Goal: Task Accomplishment & Management: Manage account settings

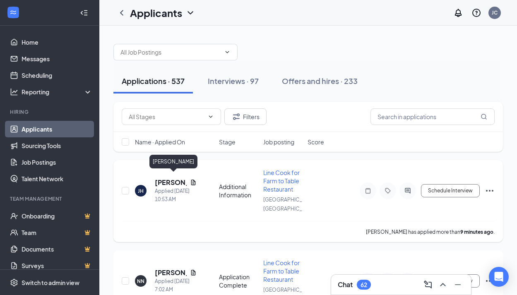
click at [164, 178] on h5 "Jessica Howard" at bounding box center [171, 182] width 32 height 9
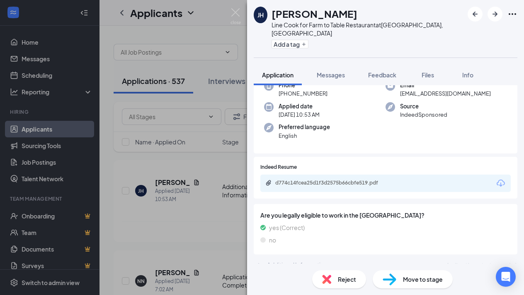
scroll to position [50, 0]
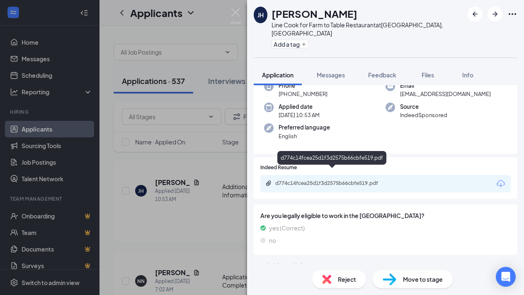
click at [333, 180] on div "d774c14fcea25d1f3d2575b66cbfe519.pdf" at bounding box center [333, 183] width 116 height 7
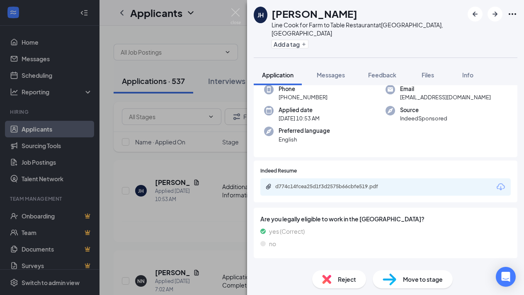
click at [354, 278] on span "Reject" at bounding box center [347, 279] width 18 height 9
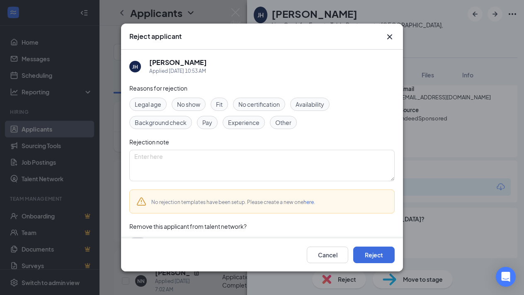
click at [238, 125] on span "Experience" at bounding box center [243, 122] width 31 height 9
click at [362, 257] on button "Reject" at bounding box center [373, 255] width 41 height 17
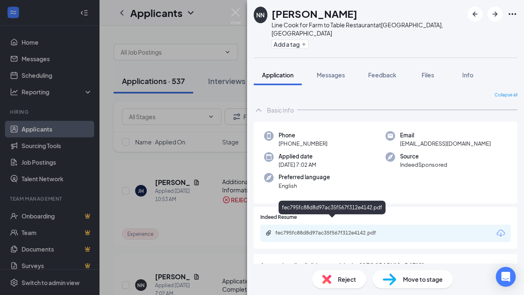
click at [336, 230] on div "fec795fc88d8d97ac35f567f312e4142.pdf" at bounding box center [333, 233] width 116 height 7
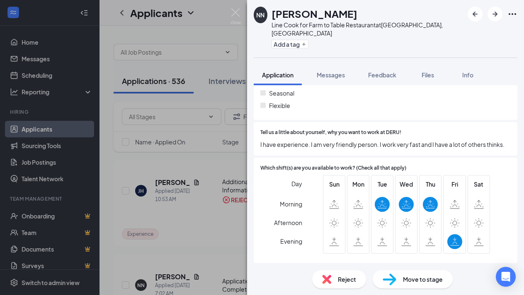
scroll to position [353, 0]
click at [344, 280] on span "Reject" at bounding box center [347, 279] width 18 height 9
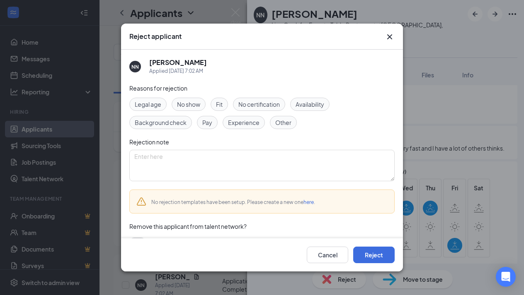
click at [309, 105] on span "Availability" at bounding box center [309, 104] width 29 height 9
click at [367, 255] on button "Reject" at bounding box center [373, 255] width 41 height 17
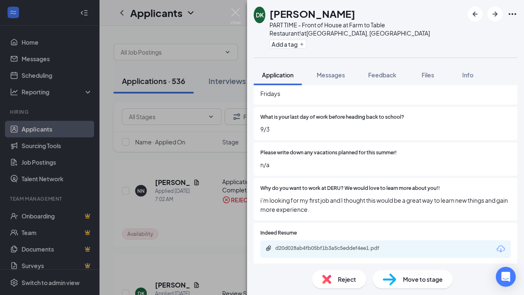
scroll to position [335, 0]
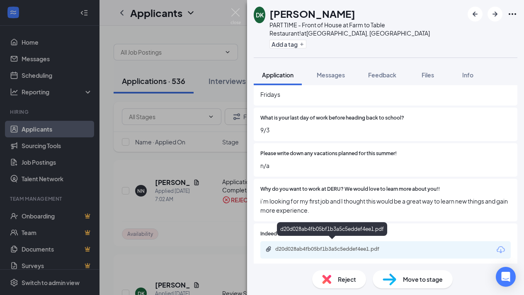
click at [328, 246] on div "d20d028ab4fb05bf1b3a5c5eddef4ee1.pdf" at bounding box center [333, 249] width 116 height 7
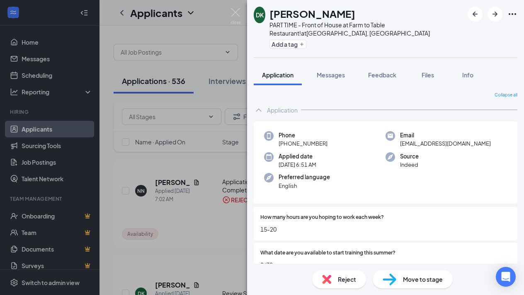
scroll to position [0, 0]
click at [236, 12] on img at bounding box center [235, 16] width 10 height 16
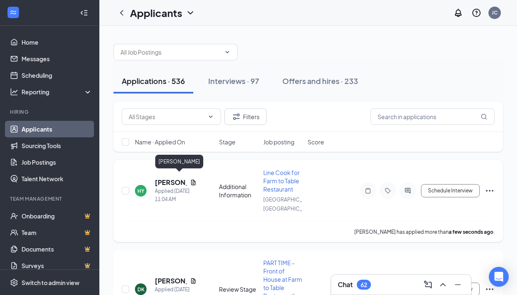
click at [167, 179] on h5 "Helen Yi" at bounding box center [171, 182] width 32 height 9
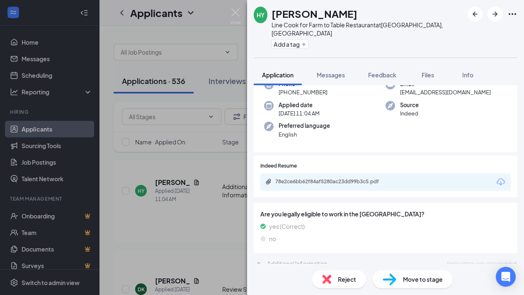
scroll to position [50, 0]
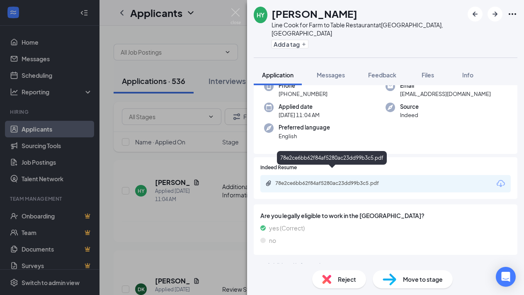
click at [318, 180] on div "78e2ce6bb62f84af5280ac23dd99b3c5.pdf" at bounding box center [333, 183] width 116 height 7
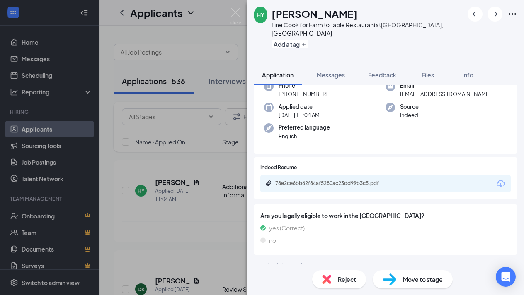
click at [345, 278] on span "Reject" at bounding box center [347, 279] width 18 height 9
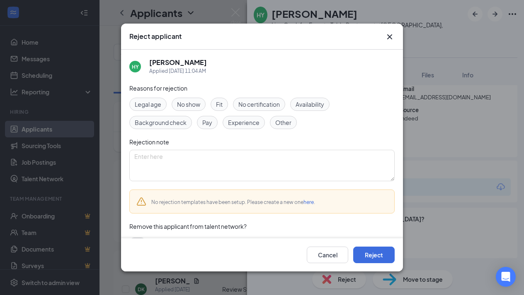
click at [311, 105] on span "Availability" at bounding box center [309, 104] width 29 height 9
click at [365, 253] on button "Reject" at bounding box center [373, 255] width 41 height 17
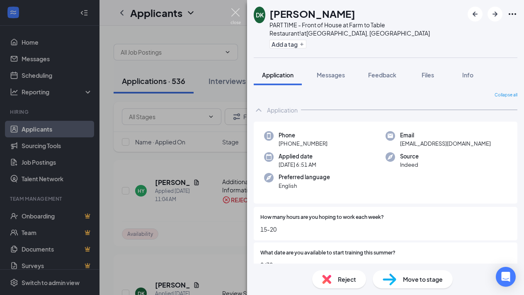
click at [236, 14] on img at bounding box center [235, 16] width 10 height 16
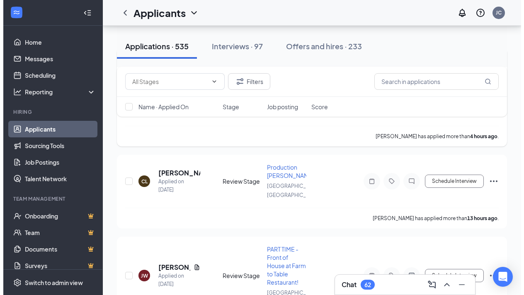
scroll to position [114, 0]
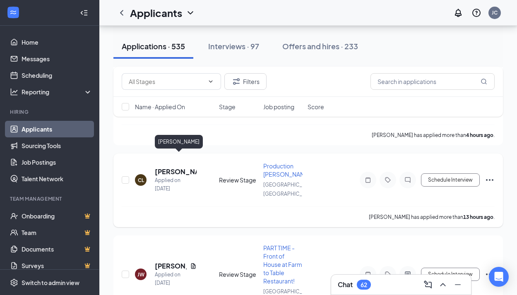
click at [170, 167] on h5 "[PERSON_NAME]" at bounding box center [176, 171] width 42 height 9
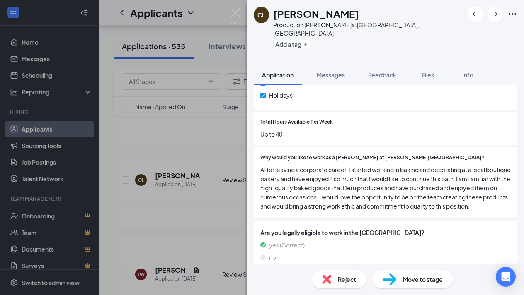
scroll to position [270, 0]
click at [329, 71] on span "Messages" at bounding box center [330, 74] width 28 height 7
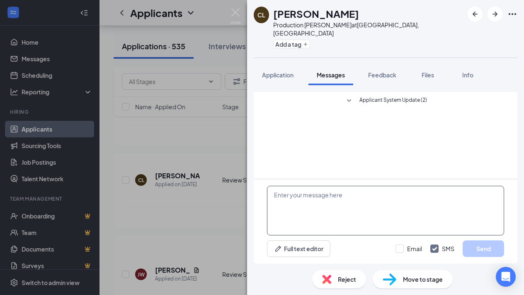
click at [287, 196] on textarea at bounding box center [385, 211] width 237 height 50
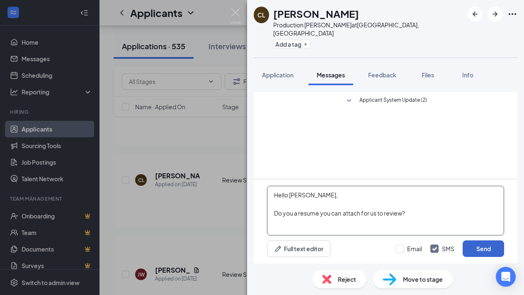
type textarea "Hello [PERSON_NAME], Do you a resume you can attach for us to review?"
click at [479, 251] on button "Send" at bounding box center [482, 249] width 41 height 17
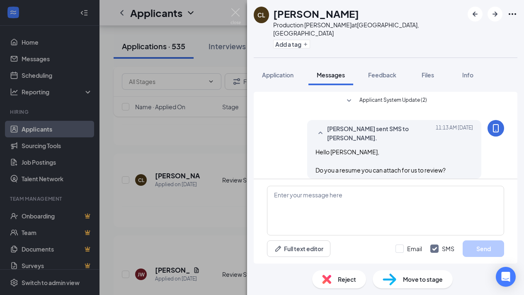
click at [199, 199] on div "CL Christina Lewis Production Baker at Kirkland, WA Add a tag Application Messa…" at bounding box center [262, 147] width 524 height 295
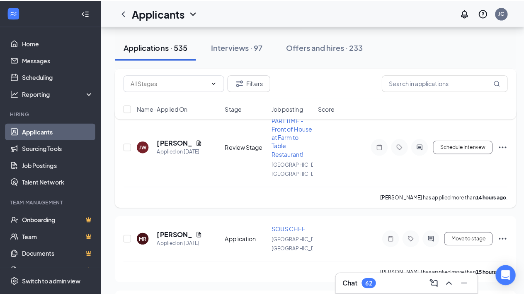
scroll to position [244, 0]
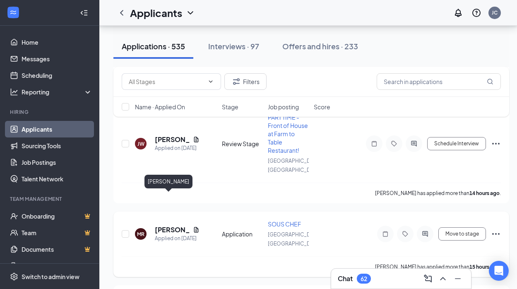
click at [167, 225] on h5 "MARTIN RASMUSSEN" at bounding box center [172, 229] width 35 height 9
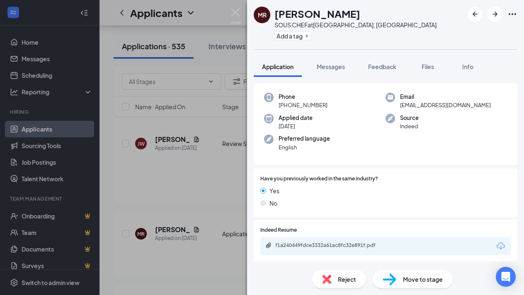
scroll to position [29, 0]
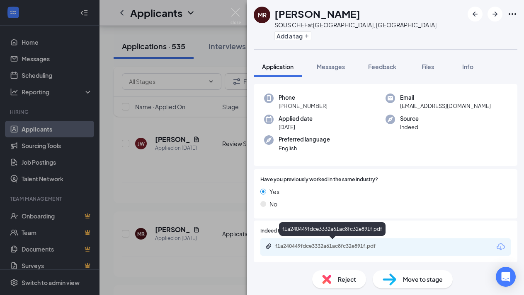
click at [333, 244] on div "f1a240449fdce3332a61ac8fc32e891f.pdf" at bounding box center [333, 246] width 116 height 7
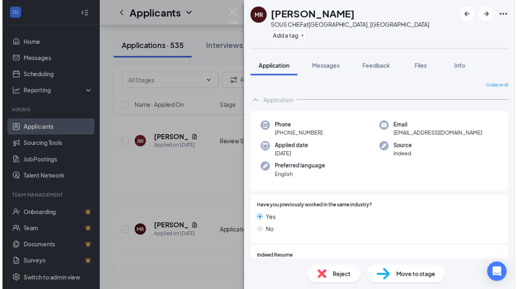
scroll to position [0, 0]
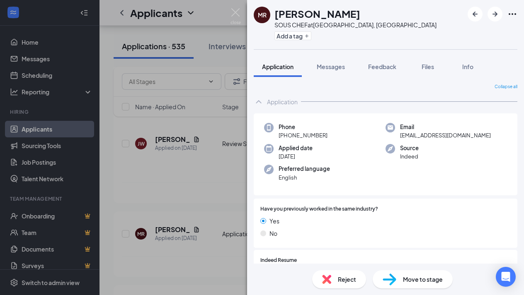
click at [346, 283] on span "Reject" at bounding box center [347, 279] width 18 height 9
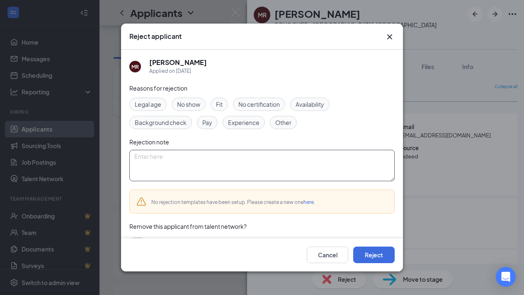
click at [164, 159] on textarea at bounding box center [261, 165] width 265 height 31
type textarea "Didn't bother to fill out the whole questionnaire"
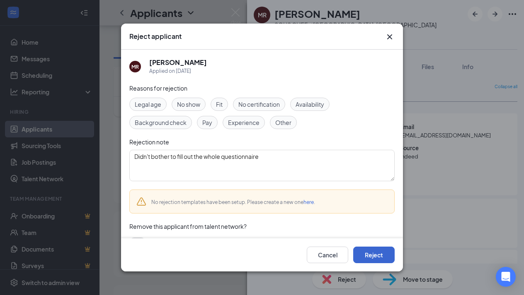
click at [368, 253] on button "Reject" at bounding box center [373, 255] width 41 height 17
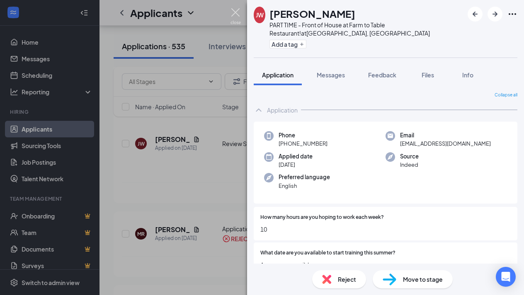
click at [235, 8] on img at bounding box center [235, 16] width 10 height 16
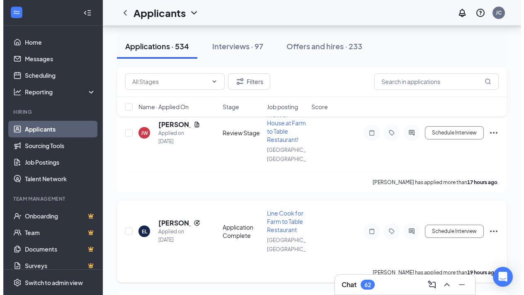
scroll to position [368, 0]
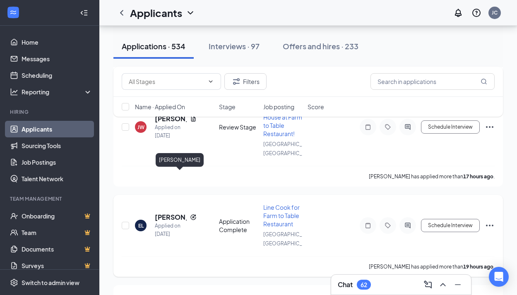
click at [174, 213] on h5 "[PERSON_NAME]" at bounding box center [171, 217] width 32 height 9
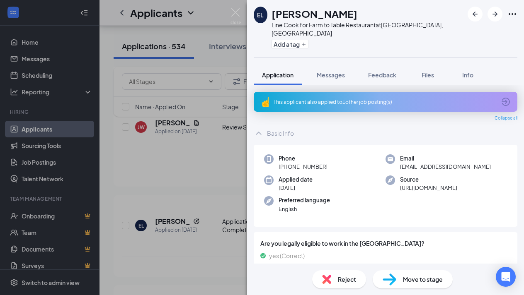
click at [310, 99] on div "This applicant also applied to 1 other job posting(s)" at bounding box center [384, 102] width 222 height 7
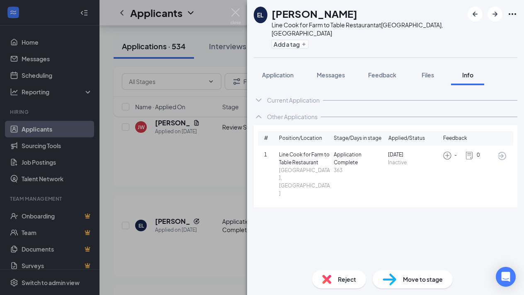
click at [459, 192] on div "Current Application Phone +1 (425) 241-1712 Email lemonadeeli12@gmail.com Appli…" at bounding box center [385, 174] width 277 height 179
click at [501, 152] on icon "ArrowCircle" at bounding box center [502, 156] width 8 height 8
click at [280, 71] on span "Application" at bounding box center [277, 74] width 31 height 7
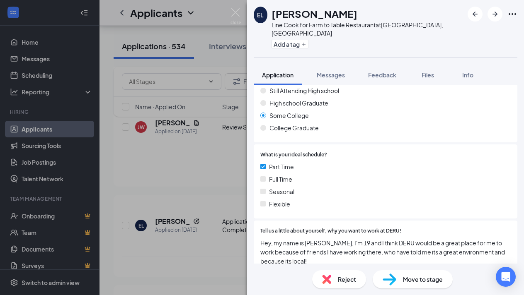
scroll to position [341, 0]
click at [415, 282] on span "Move to stage" at bounding box center [423, 279] width 40 height 9
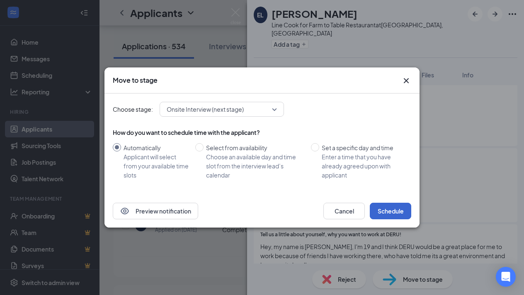
click at [380, 210] on button "Schedule" at bounding box center [390, 211] width 41 height 17
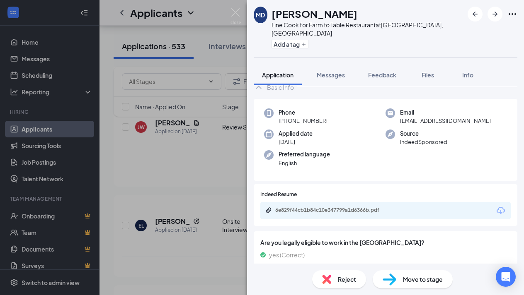
scroll to position [67, 0]
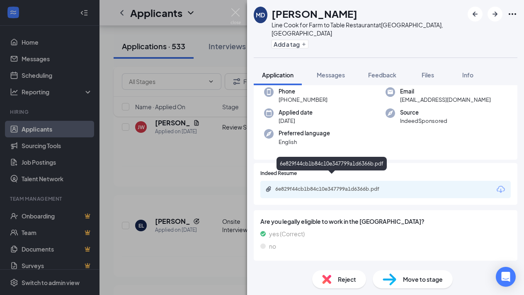
click at [340, 186] on div "6e829f44cb1b84c10e347799a1d6366b.pdf" at bounding box center [333, 189] width 116 height 7
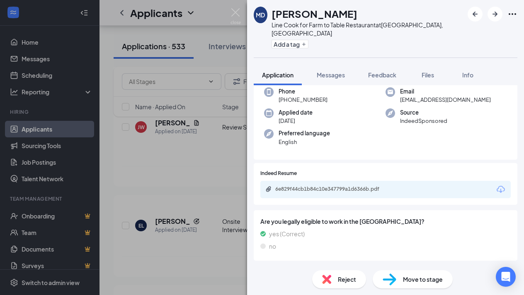
click at [350, 282] on span "Reject" at bounding box center [347, 279] width 18 height 9
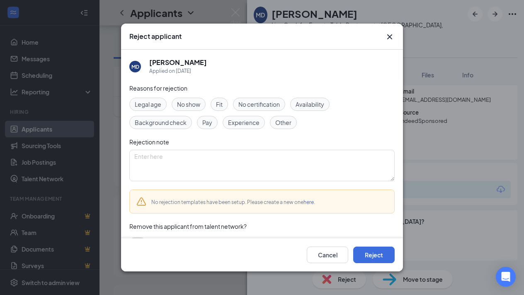
click at [221, 106] on span "Fit" at bounding box center [219, 104] width 7 height 9
click at [365, 253] on button "Reject" at bounding box center [373, 255] width 41 height 17
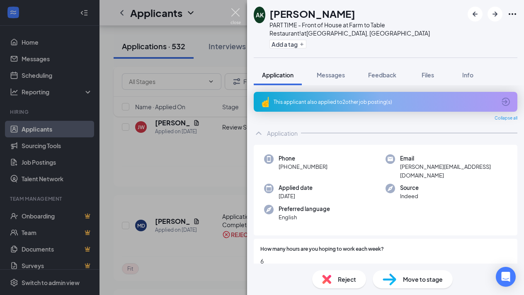
click at [235, 12] on img at bounding box center [235, 16] width 10 height 16
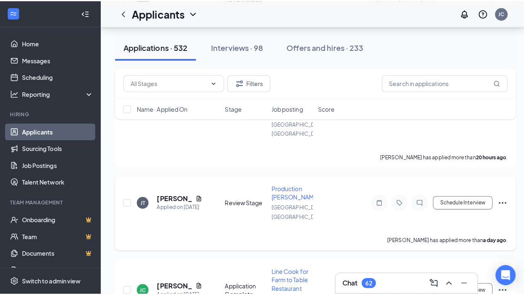
scroll to position [498, 0]
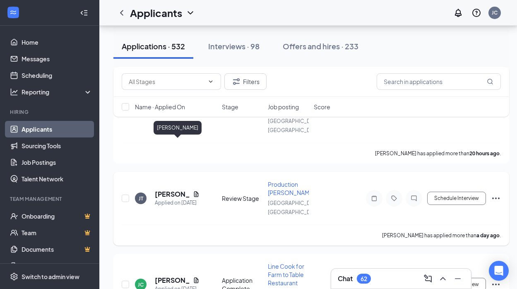
click at [163, 190] on h5 "Jamil Thomas" at bounding box center [172, 194] width 35 height 9
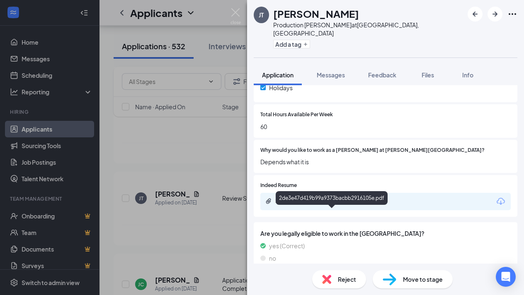
scroll to position [269, 0]
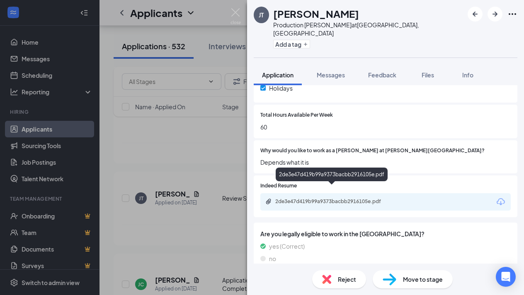
click at [347, 198] on div "2de3e47d419b99a9373bacbb2916105e.pdf" at bounding box center [333, 201] width 116 height 7
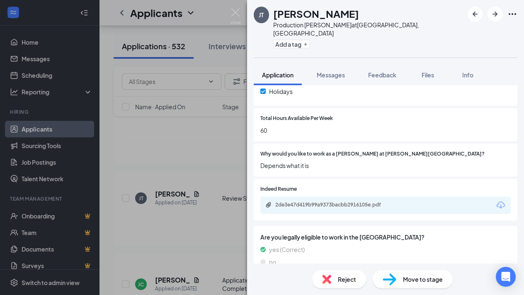
click at [345, 279] on span "Reject" at bounding box center [347, 279] width 18 height 9
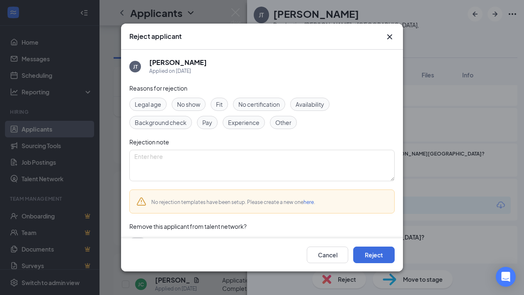
click at [245, 124] on span "Experience" at bounding box center [243, 122] width 31 height 9
click at [367, 258] on button "Reject" at bounding box center [373, 255] width 41 height 17
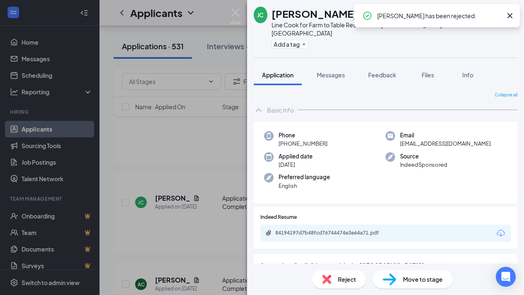
click at [368, 261] on span "Are you legally eligible to work in the [GEOGRAPHIC_DATA]?" at bounding box center [385, 265] width 250 height 9
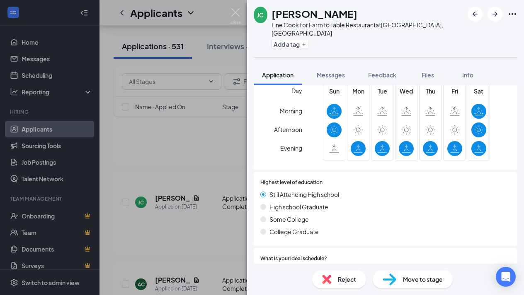
scroll to position [2, 0]
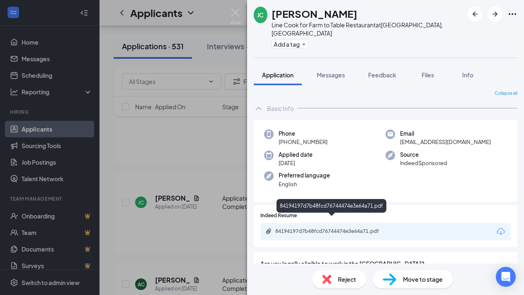
click at [330, 228] on div "84194197d7b48fcd76744474e3e64a71.pdf" at bounding box center [333, 231] width 116 height 7
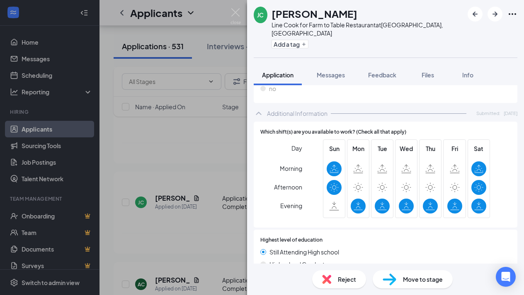
scroll to position [274, 0]
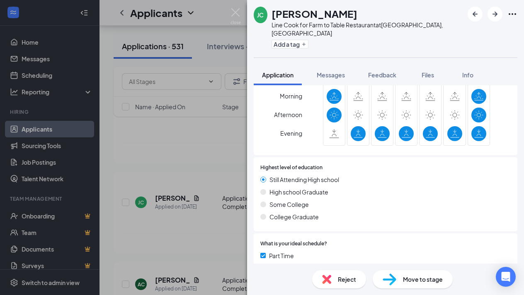
click at [418, 275] on span "Move to stage" at bounding box center [423, 279] width 40 height 9
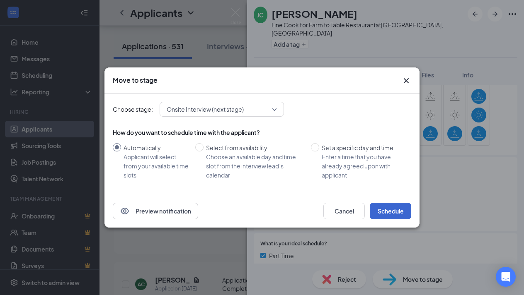
click at [379, 210] on button "Schedule" at bounding box center [390, 211] width 41 height 17
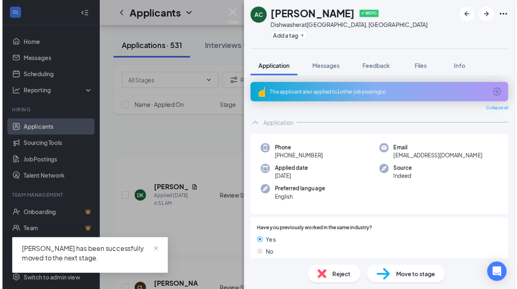
scroll to position [498, 0]
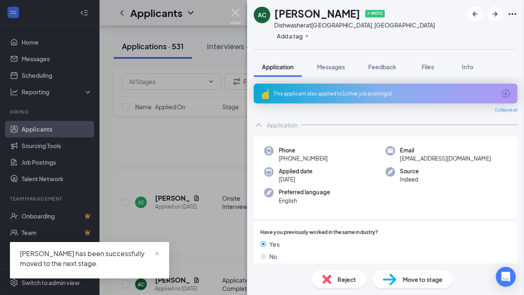
click at [236, 12] on img at bounding box center [235, 16] width 10 height 16
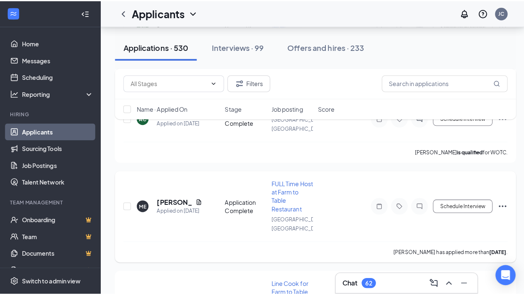
scroll to position [587, 0]
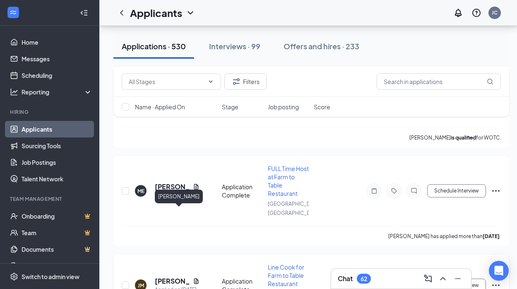
click at [160, 277] on h5 "[PERSON_NAME]" at bounding box center [172, 281] width 35 height 9
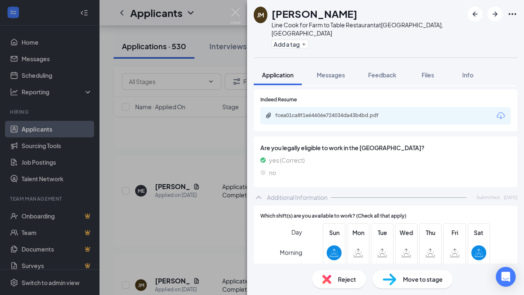
scroll to position [80, 0]
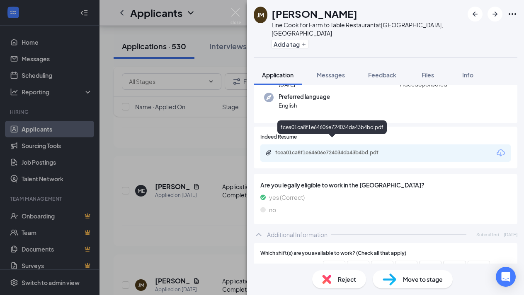
click at [358, 150] on div "fcea01ca8f1e64606e724034da43b4bd.pdf" at bounding box center [333, 153] width 116 height 7
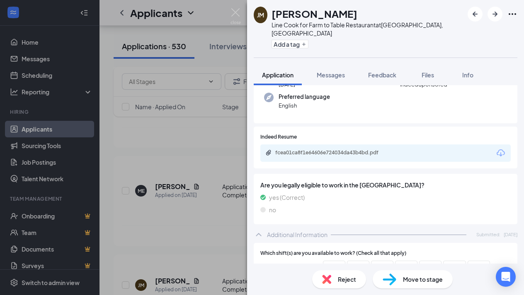
click at [348, 280] on span "Reject" at bounding box center [347, 279] width 18 height 9
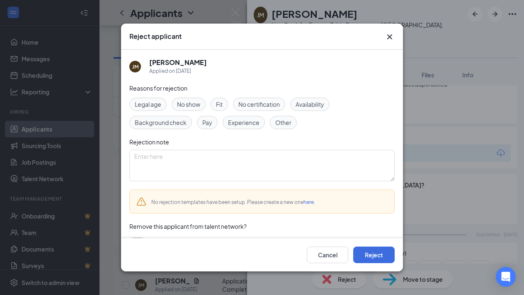
click at [219, 104] on span "Fit" at bounding box center [219, 104] width 7 height 9
click at [375, 261] on button "Reject" at bounding box center [373, 255] width 41 height 17
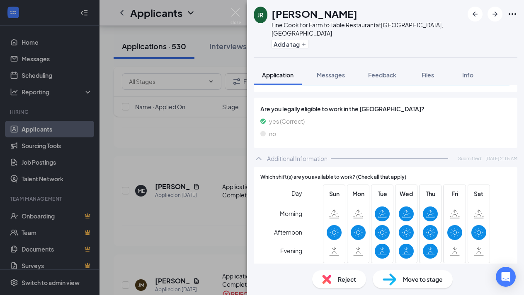
scroll to position [50, 0]
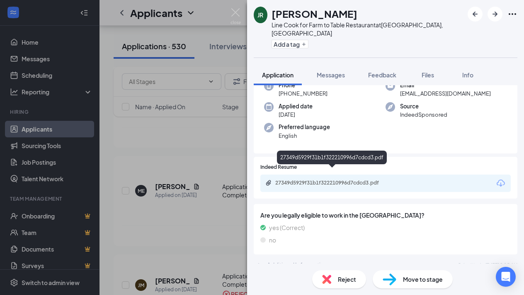
click at [346, 180] on div "27349d5929f31b1f322210996d7cdcd3.pdf" at bounding box center [333, 183] width 116 height 7
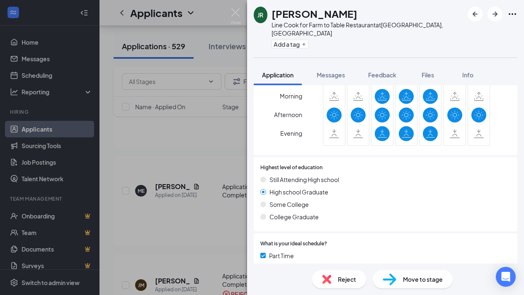
scroll to position [390, 0]
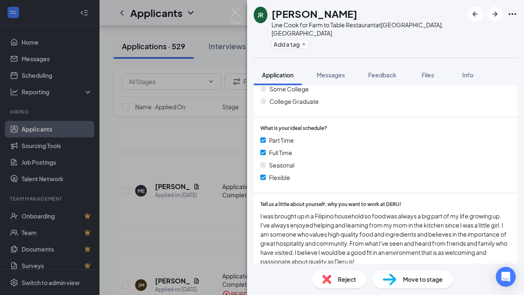
click at [401, 280] on div "Move to stage" at bounding box center [412, 279] width 80 height 18
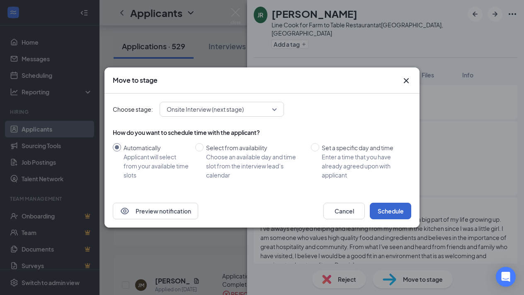
click at [396, 210] on button "Schedule" at bounding box center [390, 211] width 41 height 17
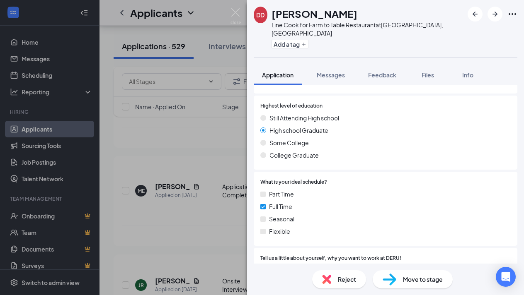
scroll to position [92, 0]
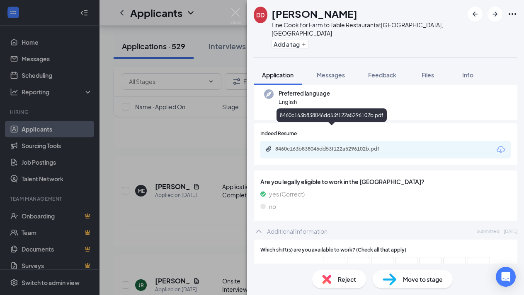
click at [338, 146] on div "8460c163b838046dd53f122a5296102b.pdf" at bounding box center [333, 149] width 116 height 7
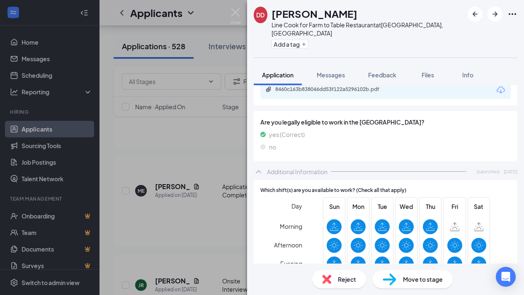
scroll to position [344, 0]
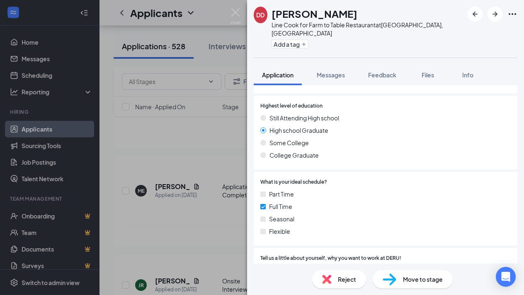
click at [422, 278] on span "Move to stage" at bounding box center [423, 279] width 40 height 9
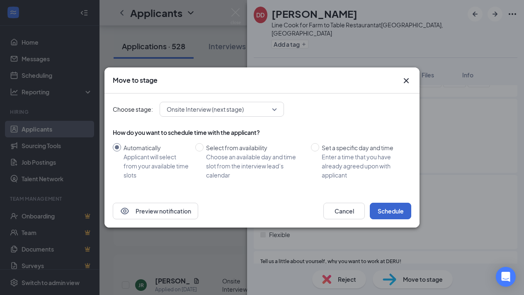
click at [390, 212] on button "Schedule" at bounding box center [390, 211] width 41 height 17
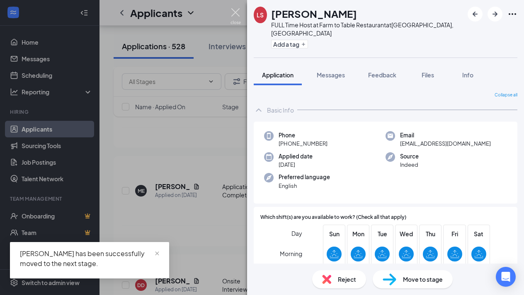
click at [233, 14] on img at bounding box center [235, 16] width 10 height 16
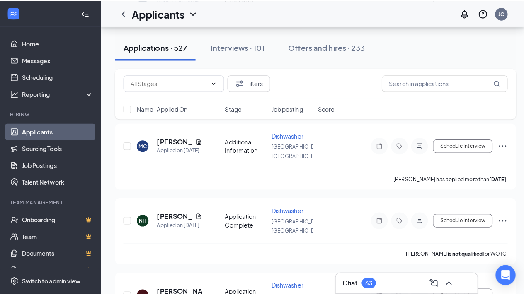
scroll to position [1087, 0]
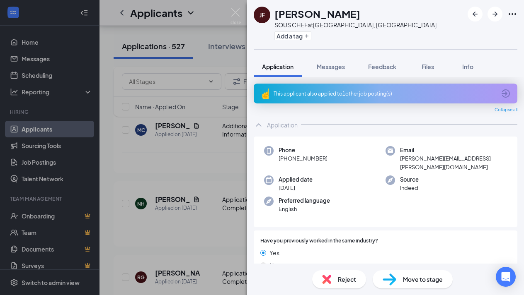
scroll to position [53, 0]
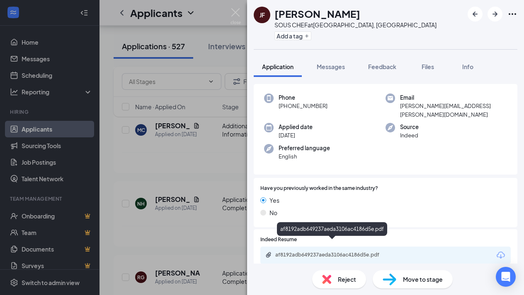
click at [319, 252] on div "af8192adb649237aeda3106ac4186d5e.pdf" at bounding box center [333, 255] width 116 height 7
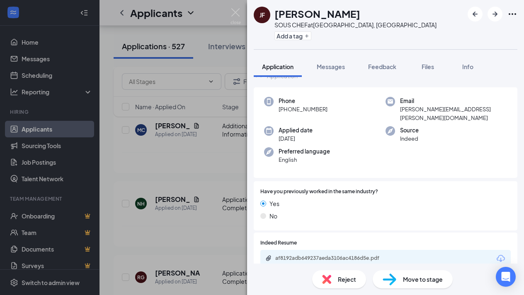
click at [331, 279] on img at bounding box center [326, 279] width 9 height 9
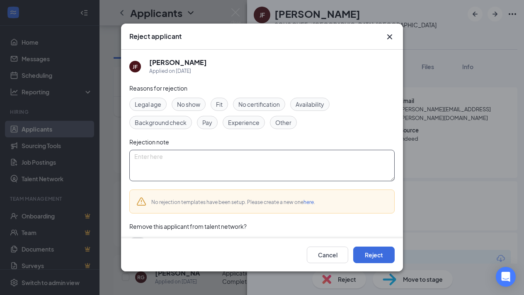
click at [168, 154] on textarea at bounding box center [261, 165] width 265 height 31
type textarea "Didn't bother filling out the questionnaire"
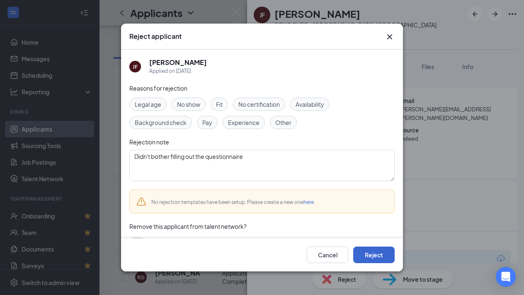
click at [379, 253] on button "Reject" at bounding box center [373, 255] width 41 height 17
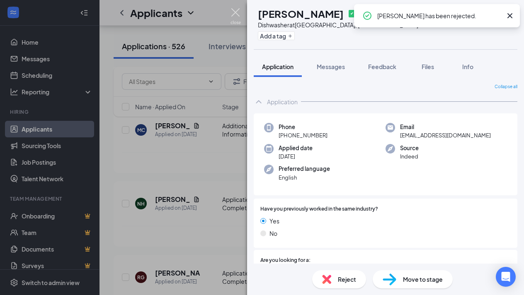
click at [234, 11] on img at bounding box center [235, 16] width 10 height 16
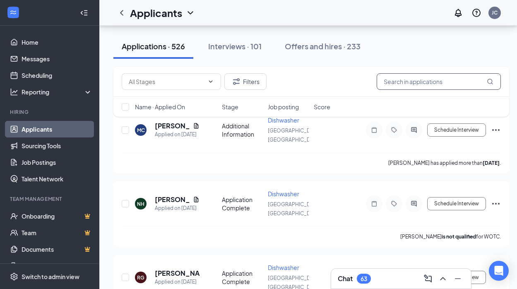
click at [453, 82] on input "text" at bounding box center [439, 81] width 124 height 17
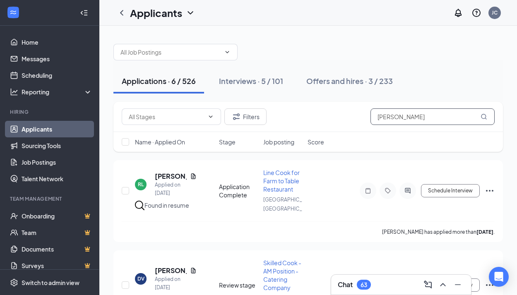
click at [486, 117] on icon "MagnifyingGlass" at bounding box center [483, 116] width 5 height 5
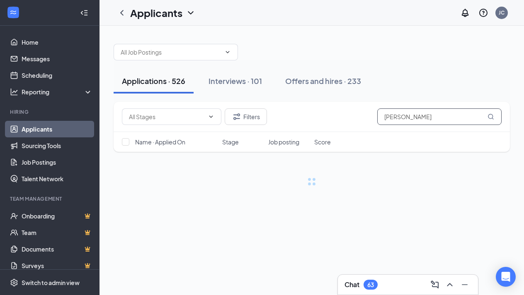
click at [490, 117] on span "[PERSON_NAME]" at bounding box center [439, 117] width 124 height 17
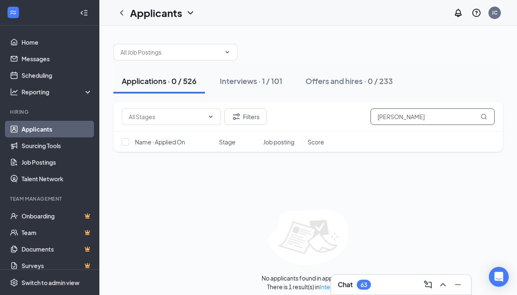
click at [422, 117] on input "[PERSON_NAME]" at bounding box center [433, 117] width 124 height 17
click at [483, 115] on icon "MagnifyingGlass" at bounding box center [484, 117] width 7 height 7
click at [454, 119] on input "[PERSON_NAME] beach" at bounding box center [433, 117] width 124 height 17
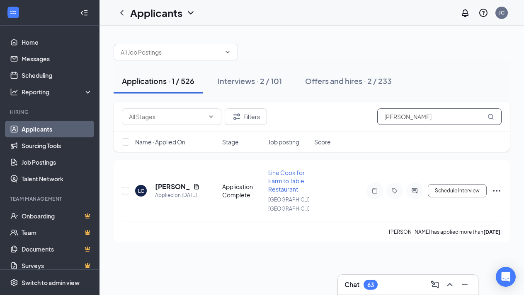
type input "[PERSON_NAME]"
click at [488, 120] on icon "MagnifyingGlass" at bounding box center [490, 117] width 7 height 7
click at [239, 84] on div "Interviews · 2 / 101" at bounding box center [249, 81] width 64 height 10
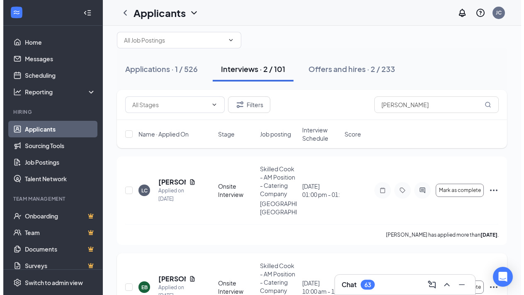
scroll to position [50, 0]
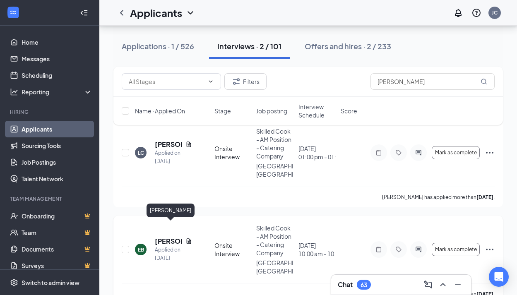
click at [164, 237] on h5 "[PERSON_NAME]" at bounding box center [168, 241] width 27 height 9
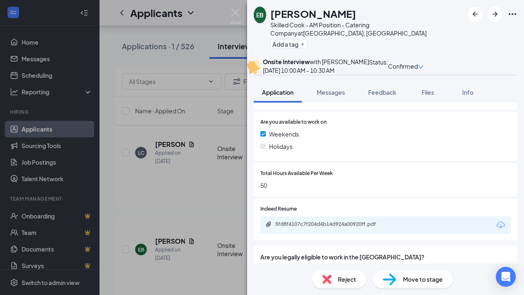
scroll to position [400, 0]
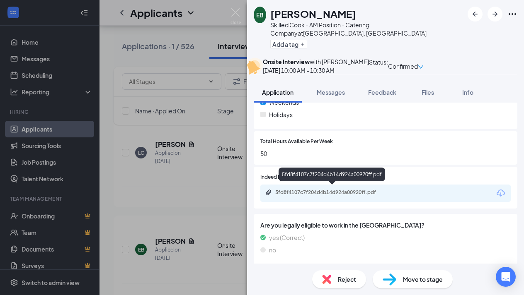
click at [335, 190] on div "5fd8f4107c7f204d4b14d924a00920ff.pdf" at bounding box center [333, 192] width 116 height 7
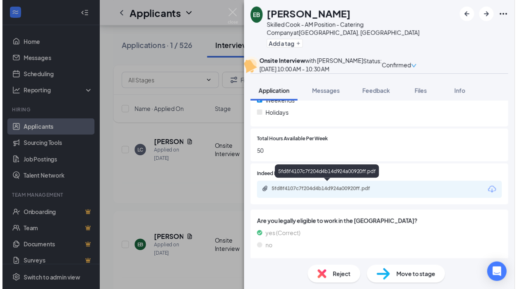
scroll to position [396, 0]
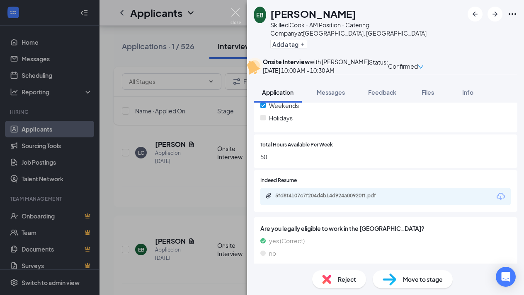
drag, startPoint x: 234, startPoint y: 10, endPoint x: 241, endPoint y: 10, distance: 7.0
click at [234, 9] on img at bounding box center [235, 16] width 10 height 16
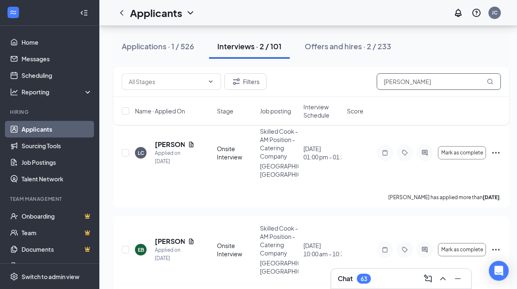
click at [427, 83] on input "[PERSON_NAME]" at bounding box center [439, 81] width 124 height 17
type input "E"
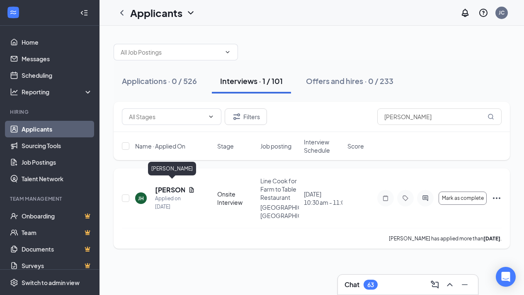
click at [161, 187] on h5 "[PERSON_NAME]" at bounding box center [170, 190] width 30 height 9
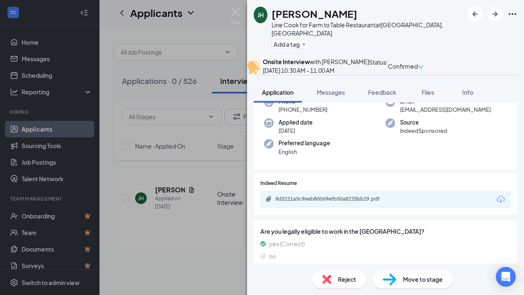
scroll to position [85, 0]
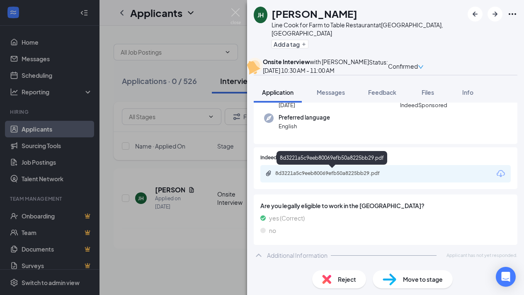
click at [347, 175] on div "8d3221a5c9eeb80069efb50a8225bb29.pdf" at bounding box center [333, 173] width 116 height 7
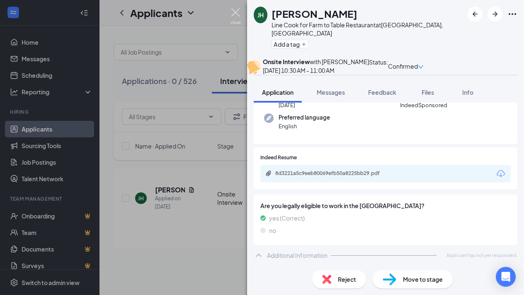
click at [233, 12] on img at bounding box center [235, 16] width 10 height 16
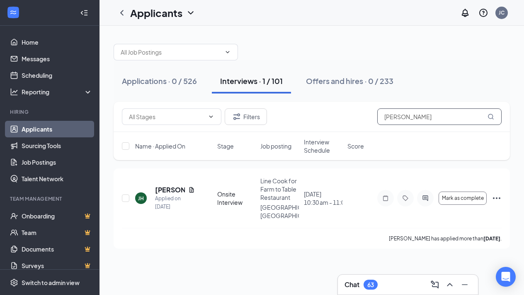
click at [409, 118] on input "[PERSON_NAME]" at bounding box center [439, 117] width 124 height 17
type input "J"
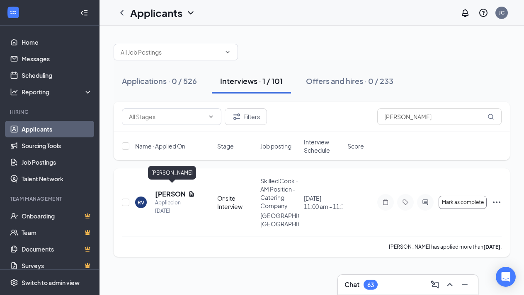
click at [169, 190] on h5 "[PERSON_NAME]" at bounding box center [170, 194] width 30 height 9
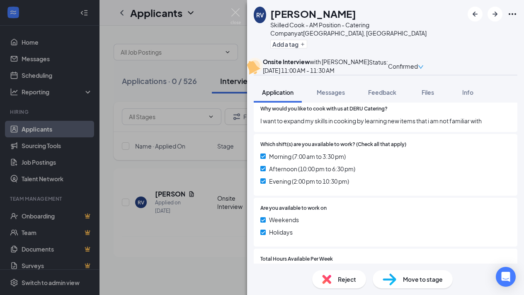
scroll to position [367, 0]
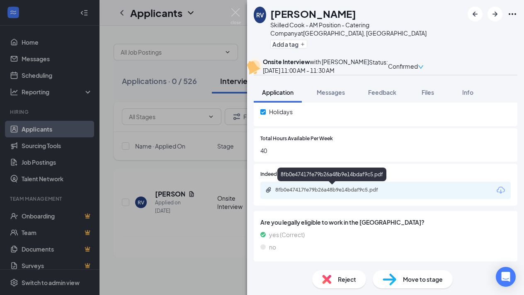
click at [337, 190] on div "8fb0e47417fe79b26a48b9e14bdaf9c5.pdf" at bounding box center [333, 190] width 116 height 7
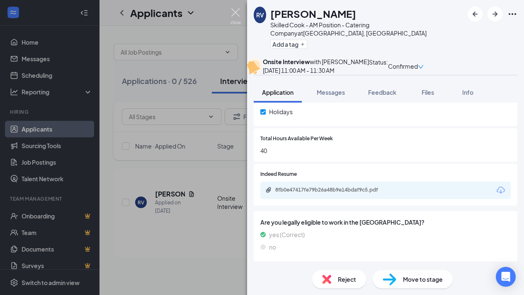
click at [235, 12] on img at bounding box center [235, 16] width 10 height 16
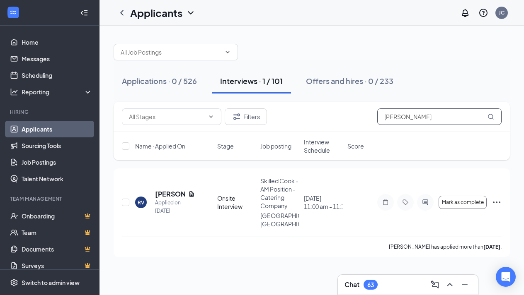
drag, startPoint x: 412, startPoint y: 121, endPoint x: 416, endPoint y: 122, distance: 4.6
click at [412, 121] on input "[PERSON_NAME]" at bounding box center [439, 117] width 124 height 17
type input "R"
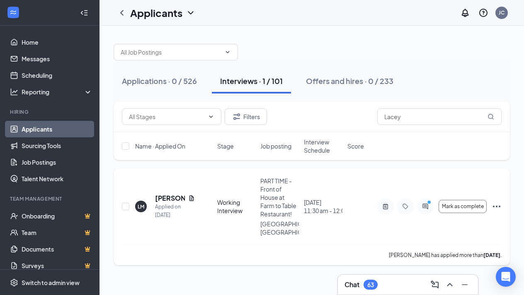
drag, startPoint x: 225, startPoint y: 0, endPoint x: 168, endPoint y: 193, distance: 201.8
click at [167, 194] on h5 "[PERSON_NAME]" at bounding box center [170, 198] width 30 height 9
click at [166, 194] on h5 "[PERSON_NAME]" at bounding box center [170, 198] width 30 height 9
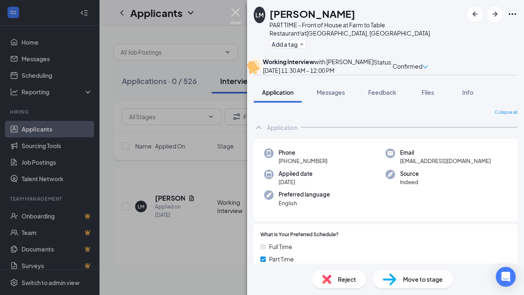
click at [234, 13] on img at bounding box center [235, 16] width 10 height 16
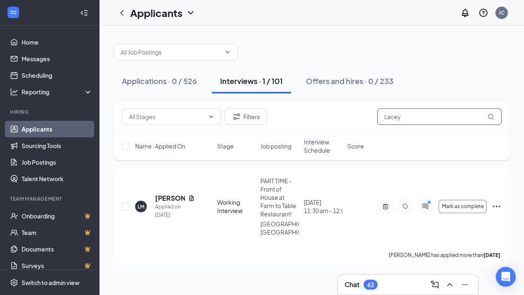
click at [432, 123] on input "Lacey" at bounding box center [439, 117] width 124 height 17
type input "L"
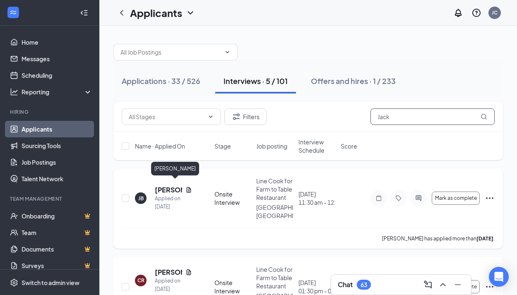
type input "Jack"
click at [159, 186] on h5 "[PERSON_NAME]" at bounding box center [168, 190] width 27 height 9
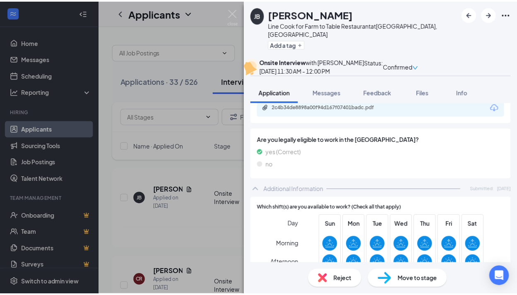
scroll to position [151, 0]
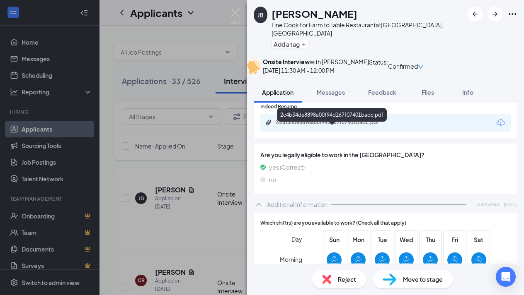
click at [335, 126] on div "2c4b34de8898a00f94d167f07401badc.pdf" at bounding box center [333, 122] width 116 height 7
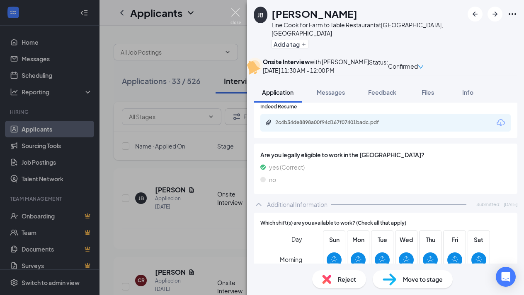
click at [236, 15] on img at bounding box center [235, 16] width 10 height 16
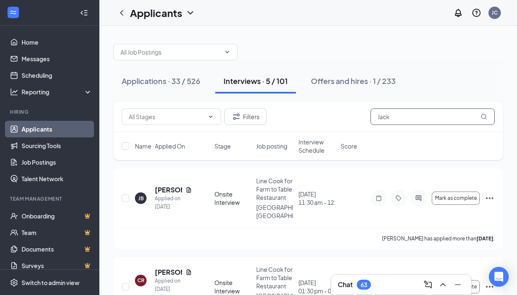
click at [401, 118] on input "Jack" at bounding box center [433, 117] width 124 height 17
drag, startPoint x: 401, startPoint y: 117, endPoint x: 336, endPoint y: 105, distance: 66.5
click at [336, 105] on div "Filters Jack" at bounding box center [309, 117] width 390 height 30
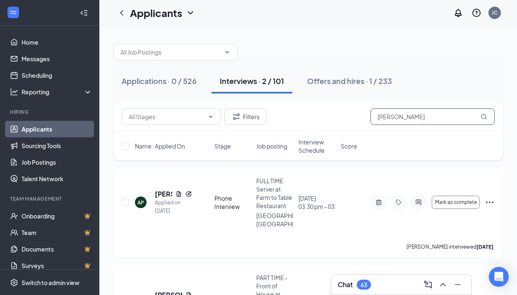
type input "[PERSON_NAME]"
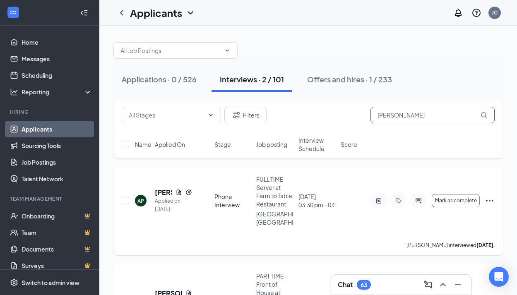
scroll to position [3, 0]
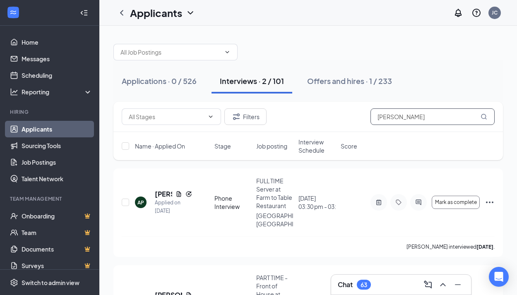
drag, startPoint x: 401, startPoint y: 116, endPoint x: 312, endPoint y: 101, distance: 89.6
click at [313, 101] on div "Applications · 0 / 526 Interviews · 2 / 101 Offers and hires · 1 / 233 Filters …" at bounding box center [309, 199] width 390 height 327
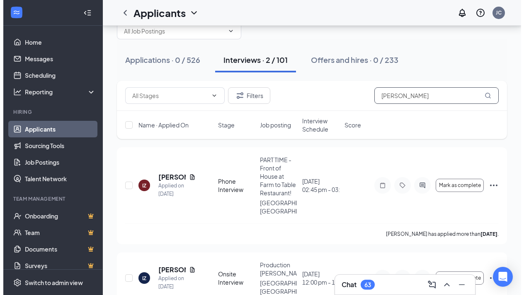
scroll to position [42, 0]
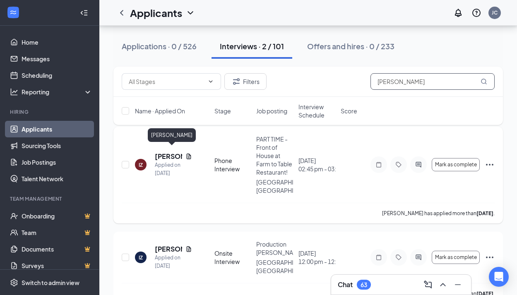
type input "[PERSON_NAME]"
click at [160, 152] on h5 "[PERSON_NAME]" at bounding box center [168, 156] width 27 height 9
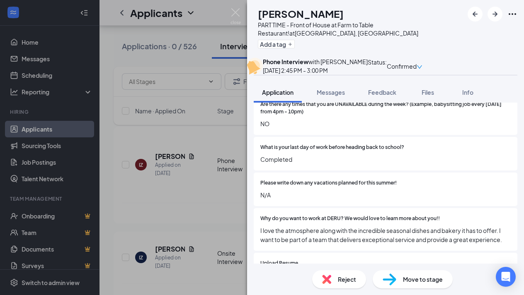
scroll to position [394, 0]
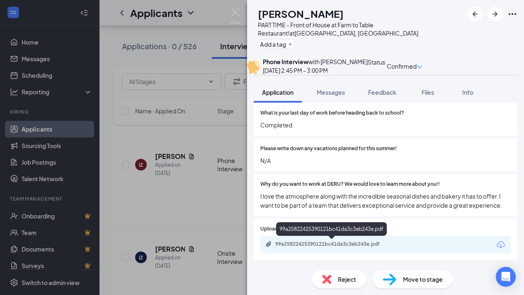
click at [341, 244] on div "99a25822425390121bc41da3c3eb243e.pdf" at bounding box center [333, 244] width 116 height 7
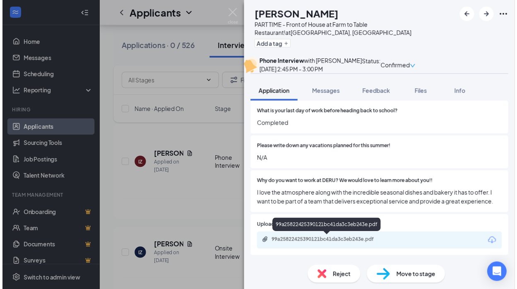
scroll to position [390, 0]
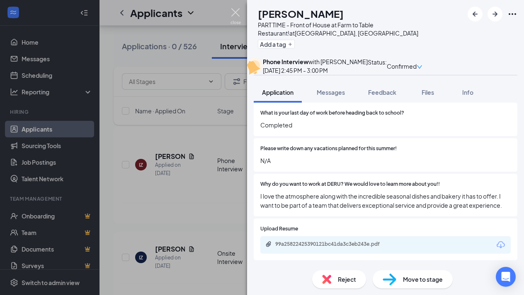
click at [237, 14] on img at bounding box center [235, 16] width 10 height 16
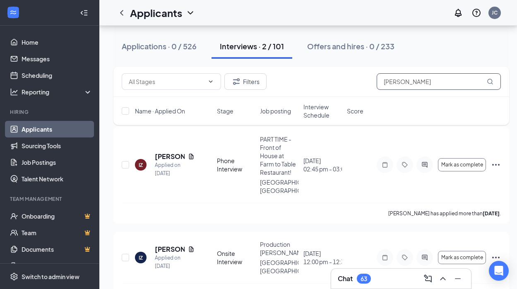
drag, startPoint x: 409, startPoint y: 84, endPoint x: 341, endPoint y: 81, distance: 67.6
click at [341, 87] on div "Filters [PERSON_NAME]" at bounding box center [311, 81] width 379 height 17
drag, startPoint x: 406, startPoint y: 84, endPoint x: 365, endPoint y: 84, distance: 41.0
click at [366, 84] on div "Filters [PERSON_NAME]" at bounding box center [311, 81] width 379 height 17
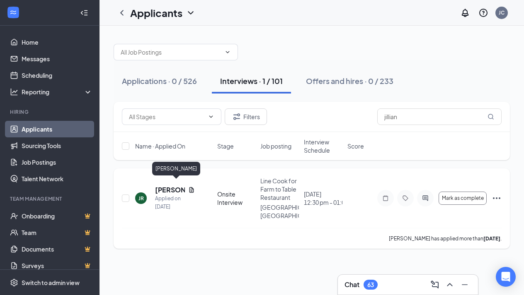
click at [164, 186] on h5 "[PERSON_NAME]" at bounding box center [170, 190] width 30 height 9
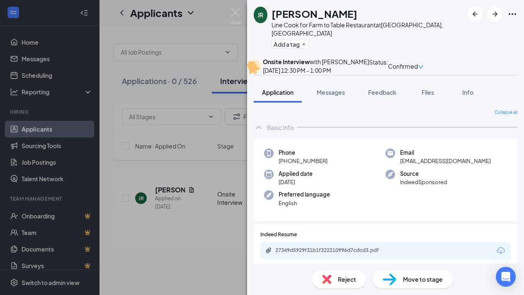
scroll to position [14, 0]
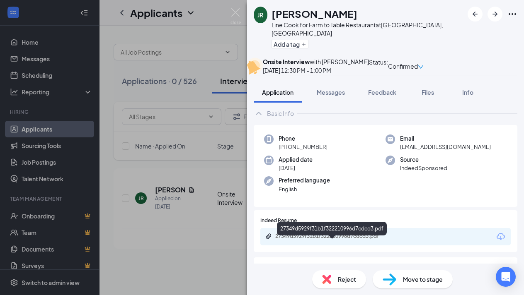
click at [352, 240] on div "27349d5929f31b1f322210996d7cdcd3.pdf" at bounding box center [333, 236] width 116 height 7
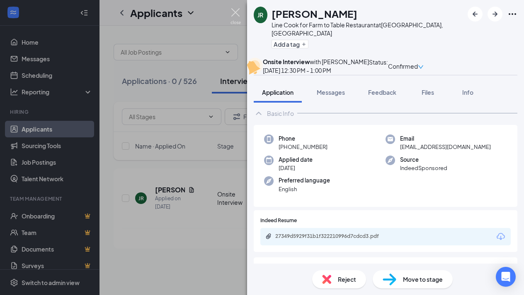
click at [232, 14] on img at bounding box center [235, 16] width 10 height 16
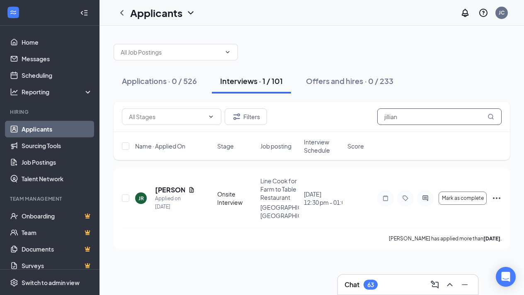
drag, startPoint x: 401, startPoint y: 118, endPoint x: 361, endPoint y: 117, distance: 39.8
click at [362, 118] on div "Filters jillian" at bounding box center [311, 117] width 379 height 17
type input "[PERSON_NAME]"
click at [166, 186] on h5 "[PERSON_NAME]" at bounding box center [170, 190] width 30 height 9
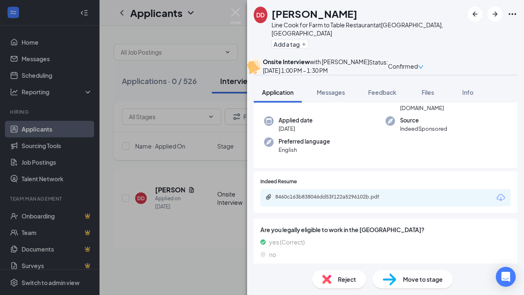
scroll to position [99, 0]
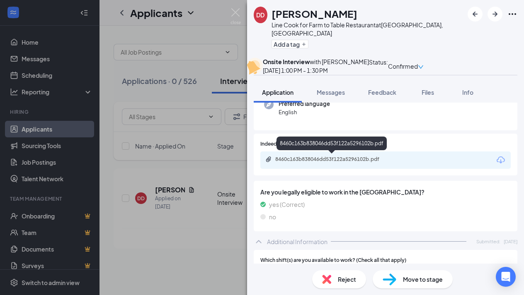
click at [321, 158] on div "8460c163b838046dd53f122a5296102b.pdf" at bounding box center [333, 159] width 116 height 7
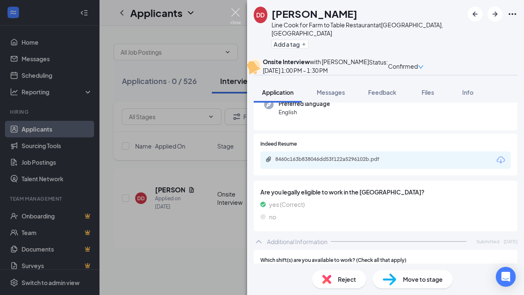
click at [234, 11] on img at bounding box center [235, 16] width 10 height 16
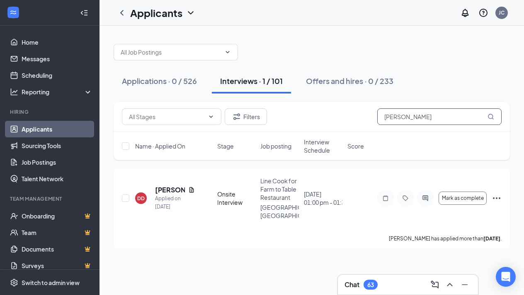
drag, startPoint x: 407, startPoint y: 119, endPoint x: 297, endPoint y: 119, distance: 110.2
click at [297, 119] on div "Filters [PERSON_NAME]" at bounding box center [311, 117] width 379 height 17
click at [170, 186] on h5 "[PERSON_NAME]" at bounding box center [170, 190] width 30 height 9
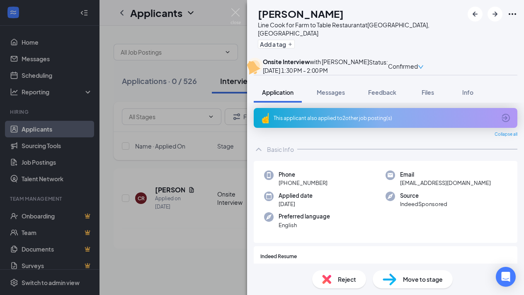
scroll to position [69, 0]
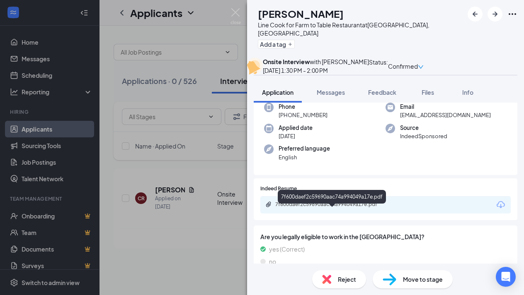
click at [355, 208] on div "7f600daef2c59690aac74a994049a17e.pdf" at bounding box center [333, 204] width 116 height 7
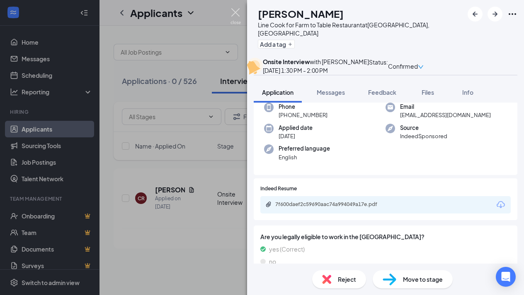
click at [234, 12] on img at bounding box center [235, 16] width 10 height 16
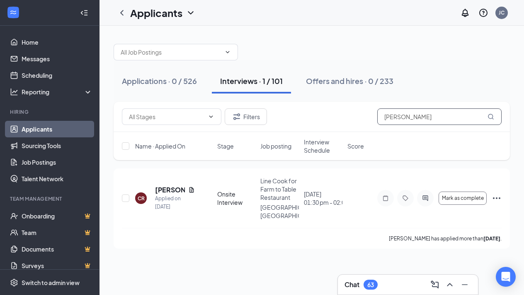
drag, startPoint x: 402, startPoint y: 119, endPoint x: 355, endPoint y: 119, distance: 47.2
click at [361, 120] on div "Filters [PERSON_NAME]" at bounding box center [311, 117] width 379 height 17
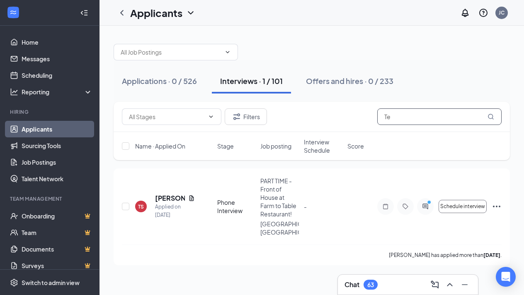
type input "T"
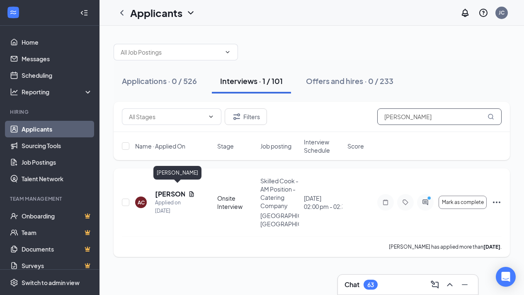
type input "[PERSON_NAME]"
click at [165, 190] on h5 "[PERSON_NAME]" at bounding box center [170, 194] width 30 height 9
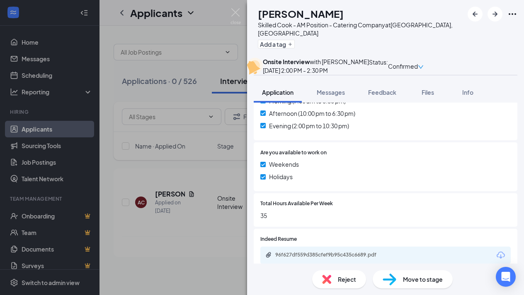
scroll to position [367, 0]
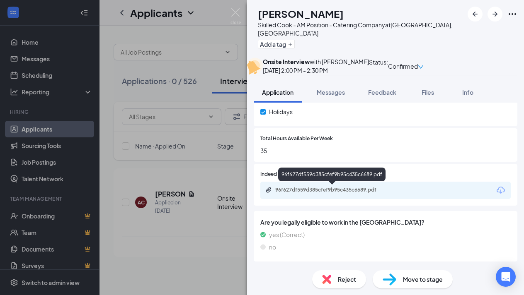
click at [337, 190] on div "96f627df559d385cfef9b95c435c6689.pdf" at bounding box center [333, 190] width 116 height 7
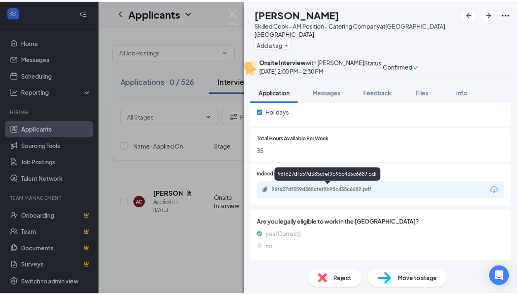
scroll to position [364, 0]
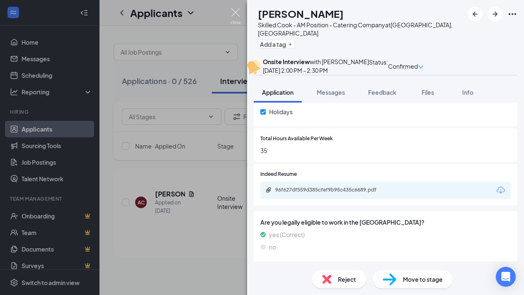
click at [237, 10] on img at bounding box center [235, 16] width 10 height 16
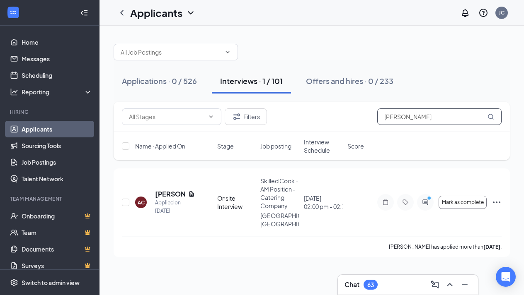
drag, startPoint x: 420, startPoint y: 120, endPoint x: 335, endPoint y: 118, distance: 84.9
click at [336, 119] on div "Filters [PERSON_NAME]" at bounding box center [311, 117] width 379 height 17
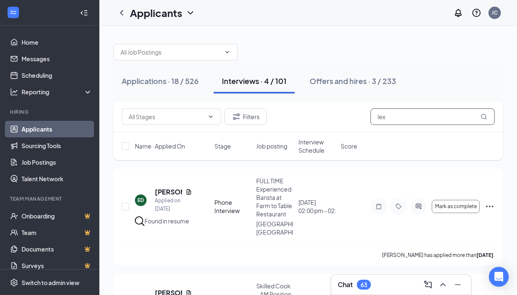
type input "lexi"
click at [485, 118] on icon "MagnifyingGlass" at bounding box center [484, 117] width 7 height 7
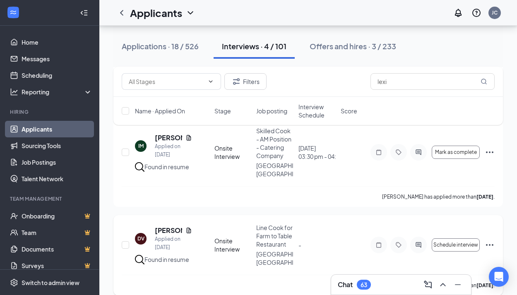
scroll to position [228, 0]
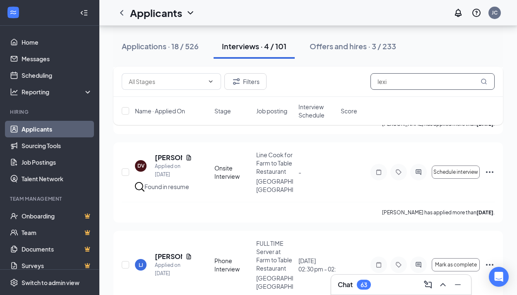
drag, startPoint x: 395, startPoint y: 85, endPoint x: 362, endPoint y: 85, distance: 32.3
click at [362, 85] on div "Filters lexi" at bounding box center [308, 81] width 373 height 17
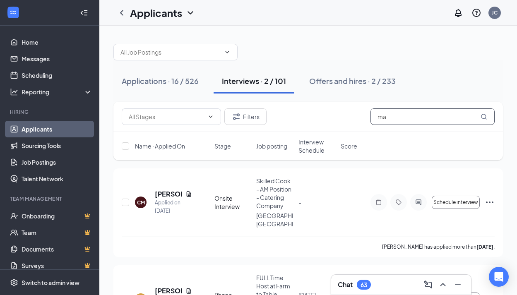
type input "m"
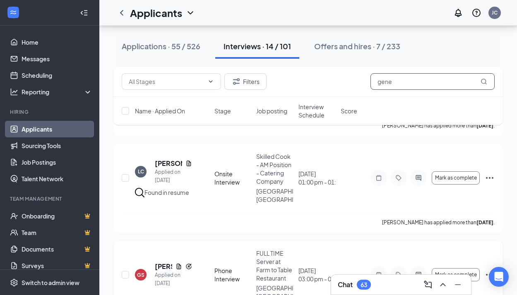
scroll to position [139, 0]
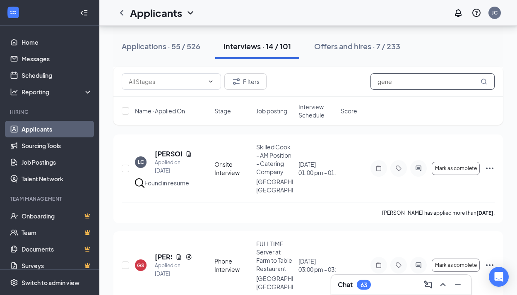
drag, startPoint x: 387, startPoint y: 81, endPoint x: 344, endPoint y: 85, distance: 43.3
click at [345, 85] on div "Filters gene" at bounding box center [308, 81] width 373 height 17
drag, startPoint x: 396, startPoint y: 81, endPoint x: 367, endPoint y: 82, distance: 28.6
click at [367, 82] on div "Filters gene" at bounding box center [308, 81] width 373 height 17
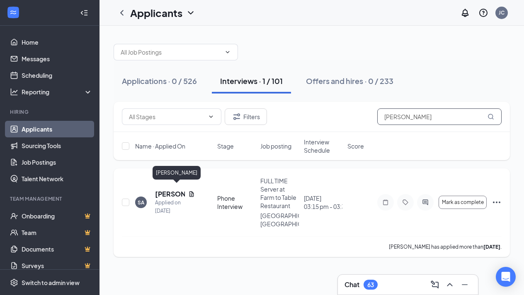
type input "[PERSON_NAME]"
click at [166, 192] on h5 "[PERSON_NAME]" at bounding box center [170, 194] width 30 height 9
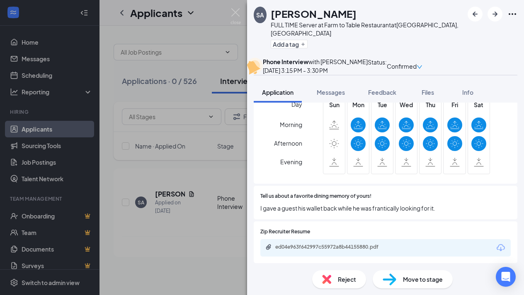
scroll to position [211, 0]
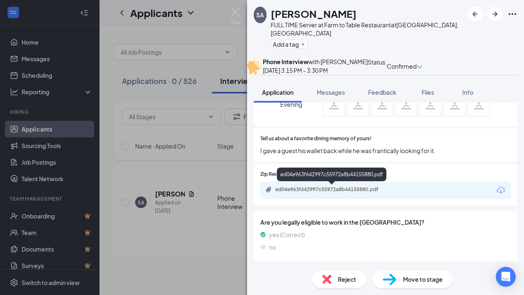
click at [338, 189] on div "ed04e963f642997c55972a8b44155880.pdf" at bounding box center [333, 189] width 116 height 7
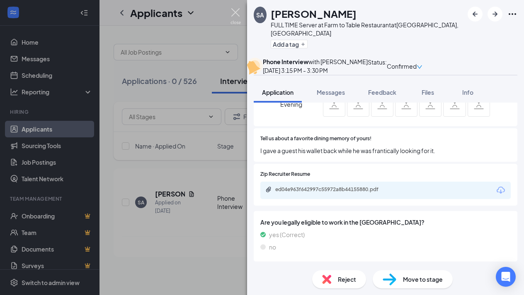
click at [237, 11] on img at bounding box center [235, 16] width 10 height 16
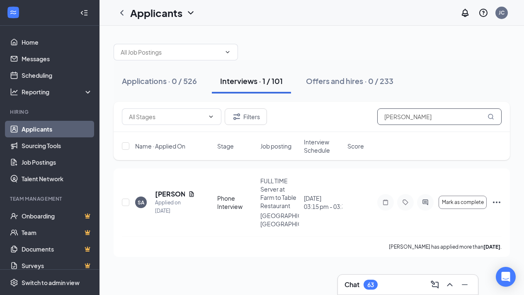
drag, startPoint x: 403, startPoint y: 116, endPoint x: 367, endPoint y: 115, distance: 36.0
click at [367, 115] on div "Filters serge" at bounding box center [311, 117] width 379 height 17
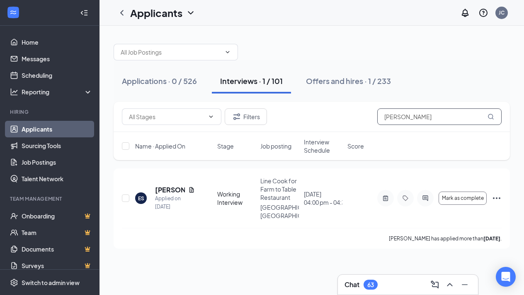
type input "[PERSON_NAME]"
drag, startPoint x: 370, startPoint y: 114, endPoint x: 165, endPoint y: 187, distance: 217.4
click at [165, 187] on h5 "[PERSON_NAME]" at bounding box center [170, 190] width 30 height 9
click at [167, 186] on h5 "[PERSON_NAME]" at bounding box center [170, 190] width 30 height 9
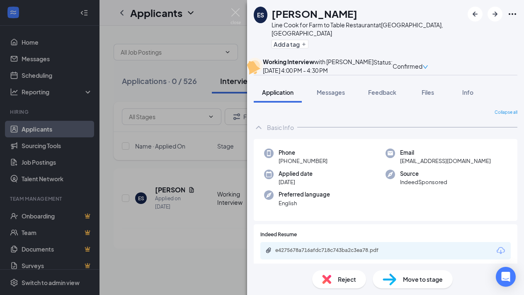
scroll to position [63, 0]
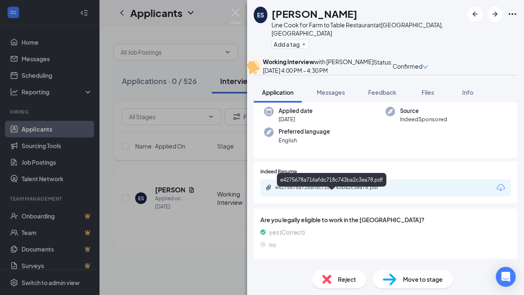
click at [362, 191] on div "e4275678a716afdc718c743ba2c3ea78.pdf" at bounding box center [333, 187] width 116 height 7
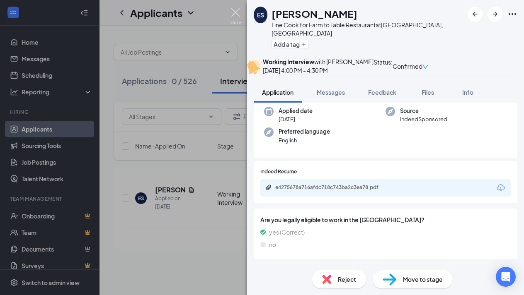
click at [235, 11] on img at bounding box center [235, 16] width 10 height 16
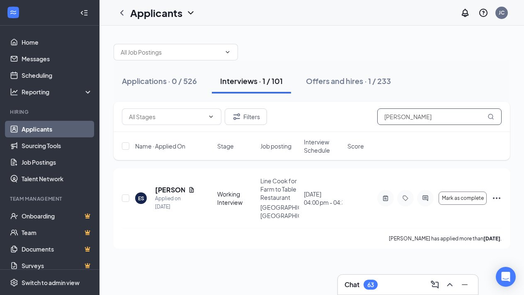
drag, startPoint x: 415, startPoint y: 118, endPoint x: 358, endPoint y: 113, distance: 57.3
click at [359, 113] on div "Filters [PERSON_NAME]" at bounding box center [311, 117] width 379 height 17
type input "[PERSON_NAME]"
click at [167, 186] on h5 "[PERSON_NAME]" at bounding box center [170, 190] width 30 height 9
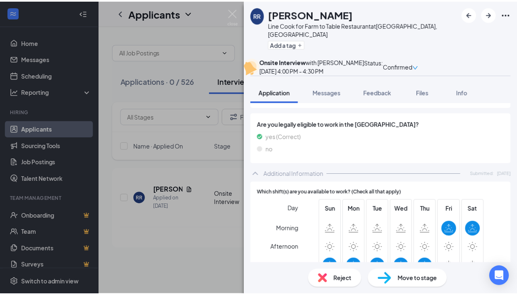
scroll to position [8, 0]
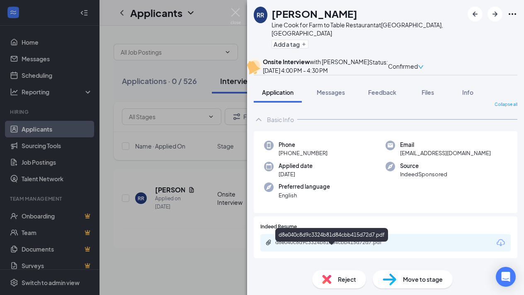
click at [350, 246] on div "d8e040c8d9c3324b81d84cbb415d72d7.pdf" at bounding box center [333, 242] width 116 height 7
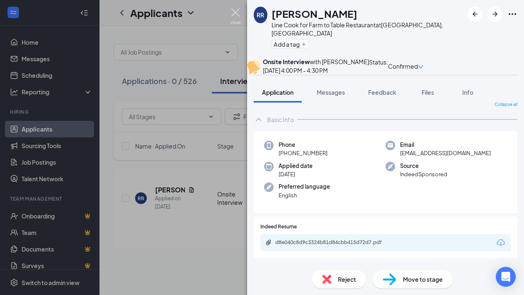
click at [234, 11] on img at bounding box center [235, 16] width 10 height 16
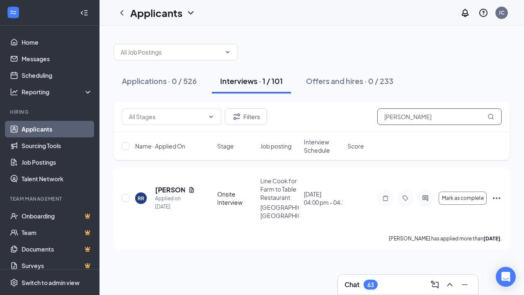
drag, startPoint x: 412, startPoint y: 119, endPoint x: 363, endPoint y: 122, distance: 48.6
click at [364, 122] on div "Filters [PERSON_NAME]" at bounding box center [311, 117] width 379 height 17
drag, startPoint x: 364, startPoint y: 121, endPoint x: 381, endPoint y: 118, distance: 17.3
click at [381, 118] on input "[PERSON_NAME]" at bounding box center [439, 117] width 124 height 17
drag, startPoint x: 427, startPoint y: 118, endPoint x: 370, endPoint y: 113, distance: 57.8
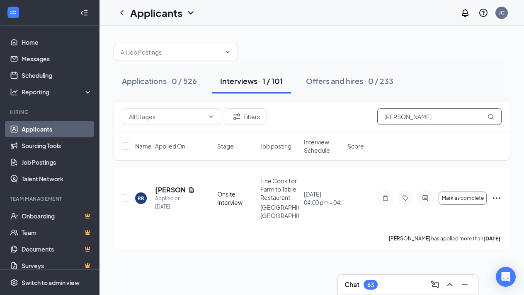
click at [370, 113] on div "Filters [PERSON_NAME]" at bounding box center [311, 117] width 379 height 17
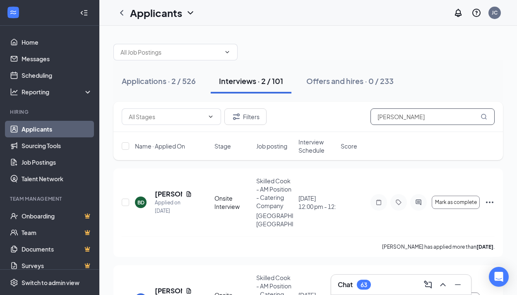
type input "[PERSON_NAME]"
drag, startPoint x: 373, startPoint y: 113, endPoint x: 165, endPoint y: 188, distance: 221.2
click at [165, 190] on h5 "[PERSON_NAME]" at bounding box center [168, 194] width 27 height 9
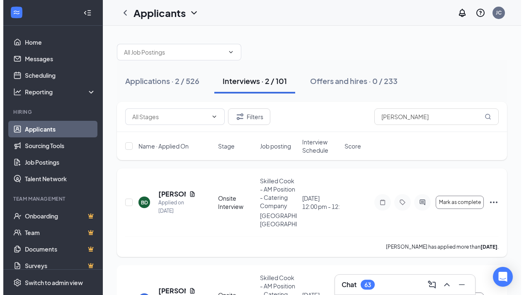
scroll to position [50, 0]
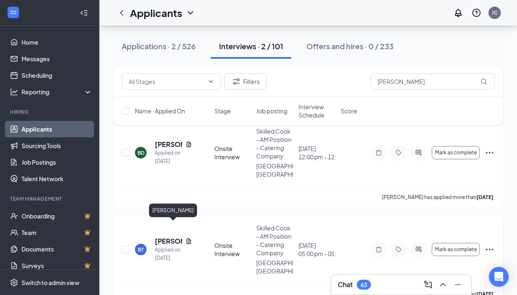
click at [164, 237] on h5 "[PERSON_NAME]" at bounding box center [168, 241] width 27 height 9
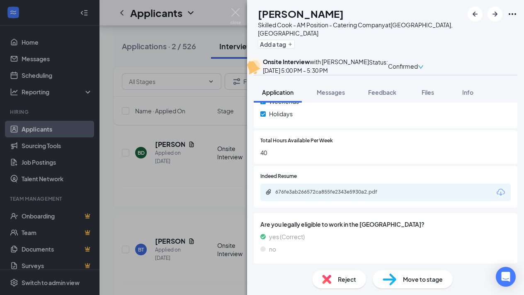
scroll to position [391, 0]
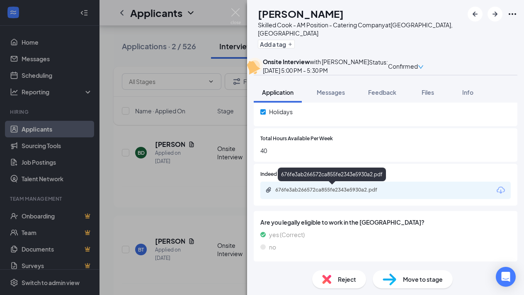
click at [338, 189] on div "676fe3ab266572ca855fe2343e5930a2.pdf" at bounding box center [333, 190] width 116 height 7
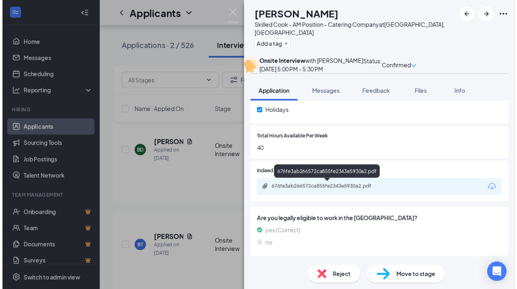
scroll to position [387, 0]
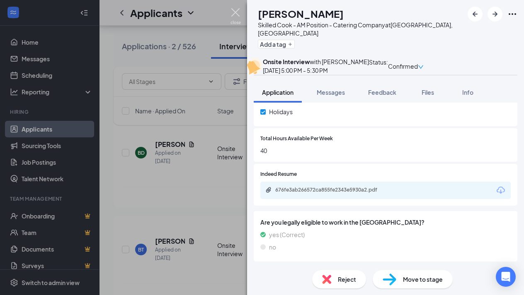
click at [234, 10] on img at bounding box center [235, 16] width 10 height 16
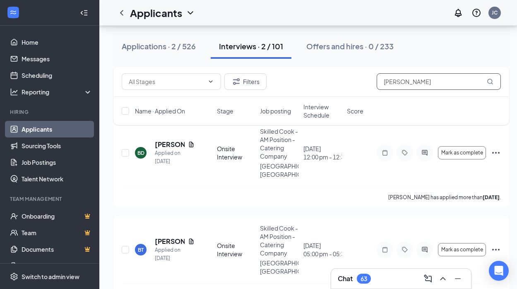
drag, startPoint x: 407, startPoint y: 82, endPoint x: 372, endPoint y: 83, distance: 35.2
click at [372, 83] on div "Filters [PERSON_NAME]" at bounding box center [311, 81] width 379 height 17
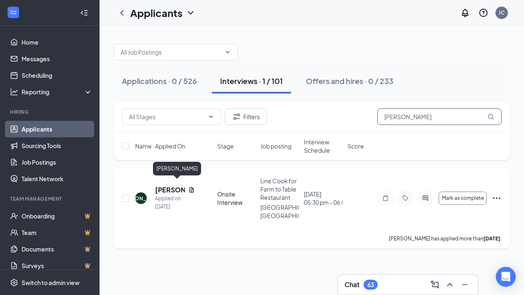
type input "[PERSON_NAME]"
click at [172, 186] on h5 "[PERSON_NAME]" at bounding box center [170, 190] width 30 height 9
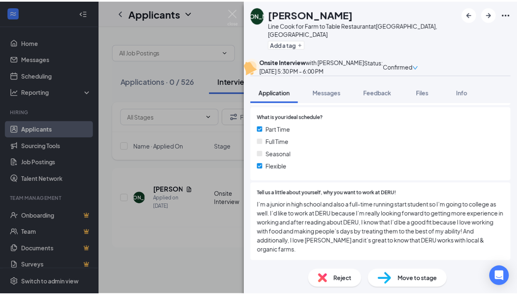
scroll to position [49, 0]
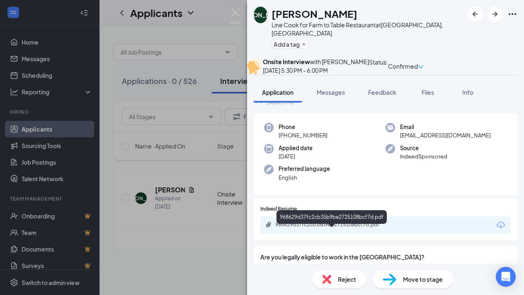
click at [342, 228] on div "968629d37fc2cb35b9be2725108bcf7d.pdf" at bounding box center [333, 225] width 116 height 7
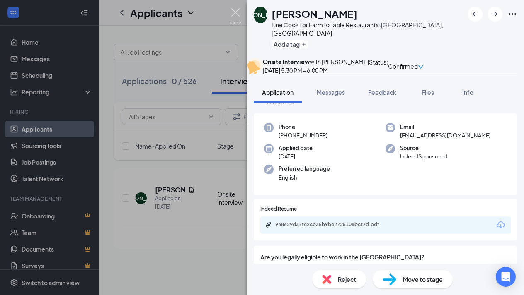
click at [237, 13] on img at bounding box center [235, 16] width 10 height 16
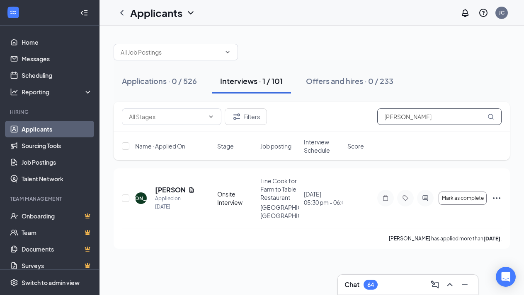
click at [408, 115] on input "[PERSON_NAME]" at bounding box center [439, 117] width 124 height 17
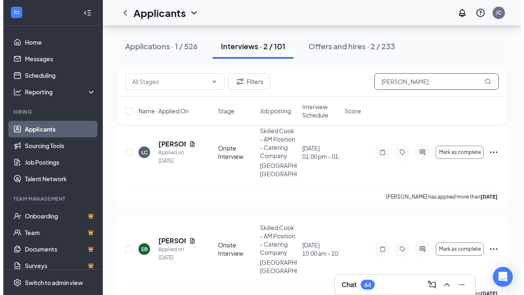
scroll to position [50, 0]
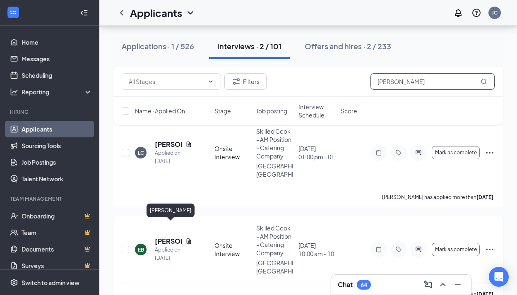
type input "[PERSON_NAME]"
click at [166, 237] on h5 "[PERSON_NAME]" at bounding box center [168, 241] width 27 height 9
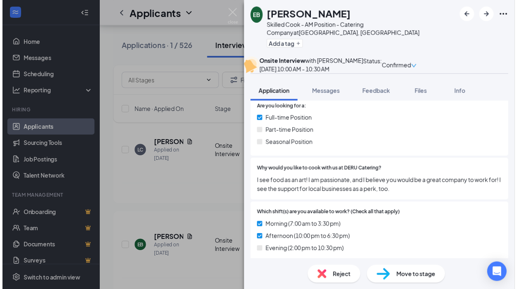
scroll to position [211, 0]
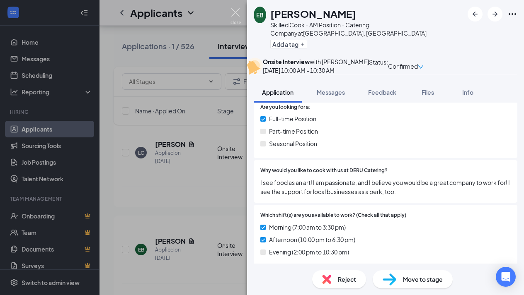
click at [234, 13] on img at bounding box center [235, 16] width 10 height 16
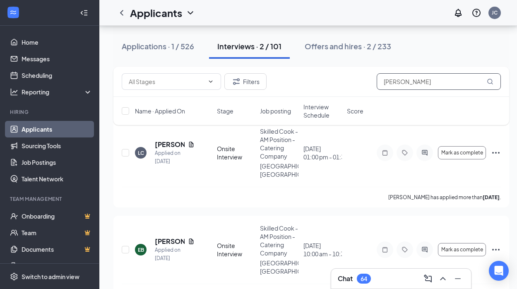
drag, startPoint x: 427, startPoint y: 82, endPoint x: 350, endPoint y: 84, distance: 77.5
click at [350, 84] on div "Filters [PERSON_NAME]" at bounding box center [311, 81] width 379 height 17
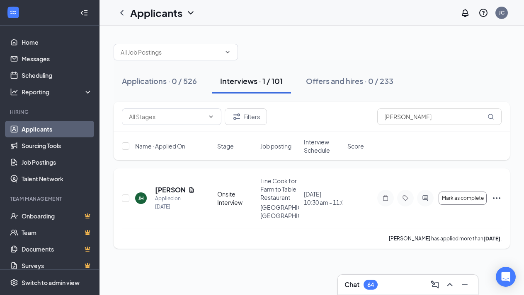
drag, startPoint x: 365, startPoint y: 43, endPoint x: 164, endPoint y: 183, distance: 245.6
click at [164, 186] on h5 "[PERSON_NAME]" at bounding box center [170, 190] width 30 height 9
click at [166, 186] on h5 "[PERSON_NAME]" at bounding box center [170, 190] width 30 height 9
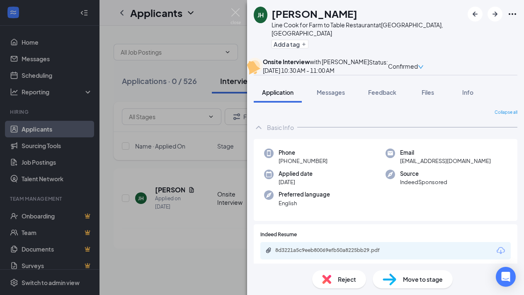
scroll to position [85, 0]
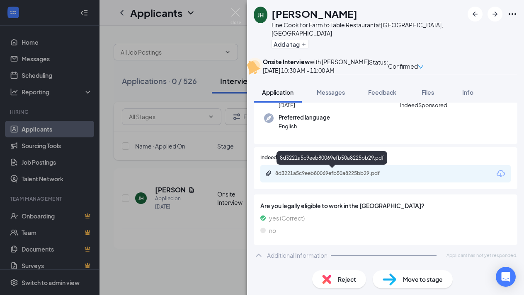
click at [337, 171] on div "8d3221a5c9eeb80069efb50a8225bb29.pdf" at bounding box center [333, 173] width 116 height 7
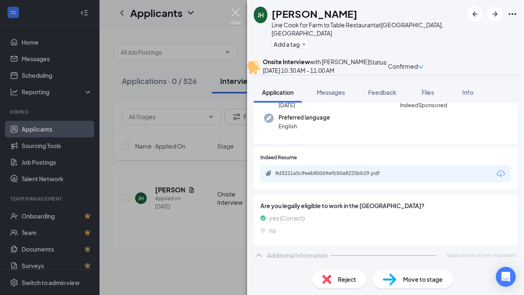
click at [236, 11] on img at bounding box center [235, 16] width 10 height 16
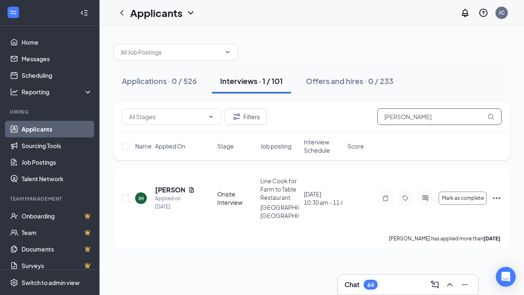
click at [401, 119] on input "[PERSON_NAME]" at bounding box center [439, 117] width 124 height 17
type input "J"
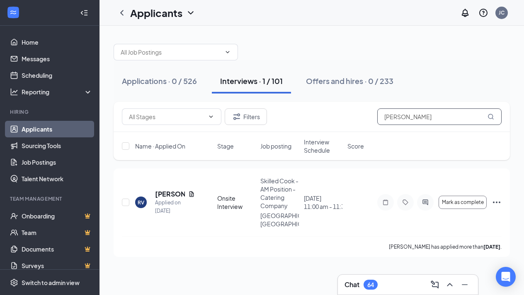
type input "[PERSON_NAME]"
drag, startPoint x: 423, startPoint y: 85, endPoint x: 173, endPoint y: 187, distance: 270.0
click at [173, 190] on h5 "[PERSON_NAME]" at bounding box center [170, 194] width 30 height 9
click at [167, 190] on h5 "[PERSON_NAME]" at bounding box center [170, 194] width 30 height 9
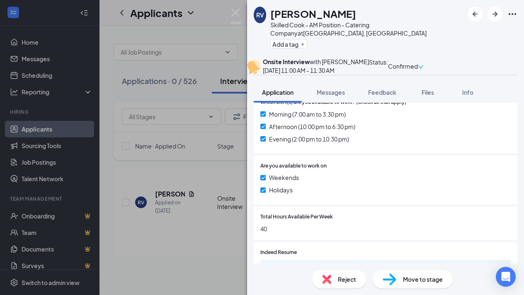
scroll to position [367, 0]
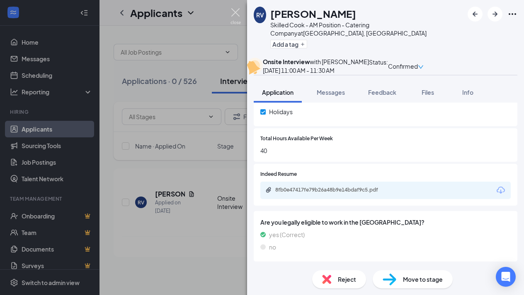
click at [237, 12] on img at bounding box center [235, 16] width 10 height 16
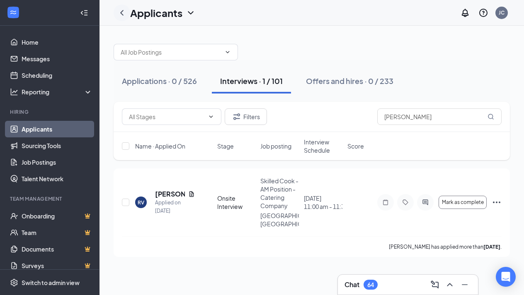
click at [123, 13] on icon "ChevronLeft" at bounding box center [122, 13] width 10 height 10
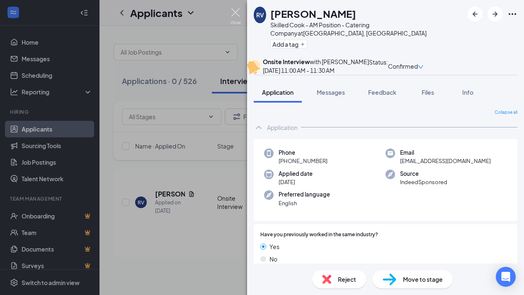
click at [234, 13] on img at bounding box center [235, 16] width 10 height 16
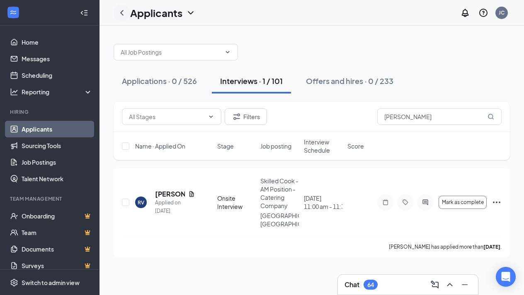
click at [121, 10] on icon "ChevronLeft" at bounding box center [122, 13] width 10 height 10
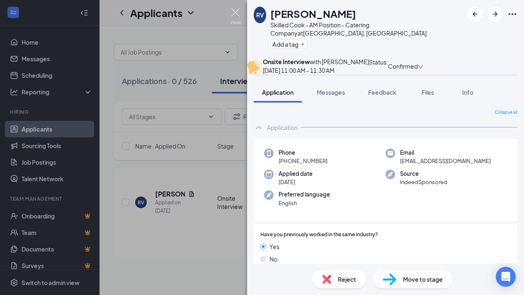
click at [237, 12] on img at bounding box center [235, 16] width 10 height 16
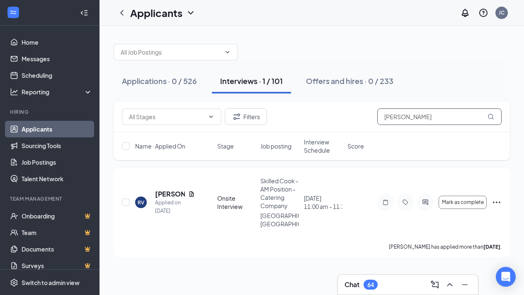
click at [415, 117] on input "[PERSON_NAME]" at bounding box center [439, 117] width 124 height 17
click at [414, 116] on input "[PERSON_NAME]" at bounding box center [439, 117] width 124 height 17
click at [413, 114] on input "[PERSON_NAME]" at bounding box center [439, 117] width 124 height 17
click at [414, 113] on input "[PERSON_NAME]" at bounding box center [439, 117] width 124 height 17
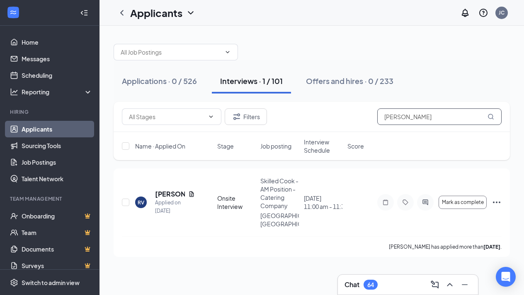
click at [414, 114] on input "[PERSON_NAME]" at bounding box center [439, 117] width 124 height 17
click at [413, 114] on input "[PERSON_NAME]" at bounding box center [439, 117] width 124 height 17
click at [409, 117] on input "[PERSON_NAME]" at bounding box center [439, 117] width 124 height 17
click at [411, 117] on input "[PERSON_NAME]" at bounding box center [439, 117] width 124 height 17
click at [411, 116] on input "[PERSON_NAME]" at bounding box center [439, 117] width 124 height 17
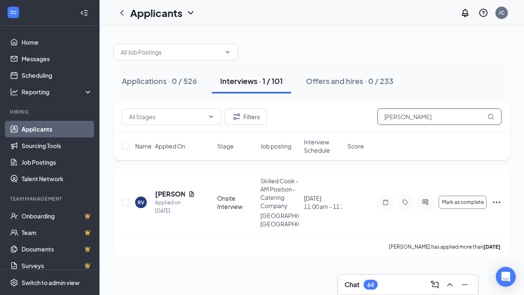
click at [411, 116] on input "[PERSON_NAME]" at bounding box center [439, 117] width 124 height 17
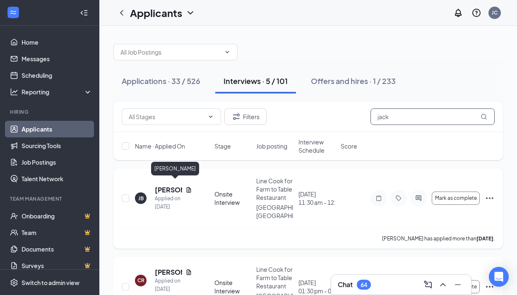
type input "jack"
click at [166, 186] on h5 "[PERSON_NAME]" at bounding box center [168, 190] width 27 height 9
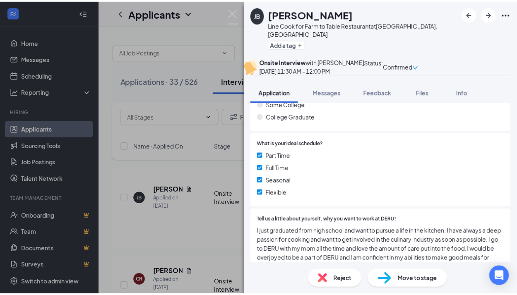
scroll to position [448, 0]
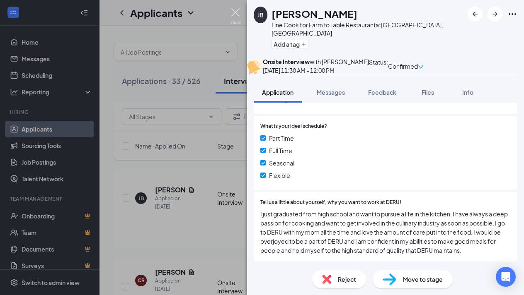
click at [234, 14] on img at bounding box center [235, 16] width 10 height 16
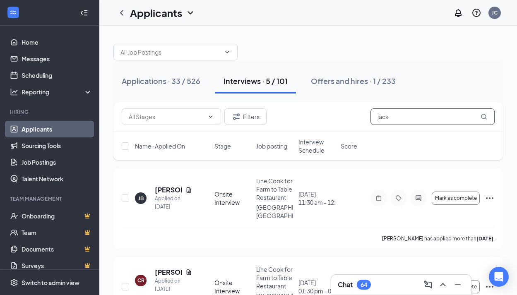
click at [394, 121] on input "jack" at bounding box center [433, 117] width 124 height 17
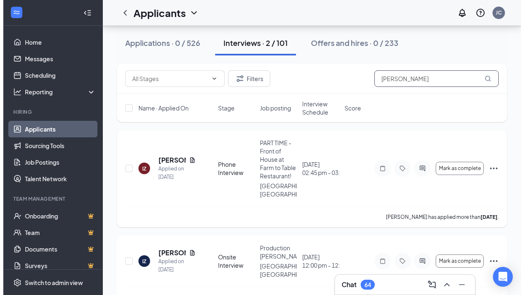
scroll to position [42, 0]
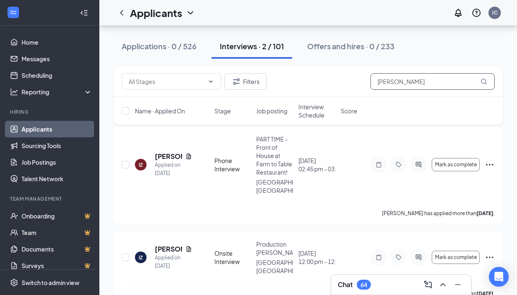
type input "[PERSON_NAME]"
click at [395, 280] on div "Chat 64" at bounding box center [401, 284] width 127 height 13
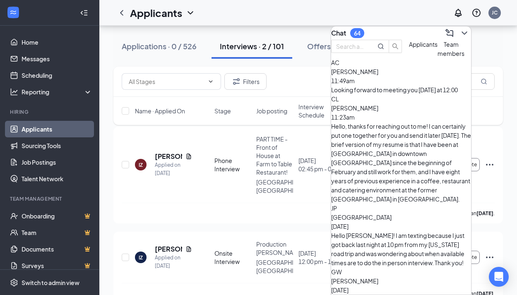
click at [414, 32] on div "Chat 64" at bounding box center [401, 33] width 140 height 13
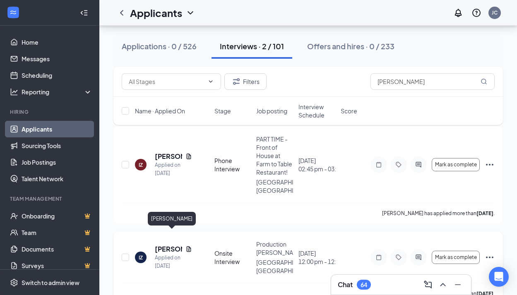
click at [169, 245] on h5 "[PERSON_NAME]" at bounding box center [168, 249] width 27 height 9
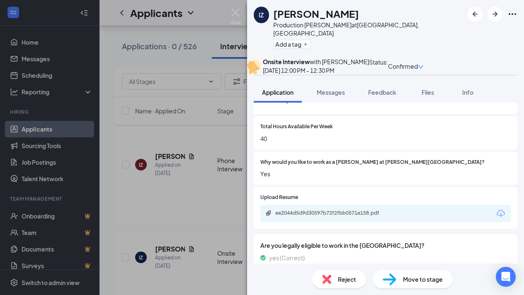
scroll to position [327, 0]
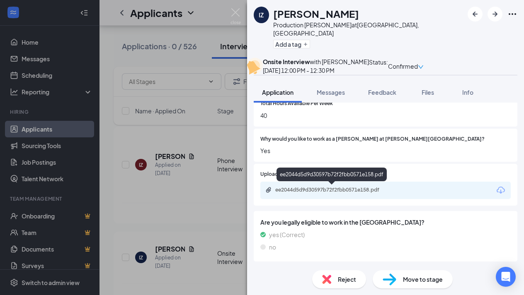
click at [324, 188] on div "ee2044d5d9d30597b72f2fbb0571e158.pdf" at bounding box center [333, 190] width 116 height 7
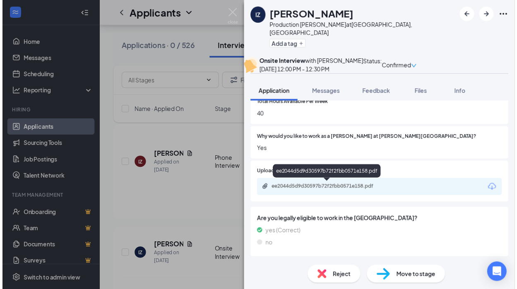
scroll to position [324, 0]
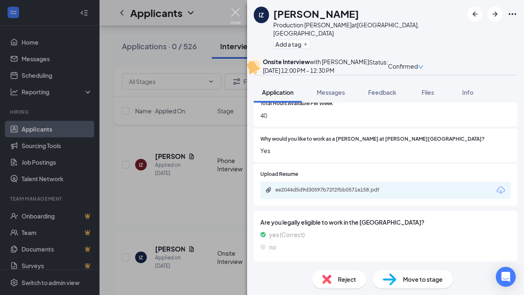
click at [237, 12] on img at bounding box center [235, 16] width 10 height 16
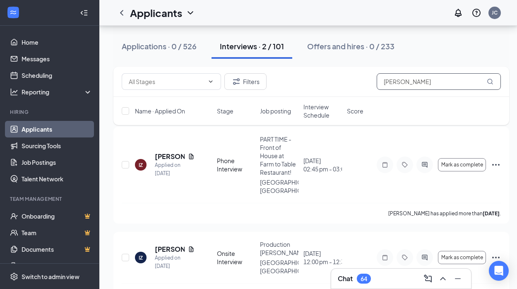
click at [424, 84] on input "[PERSON_NAME]" at bounding box center [439, 81] width 124 height 17
click at [424, 83] on input "[PERSON_NAME]" at bounding box center [439, 81] width 124 height 17
click at [422, 80] on input "[PERSON_NAME]" at bounding box center [439, 81] width 124 height 17
click at [421, 80] on input "[PERSON_NAME]" at bounding box center [439, 81] width 124 height 17
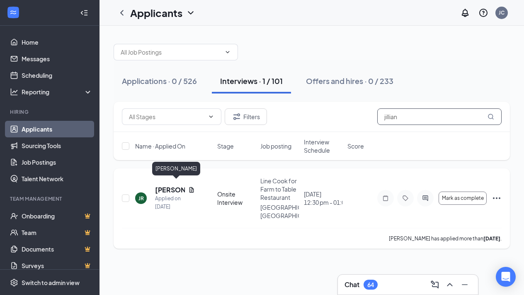
type input "jillian"
click at [162, 186] on h5 "[PERSON_NAME]" at bounding box center [170, 190] width 30 height 9
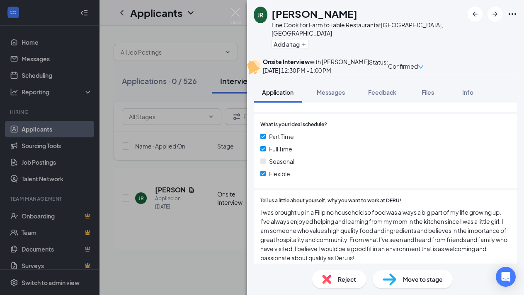
scroll to position [425, 0]
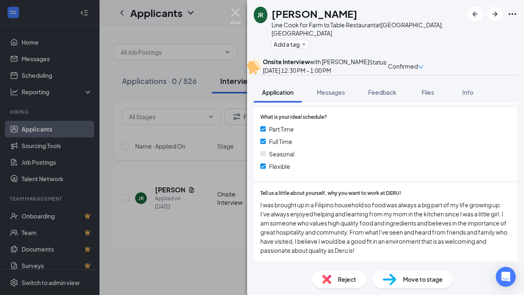
click at [236, 14] on img at bounding box center [235, 16] width 10 height 16
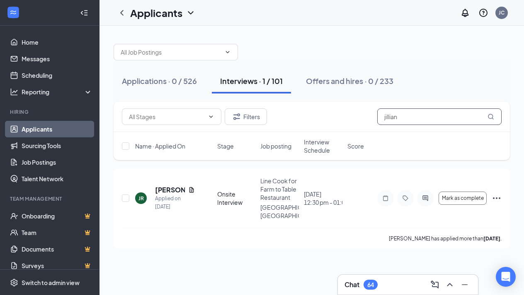
click at [408, 117] on input "jillian" at bounding box center [439, 117] width 124 height 17
type input "[PERSON_NAME]"
click at [164, 186] on h5 "[PERSON_NAME]" at bounding box center [170, 190] width 30 height 9
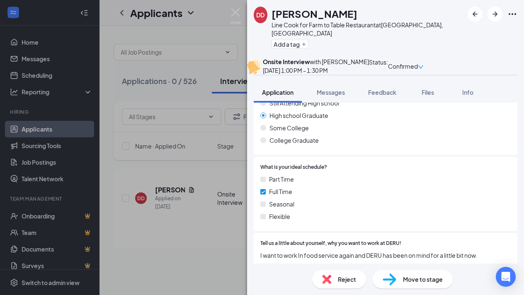
scroll to position [379, 0]
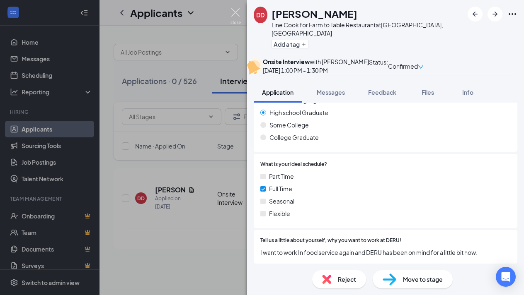
click at [234, 12] on img at bounding box center [235, 16] width 10 height 16
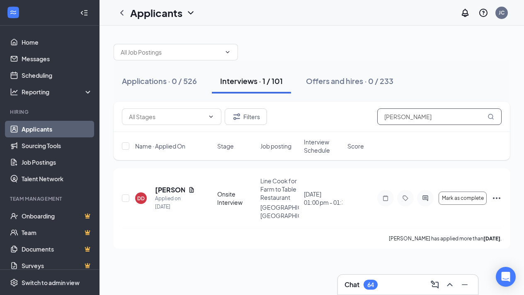
click at [401, 116] on input "[PERSON_NAME]" at bounding box center [439, 117] width 124 height 17
type input "[PERSON_NAME]"
click at [162, 186] on h5 "[PERSON_NAME]" at bounding box center [170, 190] width 30 height 9
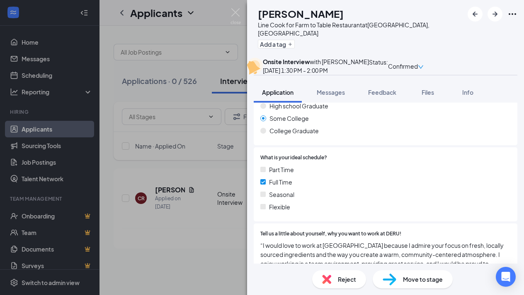
scroll to position [391, 0]
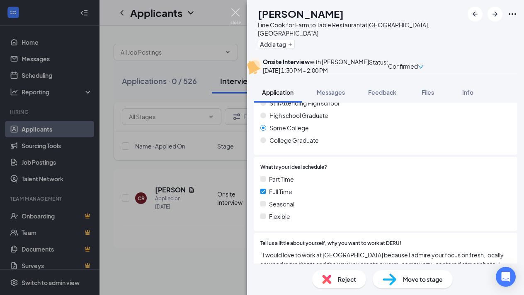
click at [234, 14] on img at bounding box center [235, 16] width 10 height 16
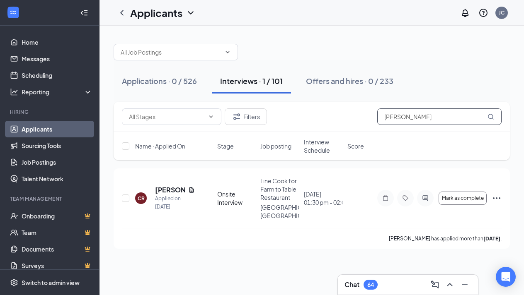
click at [404, 120] on input "[PERSON_NAME]" at bounding box center [439, 117] width 124 height 17
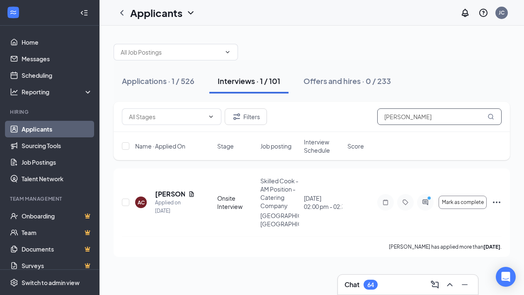
type input "[PERSON_NAME]"
drag, startPoint x: 373, startPoint y: 127, endPoint x: 159, endPoint y: 190, distance: 222.4
click at [159, 190] on h5 "[PERSON_NAME]" at bounding box center [170, 194] width 30 height 9
click at [163, 190] on h5 "[PERSON_NAME]" at bounding box center [170, 194] width 30 height 9
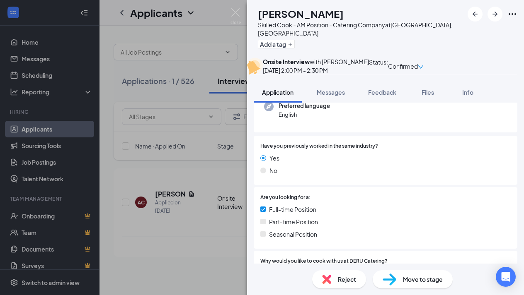
scroll to position [99, 0]
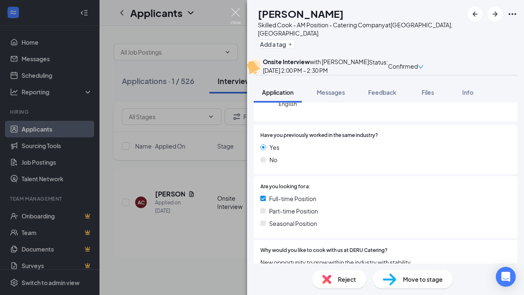
click at [236, 11] on img at bounding box center [235, 16] width 10 height 16
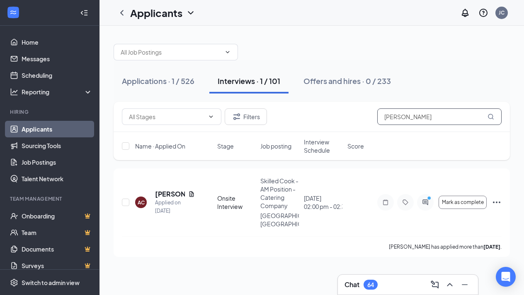
click at [404, 118] on input "[PERSON_NAME]" at bounding box center [439, 117] width 124 height 17
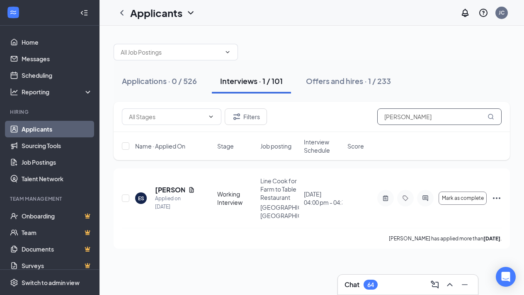
type input "[PERSON_NAME]"
drag, startPoint x: 402, startPoint y: 133, endPoint x: 163, endPoint y: 186, distance: 244.4
click at [163, 186] on h5 "[PERSON_NAME]" at bounding box center [170, 190] width 30 height 9
click at [157, 186] on h5 "[PERSON_NAME]" at bounding box center [170, 190] width 30 height 9
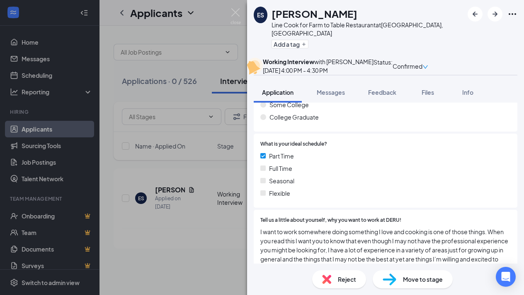
scroll to position [434, 0]
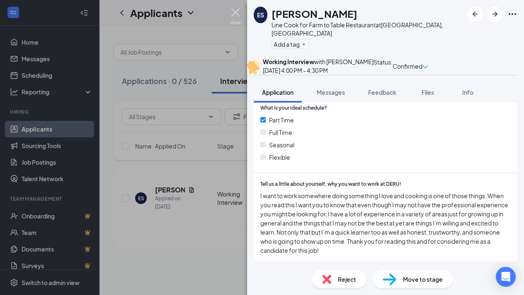
click at [236, 12] on img at bounding box center [235, 16] width 10 height 16
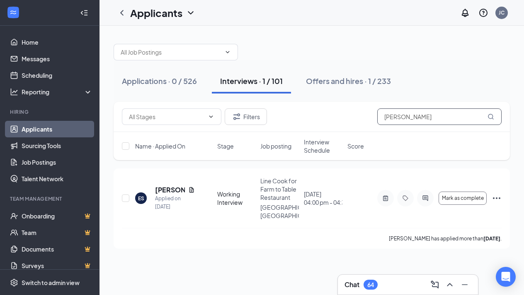
click at [410, 115] on input "[PERSON_NAME]" at bounding box center [439, 117] width 124 height 17
type input "[PERSON_NAME]"
click at [172, 186] on h5 "[PERSON_NAME]" at bounding box center [170, 190] width 30 height 9
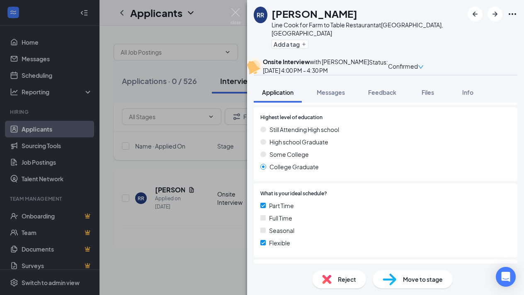
scroll to position [425, 0]
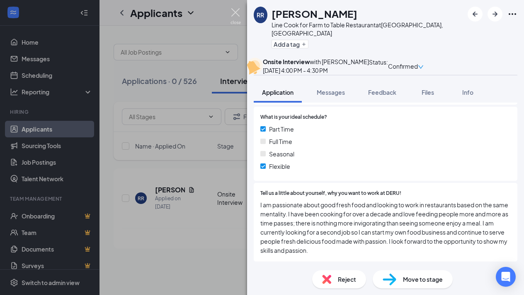
click at [233, 11] on img at bounding box center [235, 16] width 10 height 16
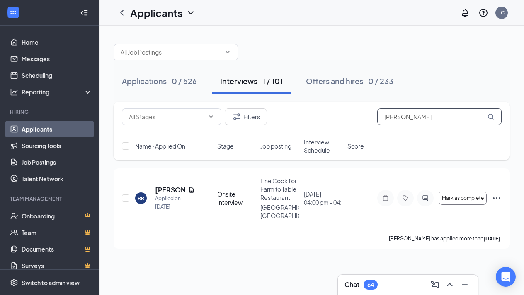
click at [420, 117] on input "[PERSON_NAME]" at bounding box center [439, 117] width 124 height 17
drag, startPoint x: 422, startPoint y: 117, endPoint x: 417, endPoint y: 116, distance: 4.6
click at [417, 116] on input "[PERSON_NAME]" at bounding box center [439, 117] width 124 height 17
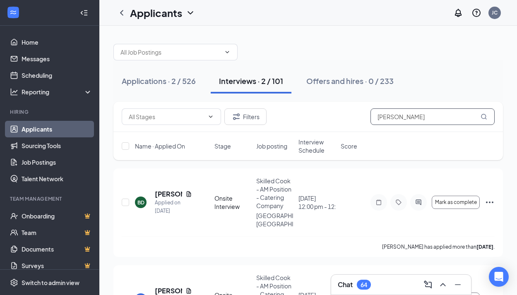
type input "[PERSON_NAME]"
drag, startPoint x: 418, startPoint y: 115, endPoint x: 196, endPoint y: 145, distance: 223.3
click at [196, 145] on div "Name · Applied On" at bounding box center [172, 146] width 75 height 8
click at [164, 287] on h5 "[PERSON_NAME]" at bounding box center [168, 291] width 27 height 9
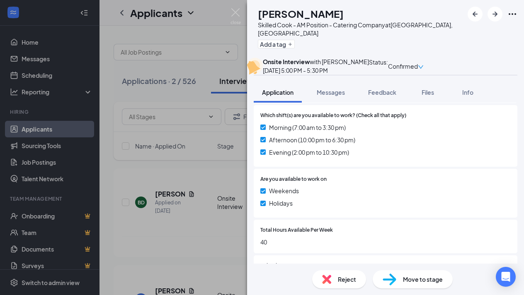
scroll to position [304, 0]
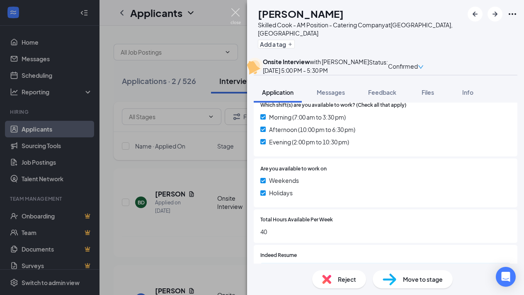
click at [235, 11] on img at bounding box center [235, 16] width 10 height 16
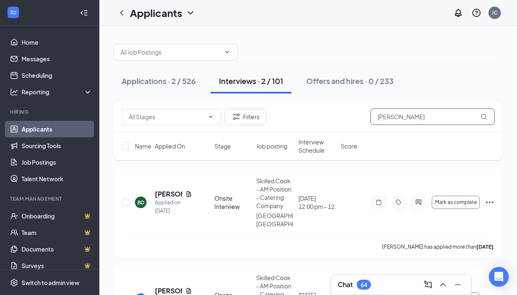
click at [399, 116] on input "[PERSON_NAME]" at bounding box center [433, 117] width 124 height 17
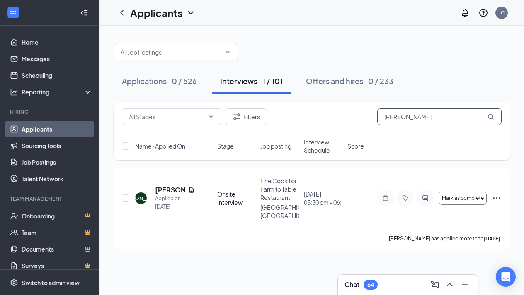
type input "[PERSON_NAME]"
drag, startPoint x: 380, startPoint y: 133, endPoint x: 164, endPoint y: 186, distance: 222.1
click at [164, 186] on h5 "[PERSON_NAME]" at bounding box center [170, 190] width 30 height 9
click at [160, 186] on h5 "[PERSON_NAME]" at bounding box center [170, 190] width 30 height 9
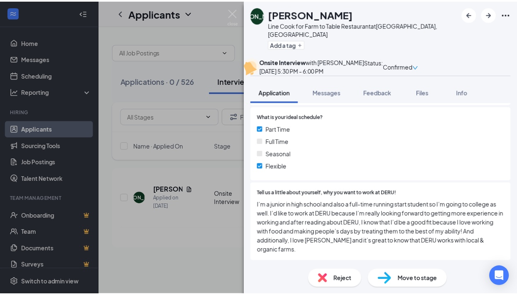
scroll to position [447, 0]
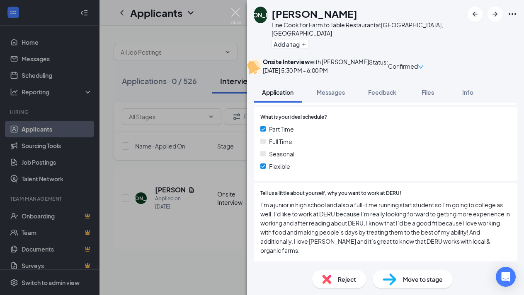
drag, startPoint x: 234, startPoint y: 11, endPoint x: 233, endPoint y: 15, distance: 4.5
click at [234, 11] on img at bounding box center [235, 16] width 10 height 16
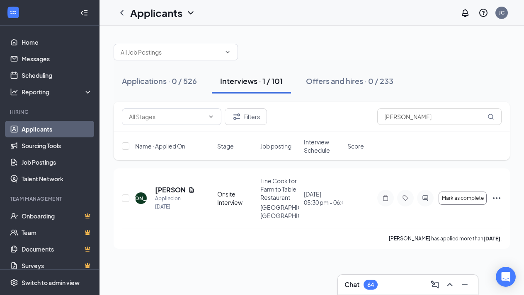
click at [63, 128] on link "Applicants" at bounding box center [57, 129] width 71 height 17
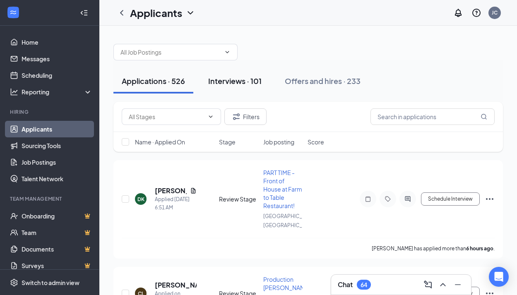
click at [242, 79] on div "Interviews · 101" at bounding box center [234, 81] width 53 height 10
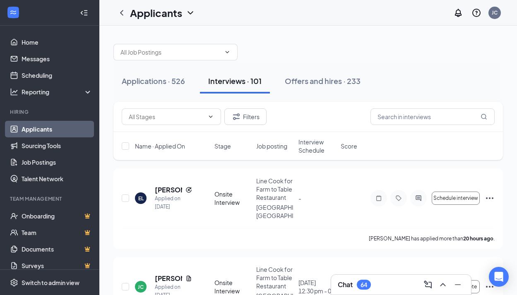
click at [256, 52] on div at bounding box center [309, 48] width 390 height 25
click at [225, 82] on div "Interviews · 101" at bounding box center [234, 81] width 53 height 10
click at [31, 40] on link "Home" at bounding box center [57, 42] width 71 height 17
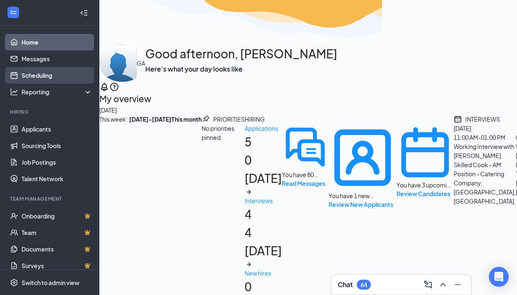
click at [53, 76] on link "Scheduling" at bounding box center [57, 75] width 71 height 17
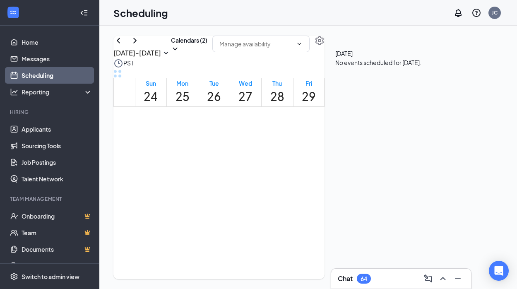
scroll to position [407, 0]
click at [253, 106] on h1 "27" at bounding box center [246, 96] width 14 height 18
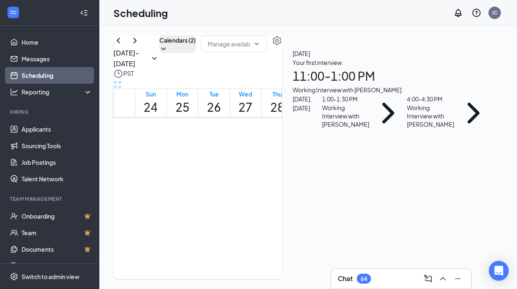
click at [168, 53] on icon "ChevronDown" at bounding box center [163, 49] width 8 height 8
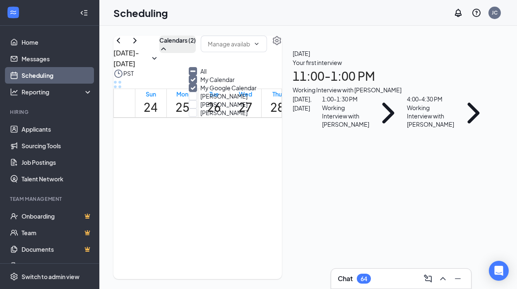
click at [197, 75] on icon "Minimize" at bounding box center [192, 71] width 7 height 7
click at [202, 75] on input "All" at bounding box center [198, 71] width 18 height 8
checkbox input "true"
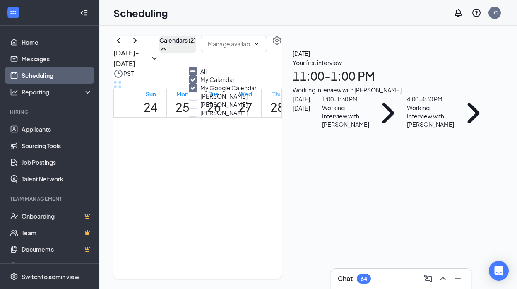
checkbox input "true"
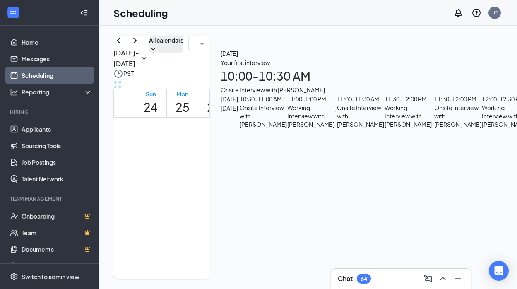
scroll to position [468, 0]
click at [298, 240] on span "[PERSON_NAME]" at bounding box center [303, 237] width 41 height 6
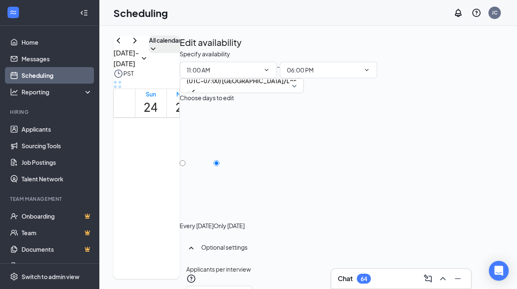
click at [49, 75] on link "Scheduling" at bounding box center [57, 75] width 71 height 17
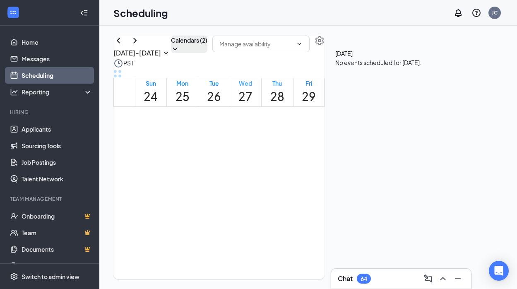
click at [253, 106] on h1 "27" at bounding box center [246, 96] width 14 height 18
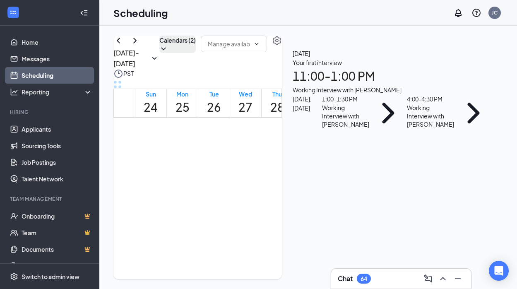
scroll to position [12, 0]
click at [168, 45] on icon "ChevronDown" at bounding box center [163, 49] width 8 height 8
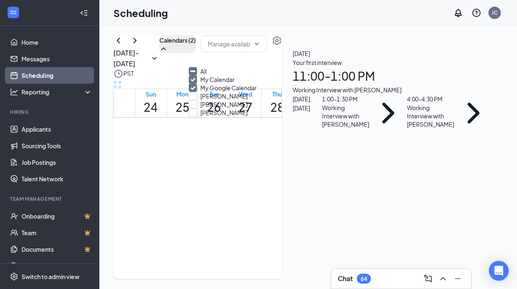
click at [197, 68] on icon "Minimize" at bounding box center [192, 71] width 7 height 7
click at [202, 67] on input "All" at bounding box center [198, 71] width 18 height 8
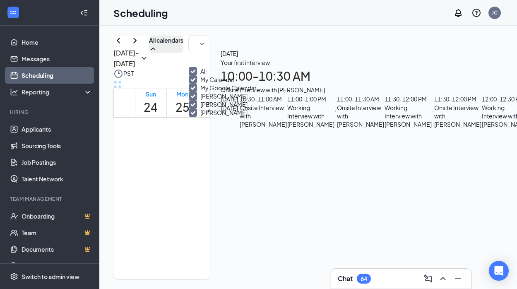
checkbox input "true"
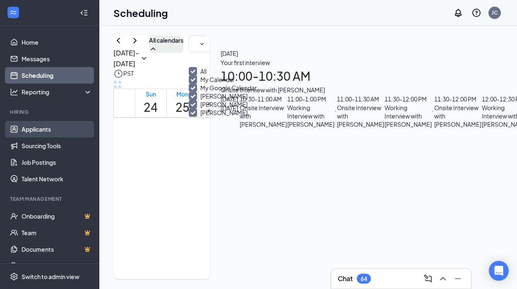
click at [35, 123] on link "Applicants" at bounding box center [57, 129] width 71 height 17
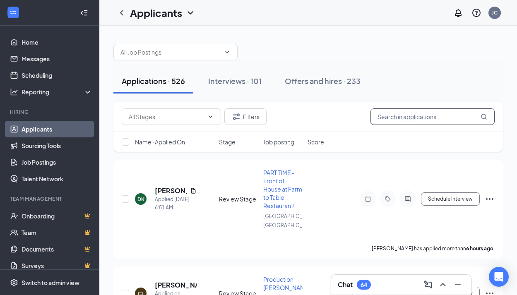
click at [408, 118] on input "text" at bounding box center [433, 117] width 124 height 17
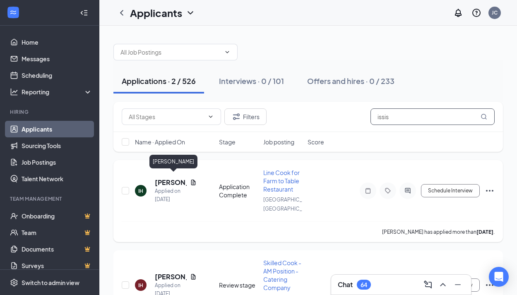
type input "issis"
click at [160, 179] on h5 "[PERSON_NAME]" at bounding box center [171, 182] width 32 height 9
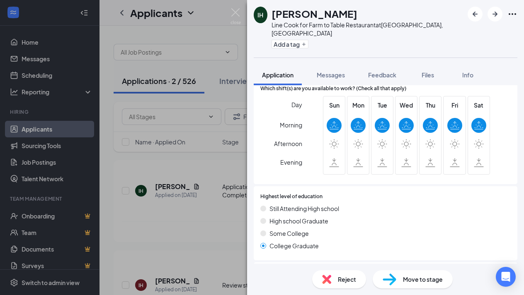
scroll to position [112, 0]
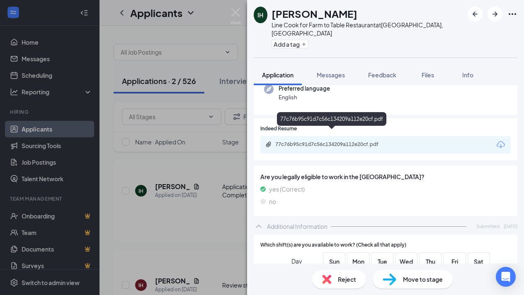
click at [349, 141] on div "77c76b95c91d7c56c134209a112e20cf.pdf" at bounding box center [333, 144] width 116 height 7
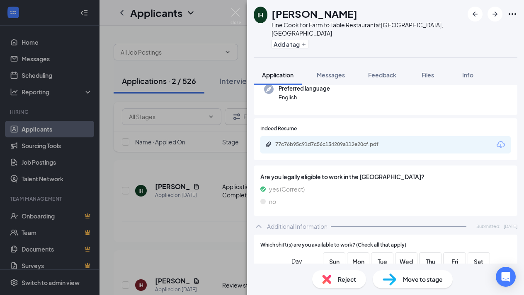
click at [403, 281] on span "Move to stage" at bounding box center [423, 279] width 40 height 9
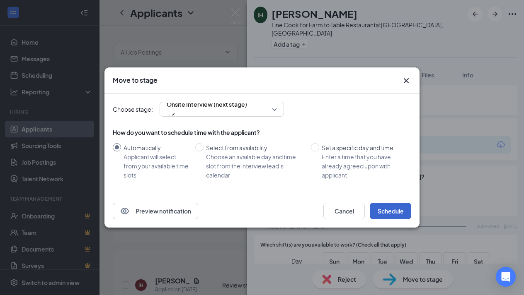
click at [380, 209] on button "Schedule" at bounding box center [390, 211] width 41 height 17
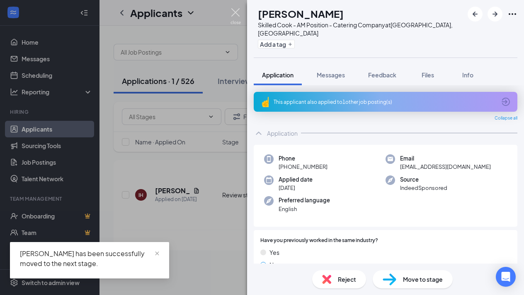
click at [235, 11] on img at bounding box center [235, 16] width 10 height 16
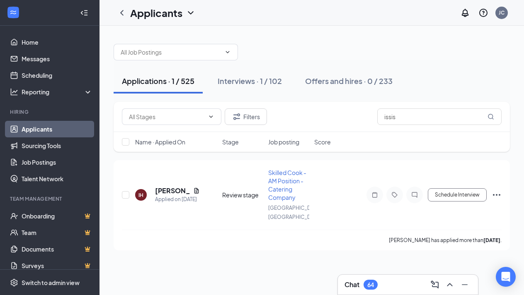
click at [48, 134] on link "Applicants" at bounding box center [57, 129] width 71 height 17
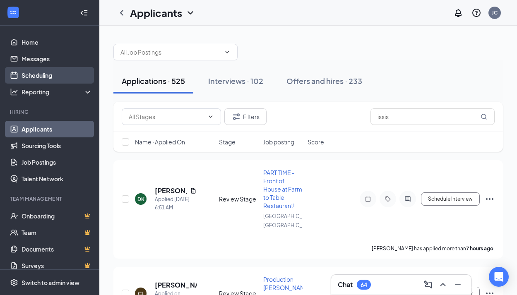
click at [40, 75] on link "Scheduling" at bounding box center [57, 75] width 71 height 17
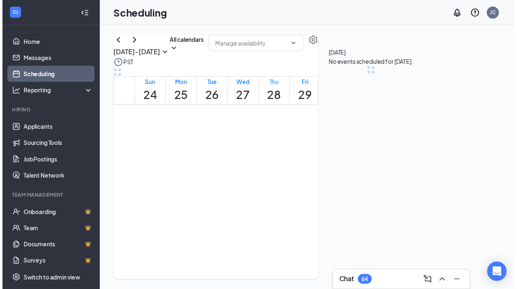
scroll to position [407, 0]
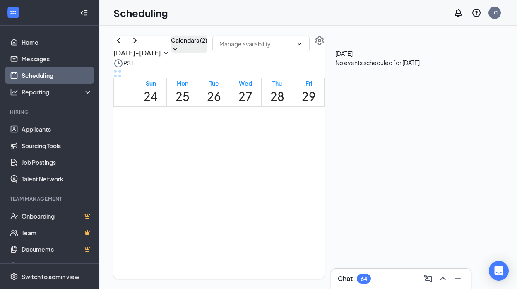
click at [208, 53] on button "Calendars (2)" at bounding box center [189, 44] width 36 height 17
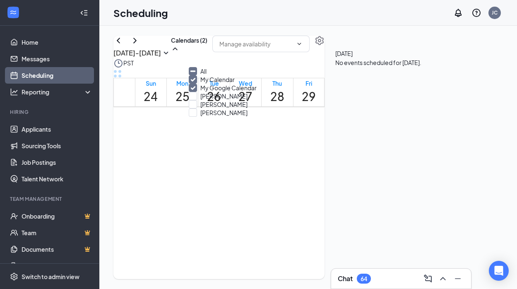
click at [197, 73] on icon "Minimize" at bounding box center [192, 71] width 7 height 7
click at [202, 73] on input "All" at bounding box center [198, 71] width 18 height 8
checkbox input "true"
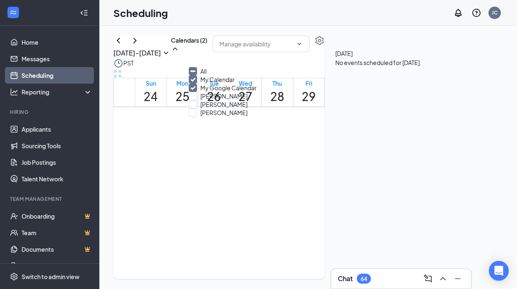
checkbox input "true"
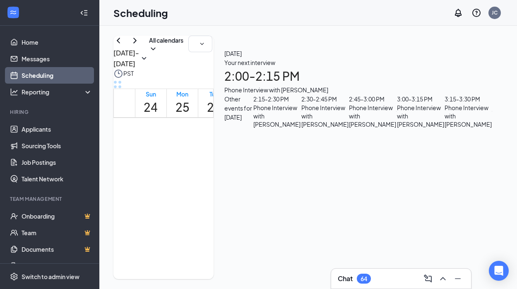
click at [213, 69] on div at bounding box center [200, 52] width 24 height 33
click at [253, 107] on h1 "27" at bounding box center [246, 107] width 14 height 18
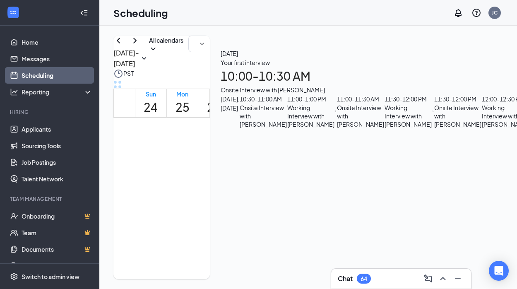
scroll to position [7, 0]
click at [48, 129] on link "Applicants" at bounding box center [57, 129] width 71 height 17
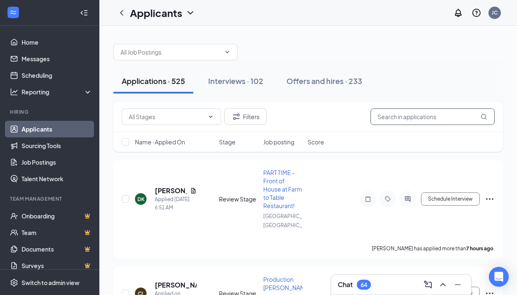
click at [435, 115] on input "text" at bounding box center [433, 117] width 124 height 17
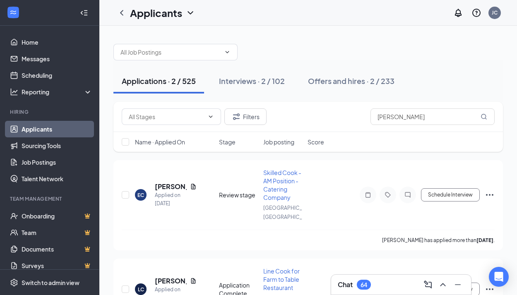
drag, startPoint x: 410, startPoint y: 131, endPoint x: 170, endPoint y: 154, distance: 241.0
click at [170, 154] on div "Filters [PERSON_NAME] Name · Applied On Stage Job posting Score" at bounding box center [309, 131] width 390 height 58
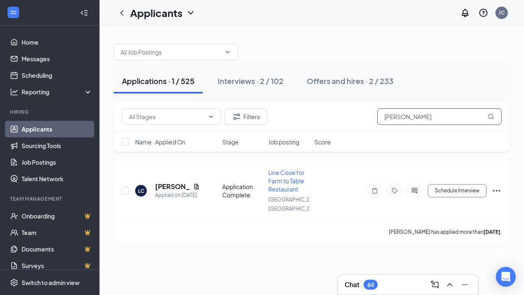
click at [442, 118] on input "[PERSON_NAME]" at bounding box center [439, 117] width 124 height 17
drag, startPoint x: 471, startPoint y: 116, endPoint x: 490, endPoint y: 116, distance: 19.1
click at [490, 116] on icon "MagnifyingGlass" at bounding box center [490, 117] width 7 height 7
click at [423, 117] on input "[PERSON_NAME]" at bounding box center [439, 117] width 124 height 17
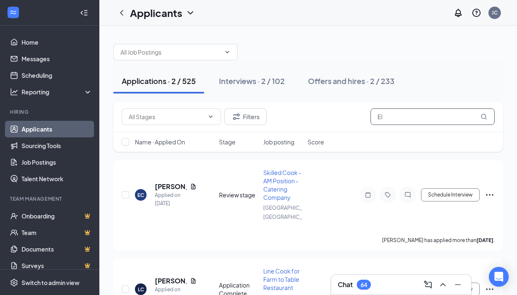
type input "E"
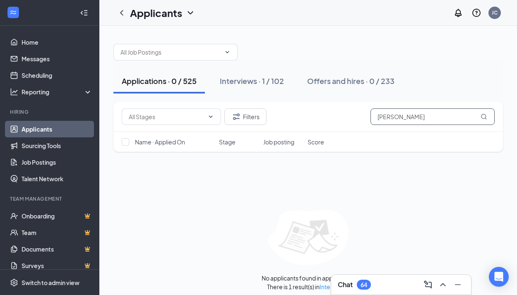
type input "[PERSON_NAME]"
drag, startPoint x: 397, startPoint y: 292, endPoint x: 403, endPoint y: 283, distance: 11.7
click at [403, 283] on div "Chat 64" at bounding box center [401, 284] width 127 height 13
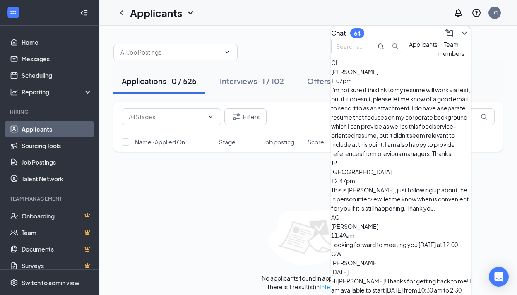
click at [418, 104] on div "I'm not sure if this link to my resume will work via text, but if it doesn't, p…" at bounding box center [401, 121] width 140 height 73
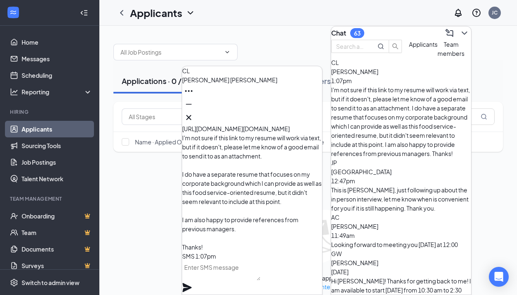
click at [258, 278] on textarea at bounding box center [221, 271] width 78 height 20
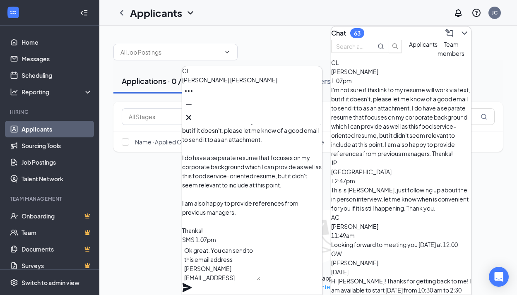
type textarea "Ok great. You can send to this email address [PERSON_NAME][EMAIL_ADDRESS][DOMAI…"
click at [192, 283] on icon "Plane" at bounding box center [187, 287] width 9 height 9
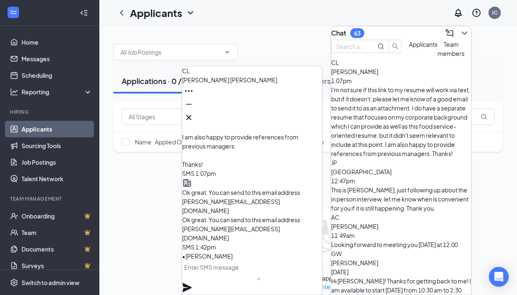
click at [407, 186] on div "This is [PERSON_NAME], just following up about the in person interview, let me …" at bounding box center [401, 199] width 140 height 27
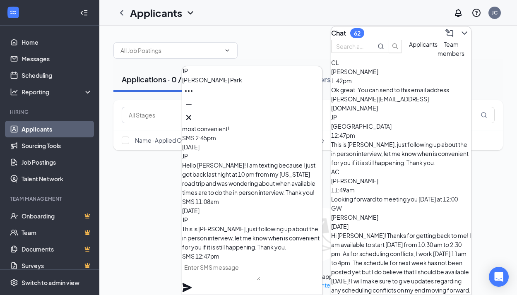
scroll to position [3, 0]
click at [258, 170] on div "[DATE] 12:00am" at bounding box center [237, 165] width 42 height 9
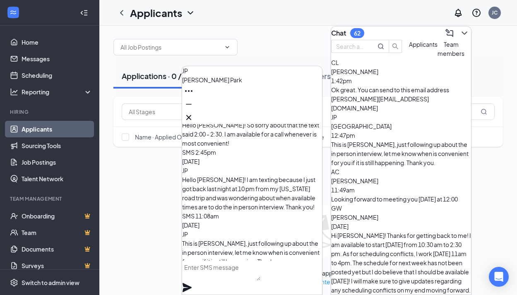
scroll to position [-51, 0]
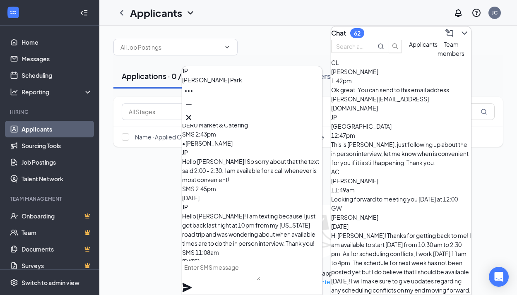
click at [425, 176] on div "[PERSON_NAME] 11:49am" at bounding box center [401, 185] width 140 height 18
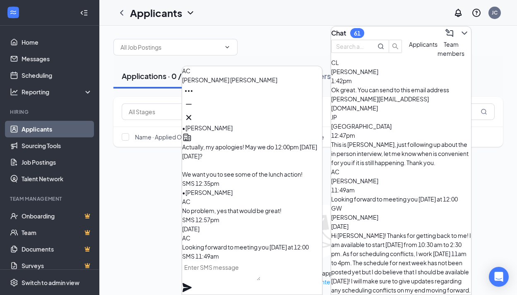
click at [416, 231] on div "Hi [PERSON_NAME]! Thanks for getting back to me! I am available to start [DATE]…" at bounding box center [401, 272] width 140 height 82
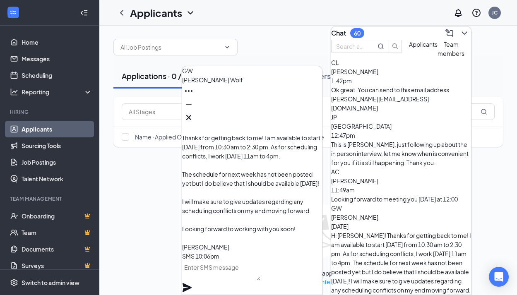
click at [286, 198] on p "Hi [PERSON_NAME]! Thanks for getting back to me! I am available to start [DATE]…" at bounding box center [252, 183] width 140 height 137
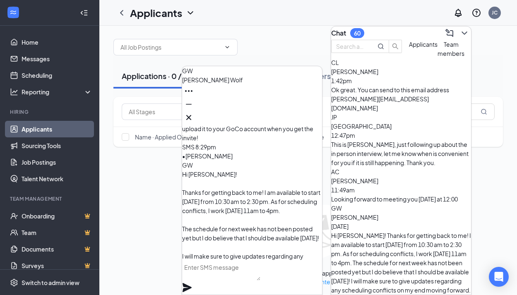
scroll to position [-68, 0]
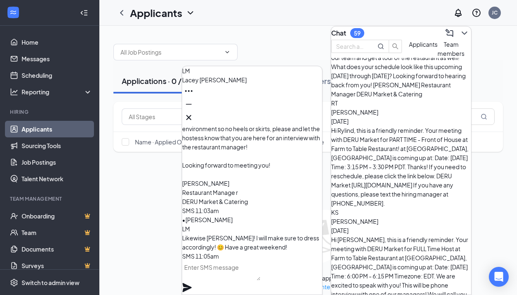
scroll to position [625, 0]
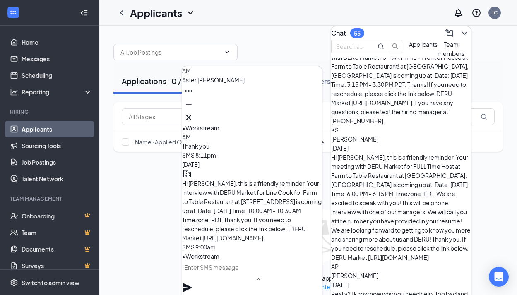
scroll to position [732, 0]
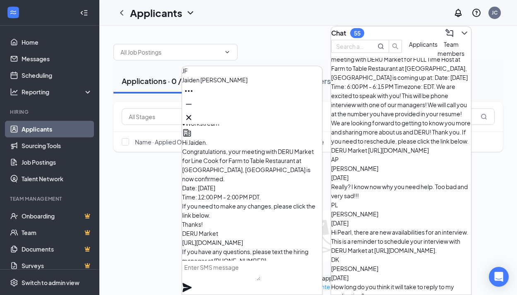
scroll to position [-33, 0]
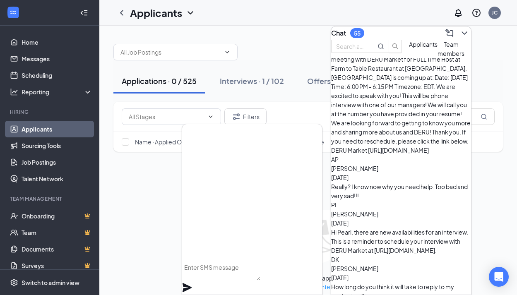
scroll to position [0, 0]
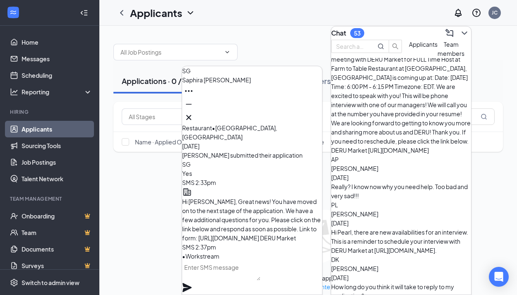
scroll to position [907, 0]
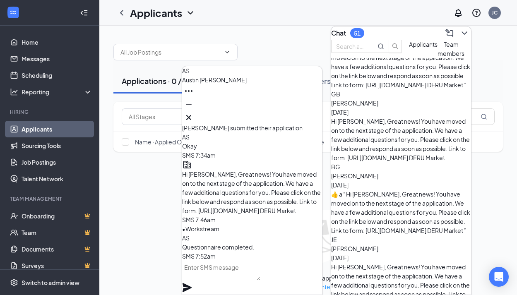
scroll to position [1084, 0]
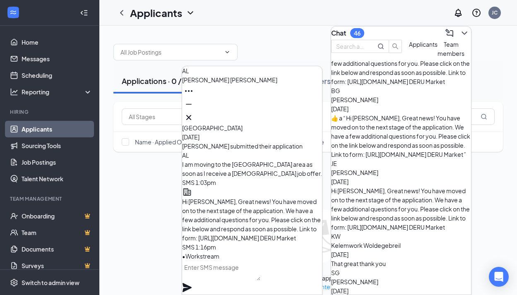
scroll to position [1214, 0]
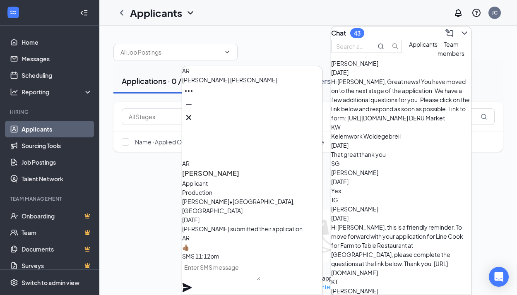
scroll to position [1297, 0]
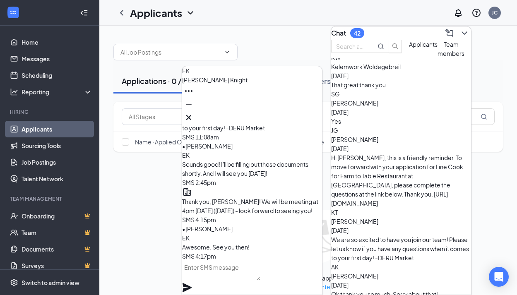
scroll to position [1425, 0]
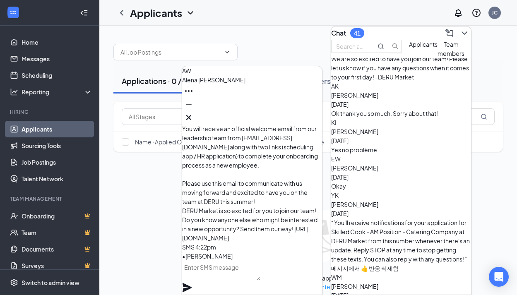
scroll to position [1604, 0]
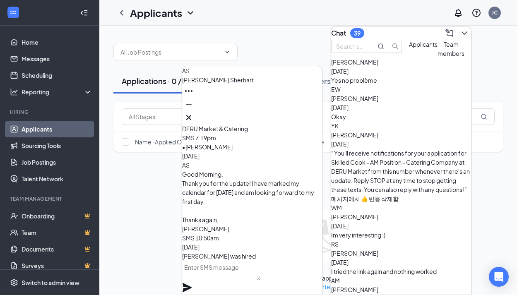
scroll to position [1621, 0]
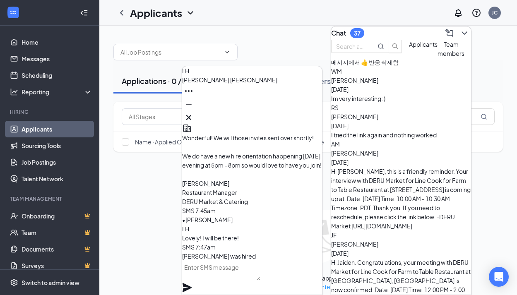
scroll to position [1792, 0]
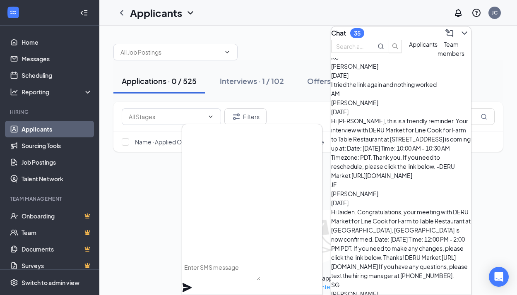
scroll to position [1811, 0]
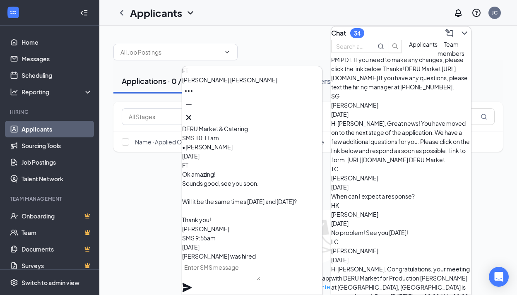
scroll to position [1982, 0]
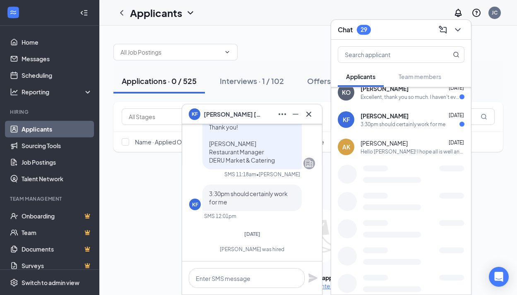
scroll to position [2174, 0]
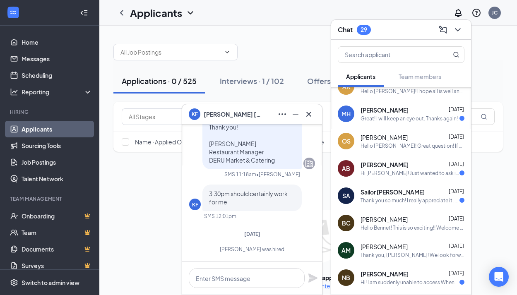
drag, startPoint x: 432, startPoint y: 117, endPoint x: 433, endPoint y: 124, distance: 6.7
click at [432, 117] on div "Great! I will keep an eye out. Thanks again!" at bounding box center [409, 118] width 97 height 7
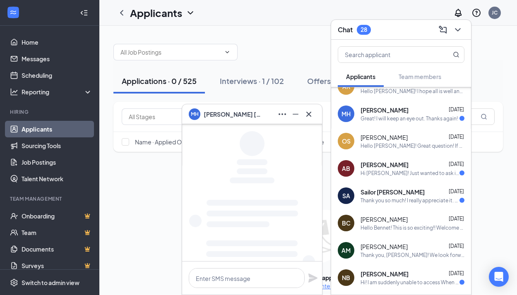
click at [430, 164] on div "Andrew Black Feb 6" at bounding box center [413, 165] width 104 height 8
click at [427, 191] on div "Sailor Anicker Jan 30" at bounding box center [413, 192] width 104 height 8
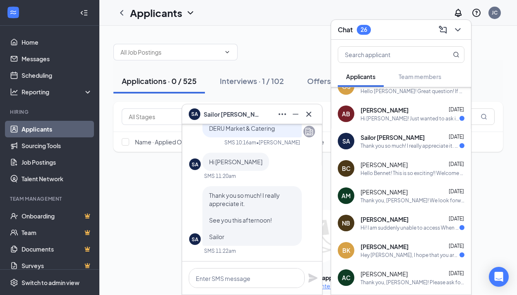
click at [432, 228] on div "Hi! I am suddenly unable to access When I Work. When I log in it says I am not …" at bounding box center [410, 228] width 99 height 7
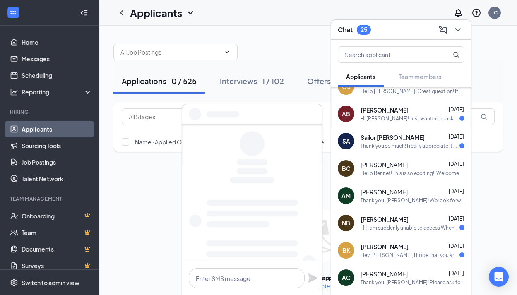
click at [449, 247] on span "Dec 2, 2024" at bounding box center [456, 246] width 15 height 6
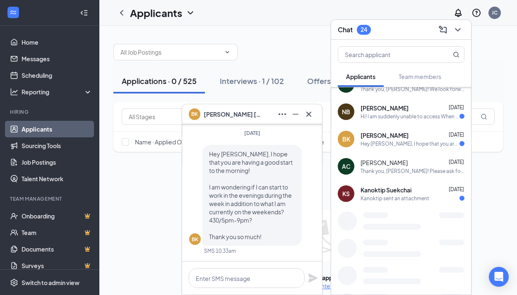
scroll to position [2342, 0]
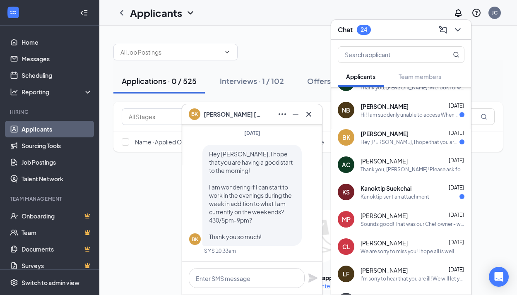
click at [432, 196] on div "Kanoktip sent an attachment" at bounding box center [413, 196] width 104 height 7
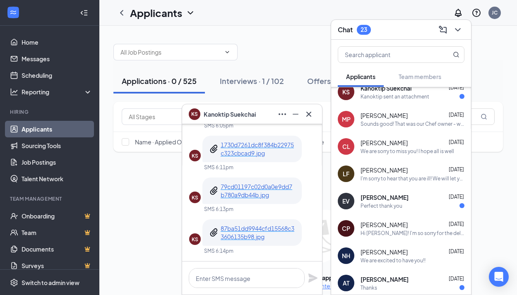
scroll to position [2525, 0]
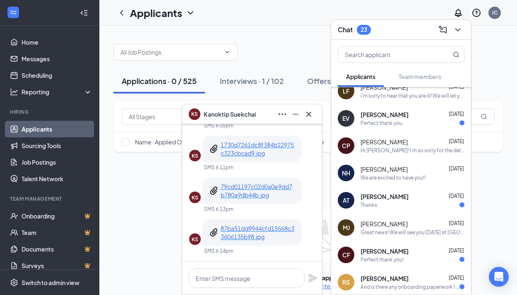
click at [420, 120] on div "Perfect thank you" at bounding box center [413, 123] width 104 height 7
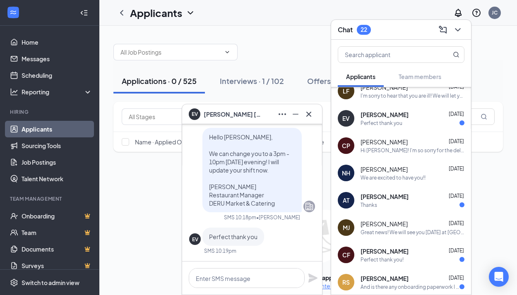
click at [420, 205] on div "Thanks" at bounding box center [413, 205] width 104 height 7
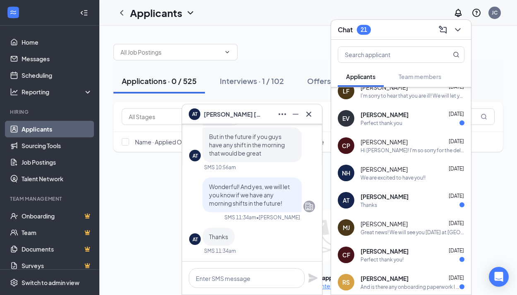
click at [422, 254] on div "Charles Ford Nov 22, 2024" at bounding box center [413, 251] width 104 height 8
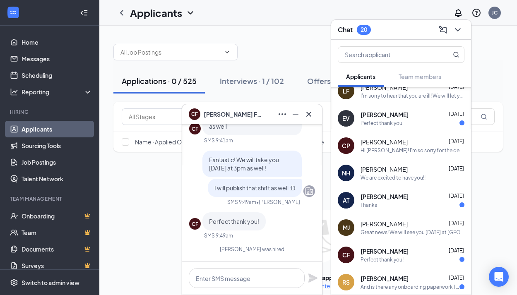
click at [420, 279] on div "Rahul Sehgal Nov 9, 2024" at bounding box center [413, 279] width 104 height 8
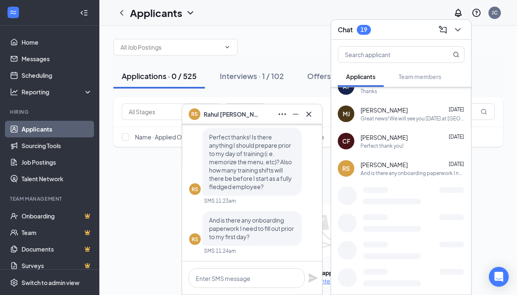
scroll to position [2715, 0]
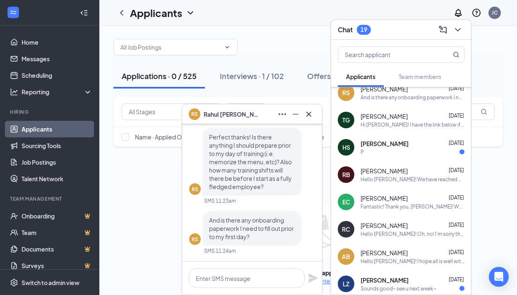
click at [416, 150] on div "P" at bounding box center [413, 152] width 104 height 7
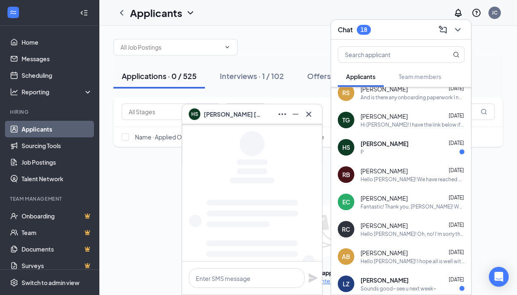
scroll to position [2782, 0]
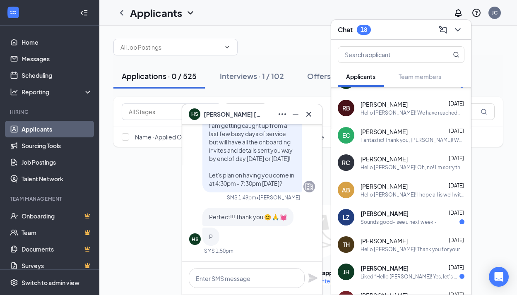
click at [415, 217] on div "Lan Zhang Sep 24, 2024" at bounding box center [413, 214] width 104 height 8
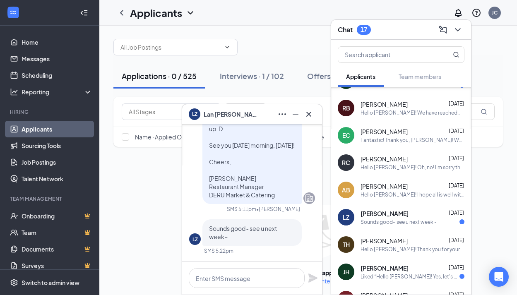
click at [418, 275] on div "Liked “Hello Julia! Yes, let's do 3:15pm today so I will give you a call in the…" at bounding box center [410, 276] width 99 height 7
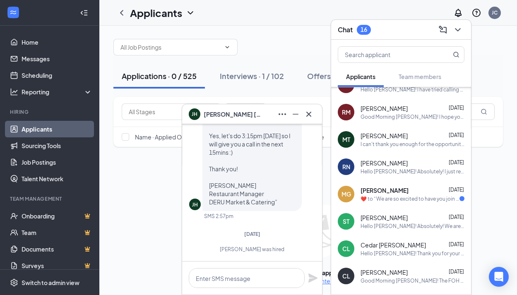
scroll to position [3026, 0]
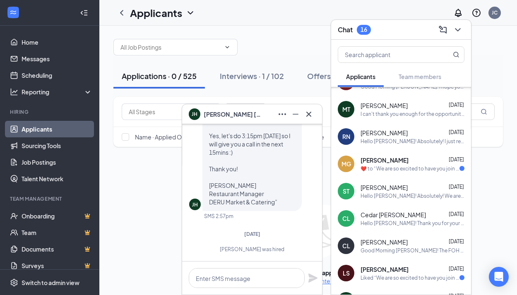
click at [415, 164] on div "Mariah Gonzalez Jun 11, 2024  ​❤️​ to “ We are so excited to have you join our …" at bounding box center [413, 164] width 104 height 16
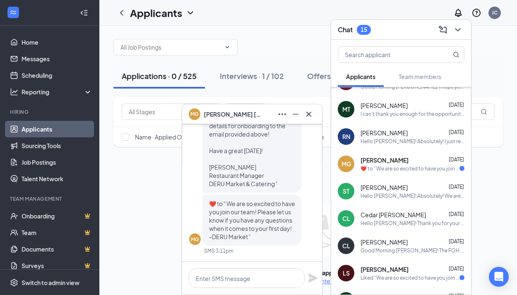
click at [406, 270] on div "Luca Silvestrini May 18, 2024" at bounding box center [413, 270] width 104 height 8
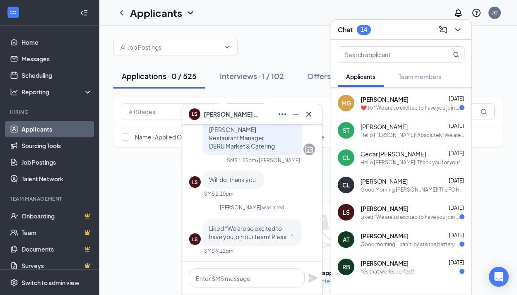
scroll to position [3115, 0]
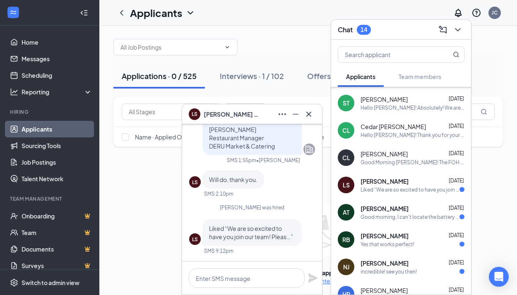
click at [409, 210] on span "Amahalea Thongoulay" at bounding box center [385, 209] width 48 height 8
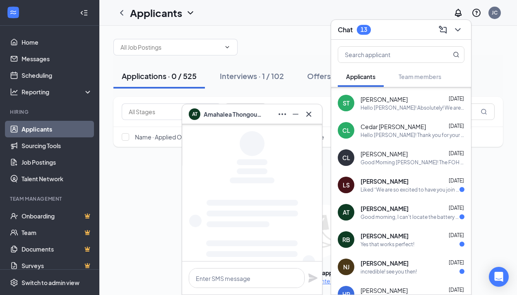
click at [416, 228] on div "RB Riley Burke May 8, 2024 Yes that works perfect!" at bounding box center [401, 239] width 140 height 27
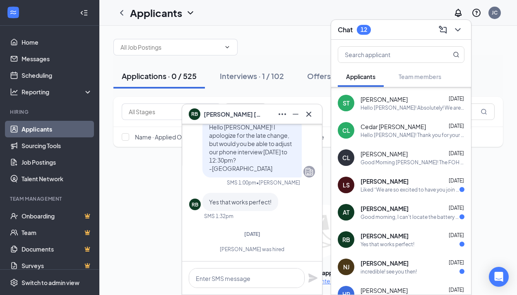
click at [415, 261] on div "Noella Johnson May 7, 2024" at bounding box center [413, 263] width 104 height 8
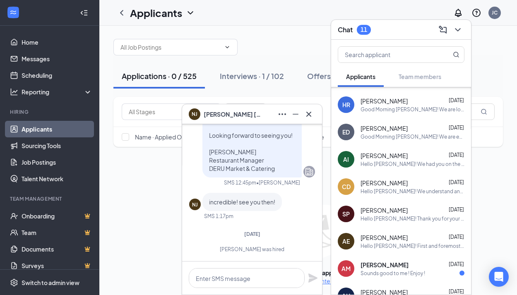
scroll to position [3376, 0]
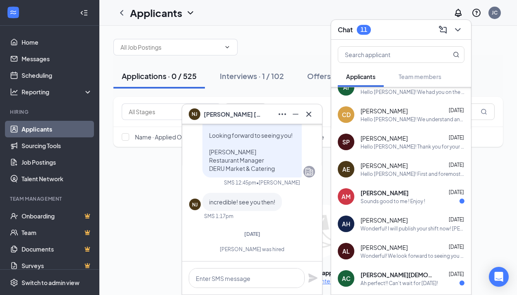
click at [408, 196] on div "Arianna Mclean Mar 24, 2024" at bounding box center [413, 193] width 104 height 8
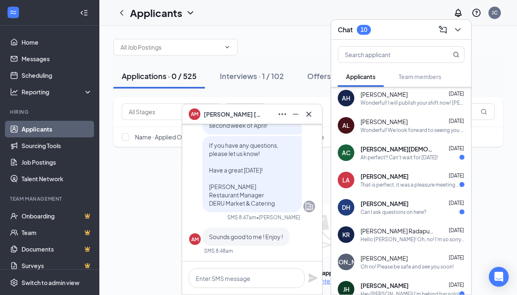
scroll to position [3504, 0]
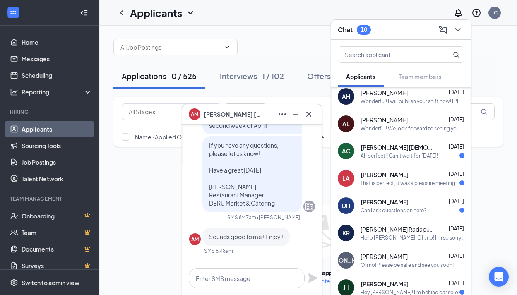
click at [417, 151] on div "Abigail Christian Mar 6, 2024" at bounding box center [413, 147] width 104 height 8
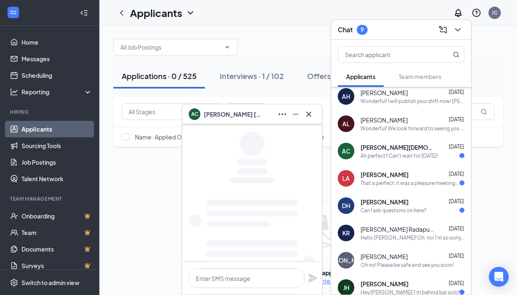
click at [425, 176] on div "Lauren Antush Mar 3, 2024" at bounding box center [413, 175] width 104 height 8
click at [423, 200] on div "Daniel Holmberg Feb 22, 2024" at bounding box center [413, 202] width 104 height 8
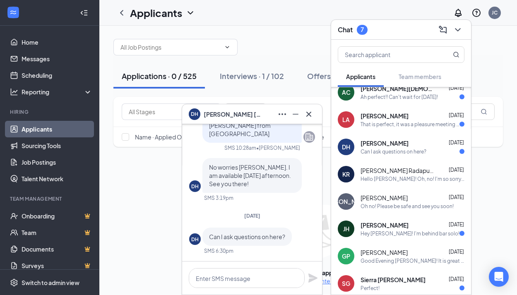
scroll to position [3575, 0]
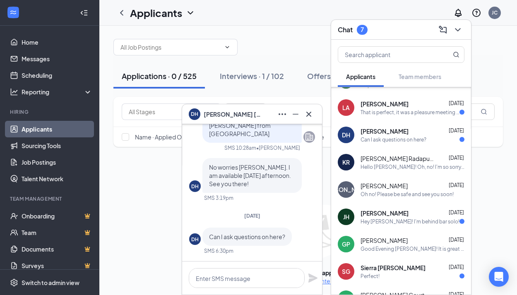
click at [415, 215] on div "Jacey Hall Oct 19, 2023" at bounding box center [413, 213] width 104 height 8
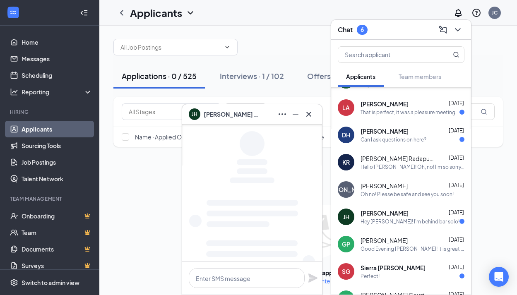
click at [414, 277] on div "Perfect!" at bounding box center [413, 276] width 104 height 7
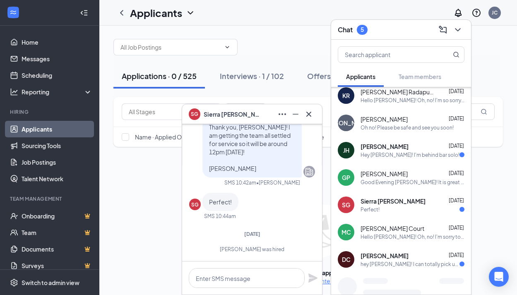
scroll to position [3701, 0]
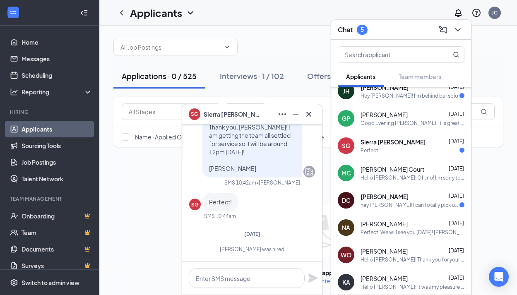
click at [419, 200] on div "Disha Cattamanchi Sep 29, 2023" at bounding box center [413, 197] width 104 height 8
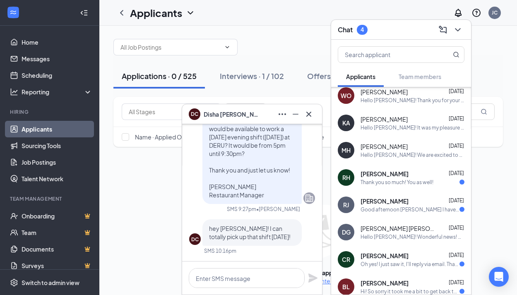
scroll to position [3875, 0]
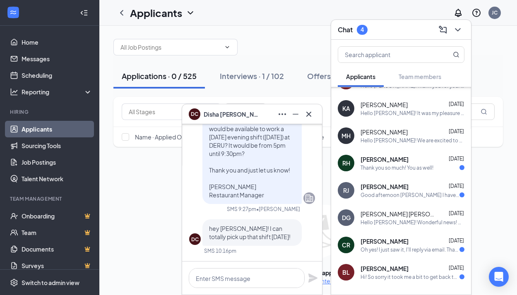
click at [422, 164] on div "Thank you so much! You as well!" at bounding box center [397, 167] width 73 height 7
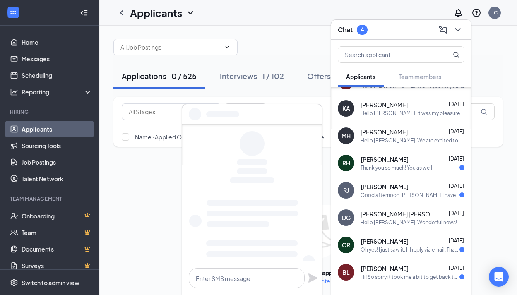
click at [409, 190] on span "Regina-Celeste Janse van Rensburg" at bounding box center [385, 187] width 48 height 8
click at [425, 246] on div "Oh yes! I just saw it, I'll reply via email. Thank you Cora! :)" at bounding box center [410, 249] width 99 height 7
click at [420, 270] on div "Bethany LaVoie Aug 21, 2023" at bounding box center [413, 269] width 104 height 8
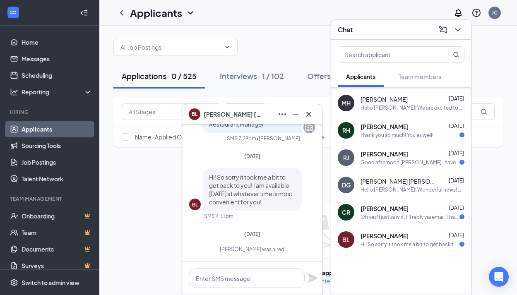
click at [391, 24] on div "Chat" at bounding box center [401, 29] width 127 height 13
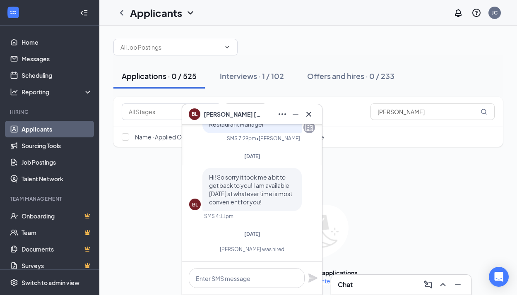
scroll to position [0, 0]
click at [308, 114] on icon "Cross" at bounding box center [309, 113] width 5 height 5
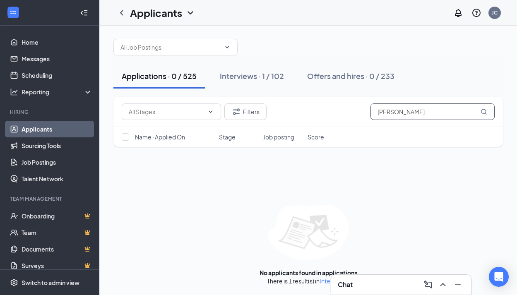
click at [407, 112] on input "[PERSON_NAME]" at bounding box center [433, 112] width 124 height 17
type input "S"
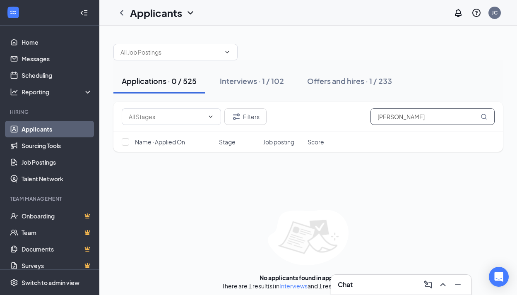
type input "[PERSON_NAME]"
click at [244, 82] on div "Interviews · 1 / 102" at bounding box center [252, 81] width 64 height 10
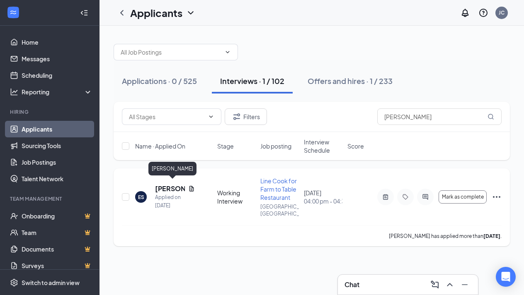
click at [162, 184] on h5 "[PERSON_NAME]" at bounding box center [170, 188] width 30 height 9
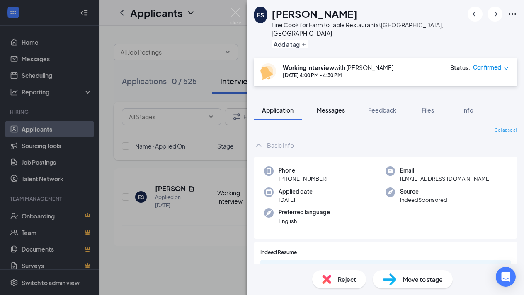
click at [325, 106] on span "Messages" at bounding box center [330, 109] width 28 height 7
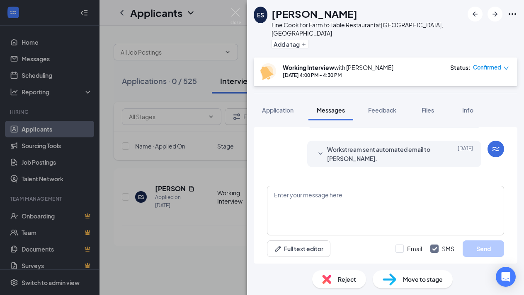
scroll to position [325, 0]
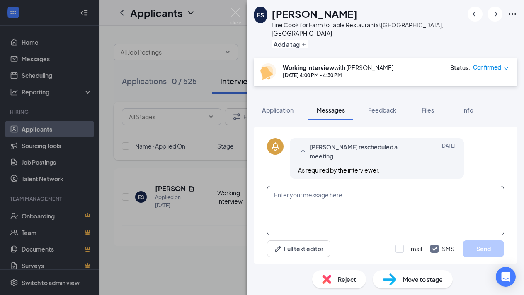
click at [332, 193] on textarea at bounding box center [385, 211] width 237 height 50
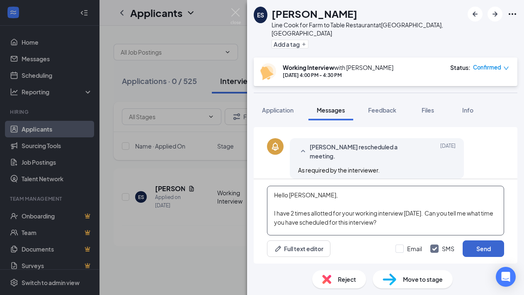
type textarea "Hello Eleanor, I have 2 times allotted for your working interview tomorrow. Can…"
click at [478, 248] on button "Send" at bounding box center [482, 249] width 41 height 17
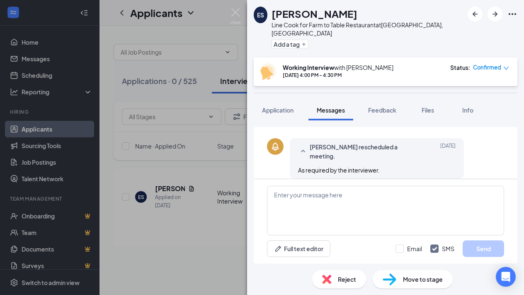
scroll to position [415, 0]
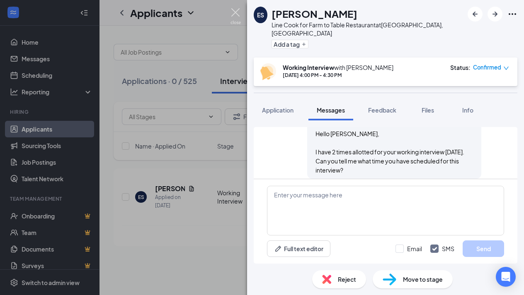
click at [236, 12] on img at bounding box center [235, 16] width 10 height 16
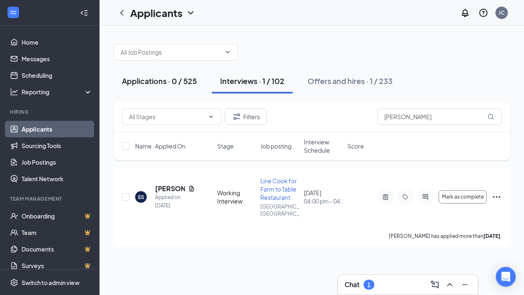
click at [158, 84] on div "Applications · 0 / 525" at bounding box center [159, 81] width 75 height 10
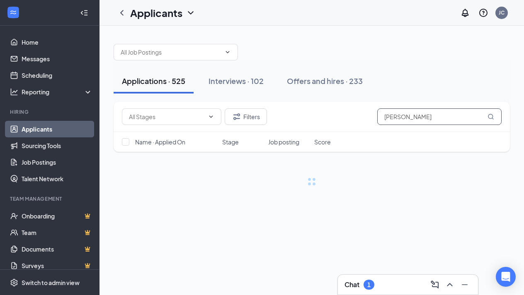
drag, startPoint x: 406, startPoint y: 119, endPoint x: 361, endPoint y: 123, distance: 45.3
click at [361, 123] on div "Filters [PERSON_NAME]" at bounding box center [311, 117] width 379 height 17
click at [414, 118] on input "[PERSON_NAME]" at bounding box center [439, 117] width 124 height 17
click at [413, 118] on input "[PERSON_NAME]" at bounding box center [439, 117] width 124 height 17
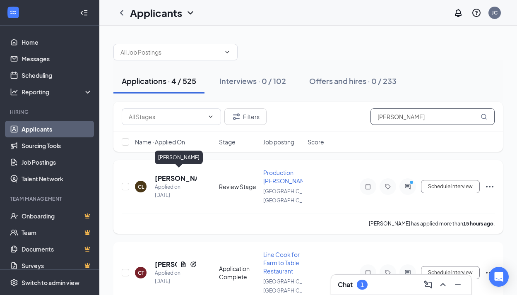
type input "christin"
click at [166, 174] on h5 "[PERSON_NAME]" at bounding box center [176, 178] width 42 height 9
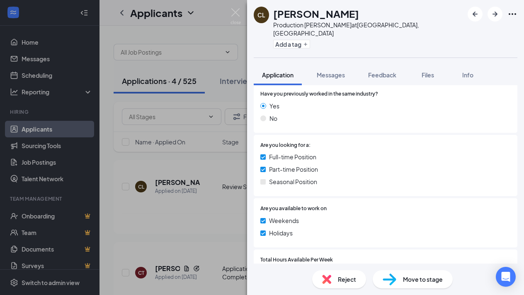
scroll to position [270, 0]
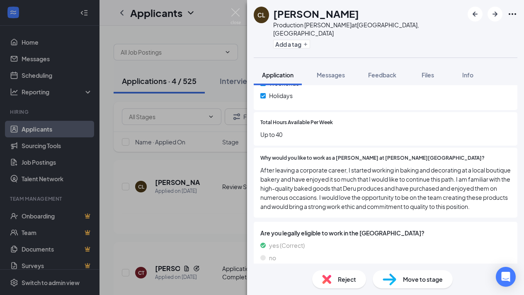
click at [420, 280] on span "Move to stage" at bounding box center [423, 279] width 40 height 9
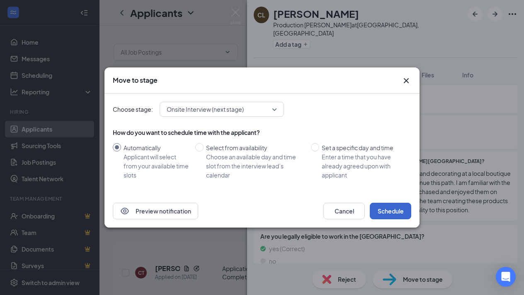
click at [391, 211] on button "Schedule" at bounding box center [390, 211] width 41 height 17
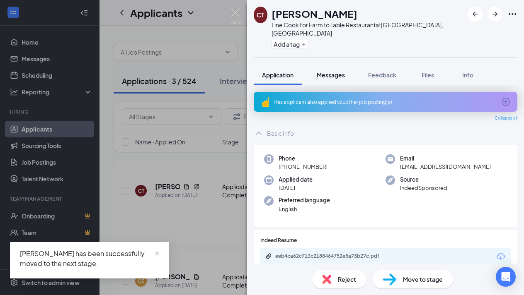
click at [337, 71] on span "Messages" at bounding box center [330, 74] width 28 height 7
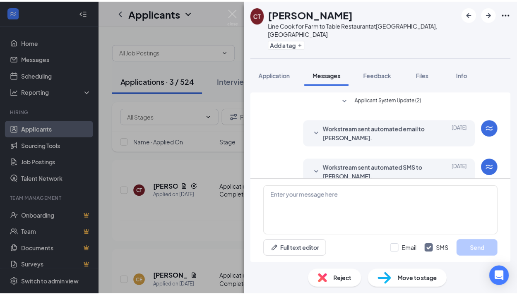
scroll to position [31, 0]
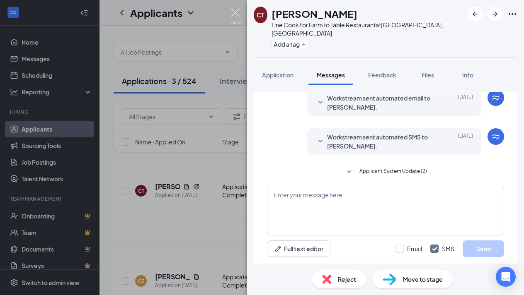
click at [237, 12] on img at bounding box center [235, 16] width 10 height 16
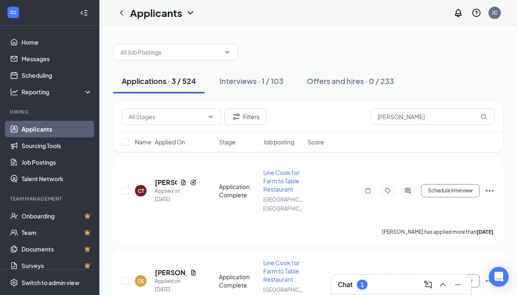
click at [388, 281] on div "Chat 1" at bounding box center [401, 284] width 127 height 13
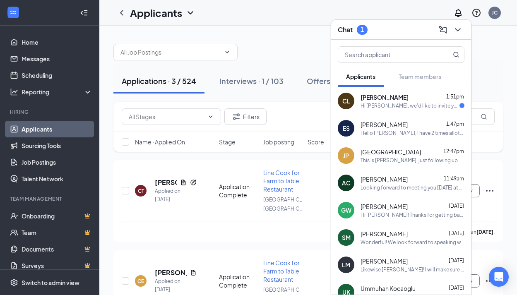
click at [417, 102] on div "Hi Christina Lewis, we'd like to invite you to a meeting with DERU Market for P…" at bounding box center [410, 105] width 99 height 7
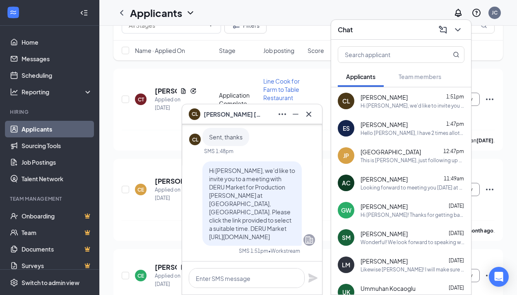
scroll to position [102, 0]
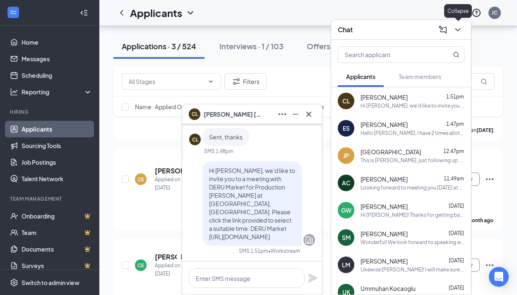
click at [459, 28] on icon "ChevronDown" at bounding box center [458, 30] width 10 height 10
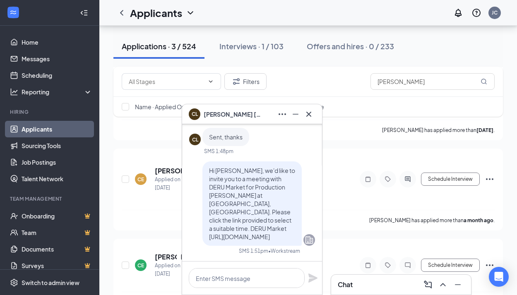
click at [440, 50] on div "Applications · 3 / 524 Interviews · 1 / 103 Offers and hires · 0 / 233" at bounding box center [309, 46] width 390 height 25
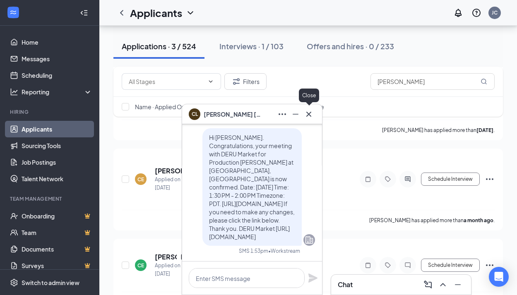
click at [312, 115] on icon "Cross" at bounding box center [309, 114] width 10 height 10
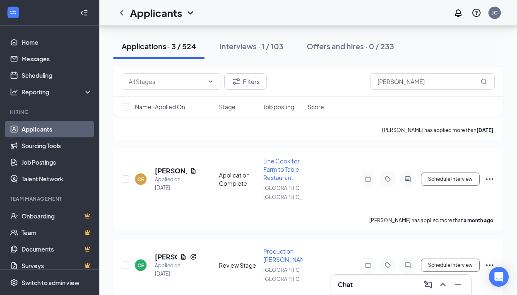
click at [159, 48] on div "Applications · 3 / 524" at bounding box center [159, 46] width 75 height 10
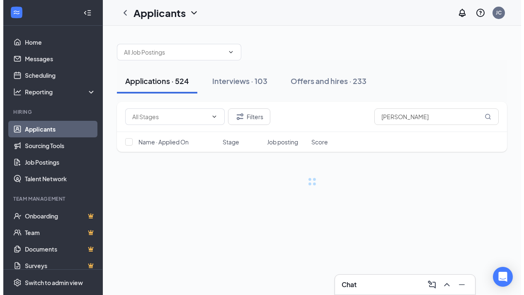
scroll to position [0, 0]
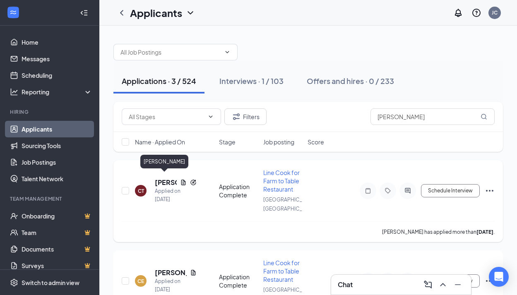
click at [164, 178] on h5 "Christine Tsapenko" at bounding box center [166, 182] width 22 height 9
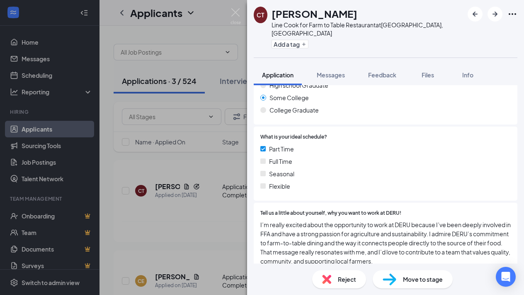
scroll to position [404, 0]
click at [410, 279] on span "Move to stage" at bounding box center [423, 279] width 40 height 9
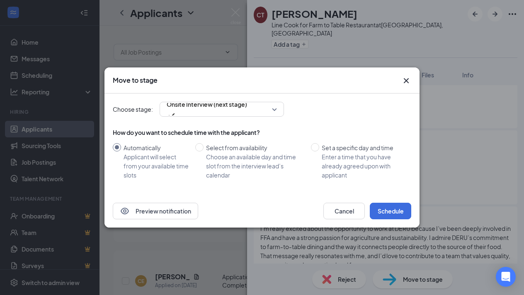
click at [293, 105] on div "Choose stage: Onsite Interview (next stage)" at bounding box center [262, 109] width 298 height 15
click at [405, 83] on icon "Cross" at bounding box center [406, 81] width 10 height 10
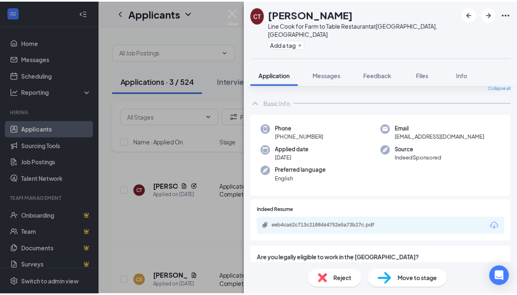
scroll to position [41, 0]
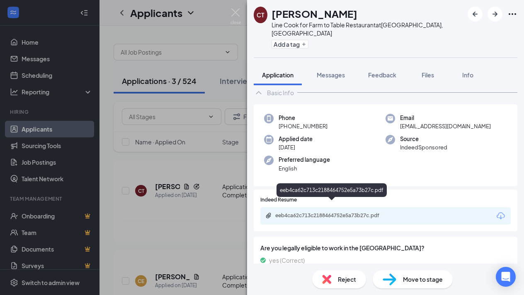
click at [347, 213] on div "eeb4ca62c713c2188464752e5a73b27c.pdf" at bounding box center [333, 216] width 116 height 7
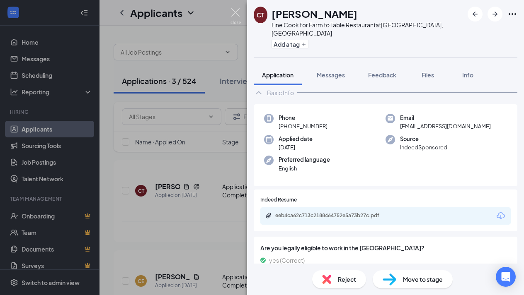
click at [232, 12] on img at bounding box center [235, 16] width 10 height 16
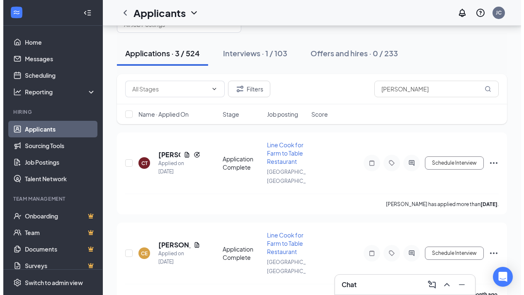
scroll to position [26, 0]
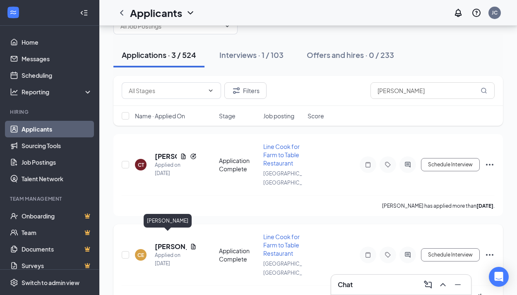
click at [171, 242] on h5 "Christina Engelhardt" at bounding box center [171, 246] width 32 height 9
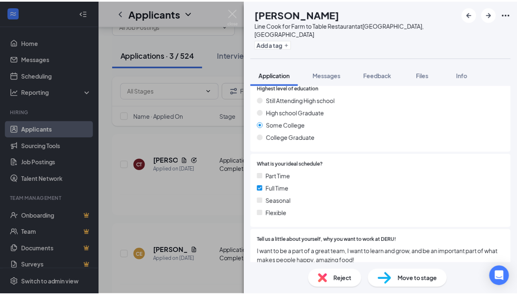
scroll to position [377, 0]
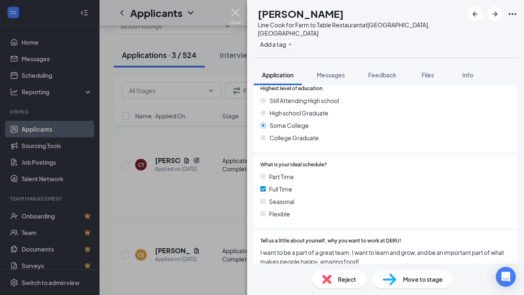
click at [237, 13] on img at bounding box center [235, 16] width 10 height 16
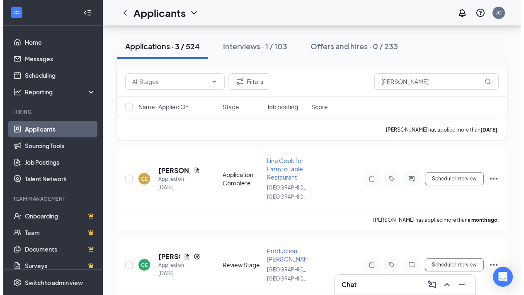
scroll to position [102, 0]
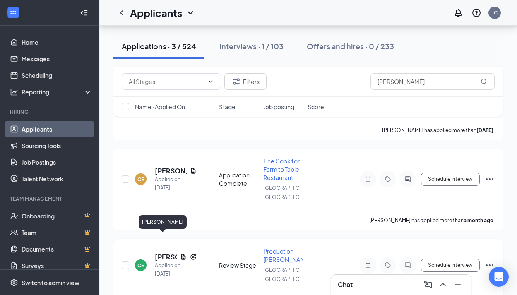
click at [163, 253] on h5 "Christina Engelhardt" at bounding box center [166, 257] width 22 height 9
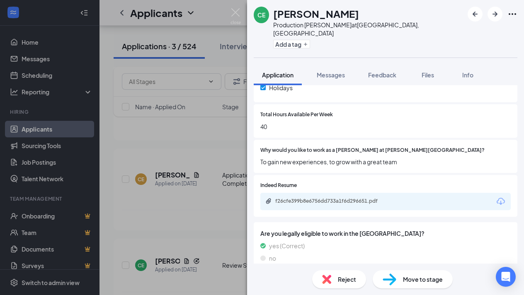
scroll to position [292, 0]
click at [326, 71] on span "Messages" at bounding box center [330, 74] width 28 height 7
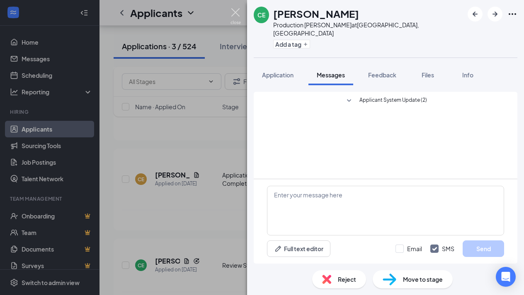
click at [234, 10] on img at bounding box center [235, 16] width 10 height 16
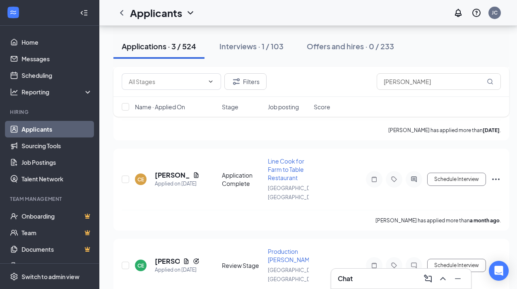
click at [374, 271] on div "Chat" at bounding box center [401, 279] width 140 height 20
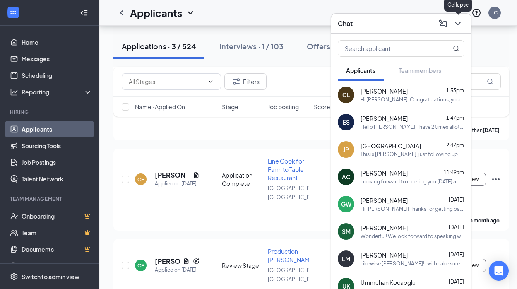
click at [457, 24] on icon "ChevronDown" at bounding box center [458, 24] width 10 height 10
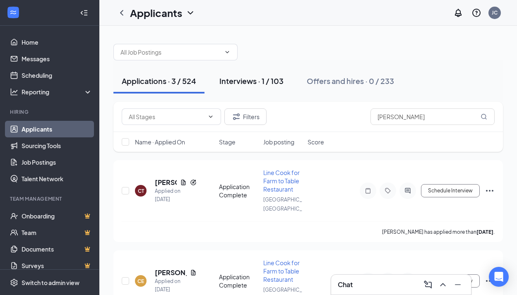
click at [243, 81] on div "Interviews · 1 / 103" at bounding box center [252, 81] width 64 height 10
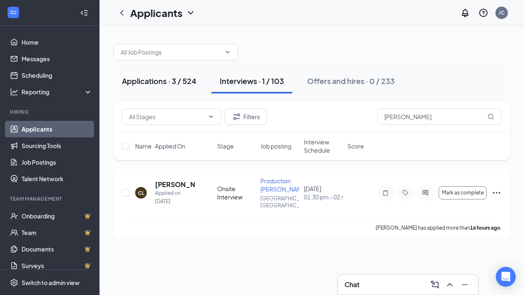
click at [154, 85] on div "Applications · 3 / 524" at bounding box center [159, 81] width 75 height 10
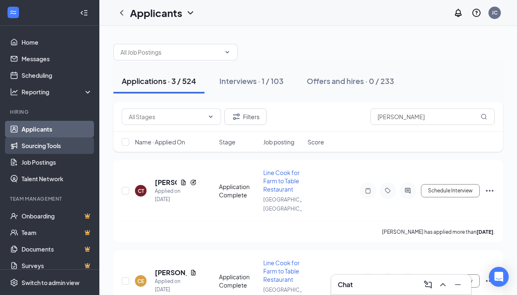
click at [53, 145] on link "Sourcing Tools" at bounding box center [57, 146] width 71 height 17
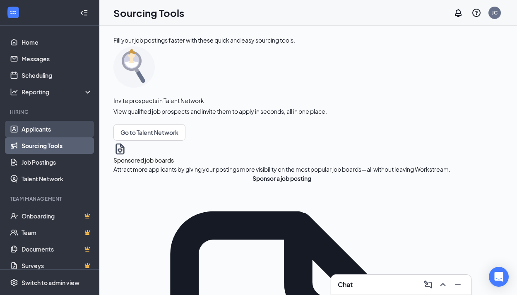
click at [38, 127] on link "Applicants" at bounding box center [57, 129] width 71 height 17
